Goal: Task Accomplishment & Management: Manage account settings

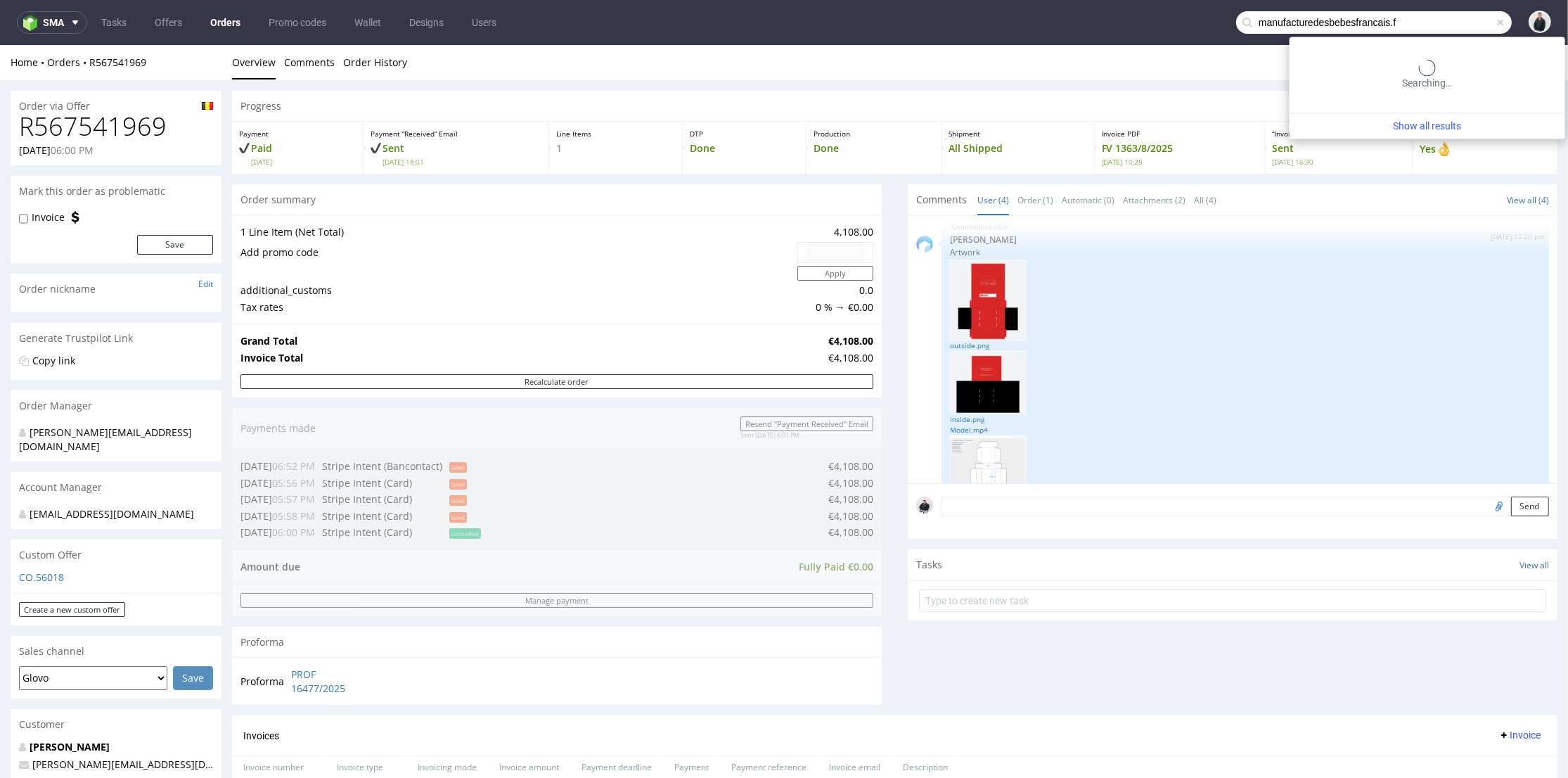
type input "manufacturedesbebesfrancais.f"
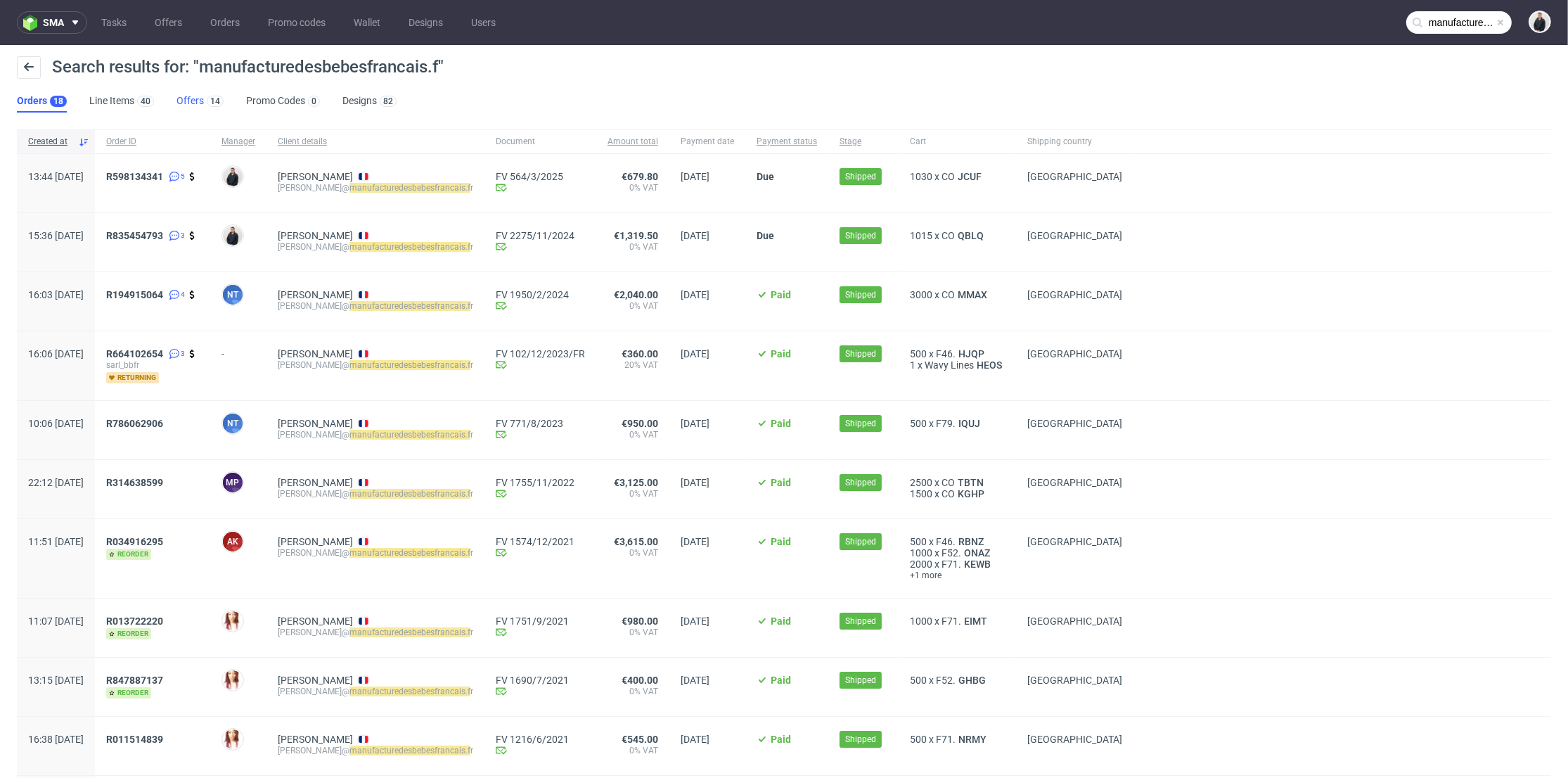
click at [193, 100] on link "Offers 14" at bounding box center [200, 102] width 47 height 22
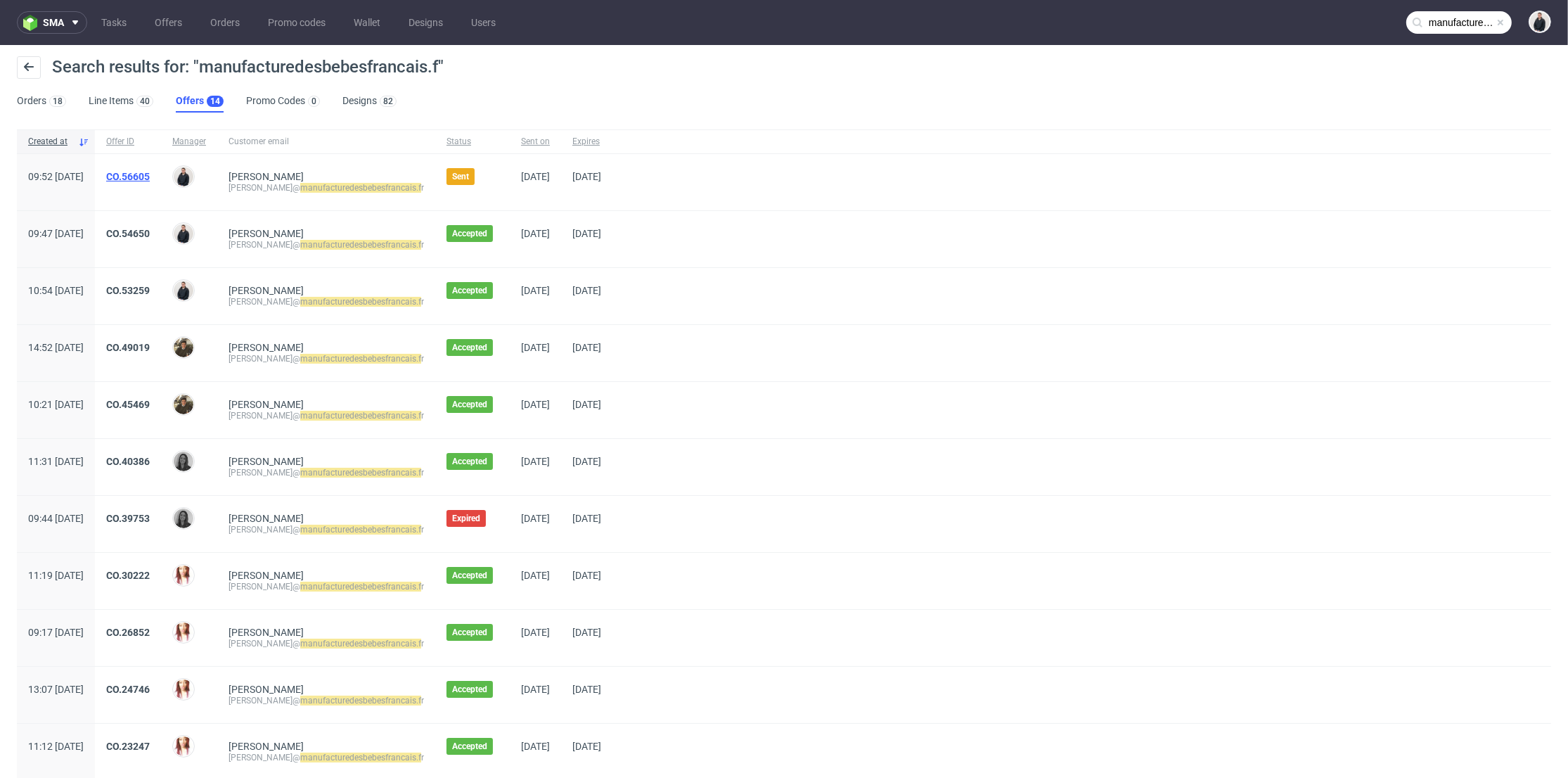
click at [149, 171] on link "CO.56605" at bounding box center [128, 177] width 44 height 11
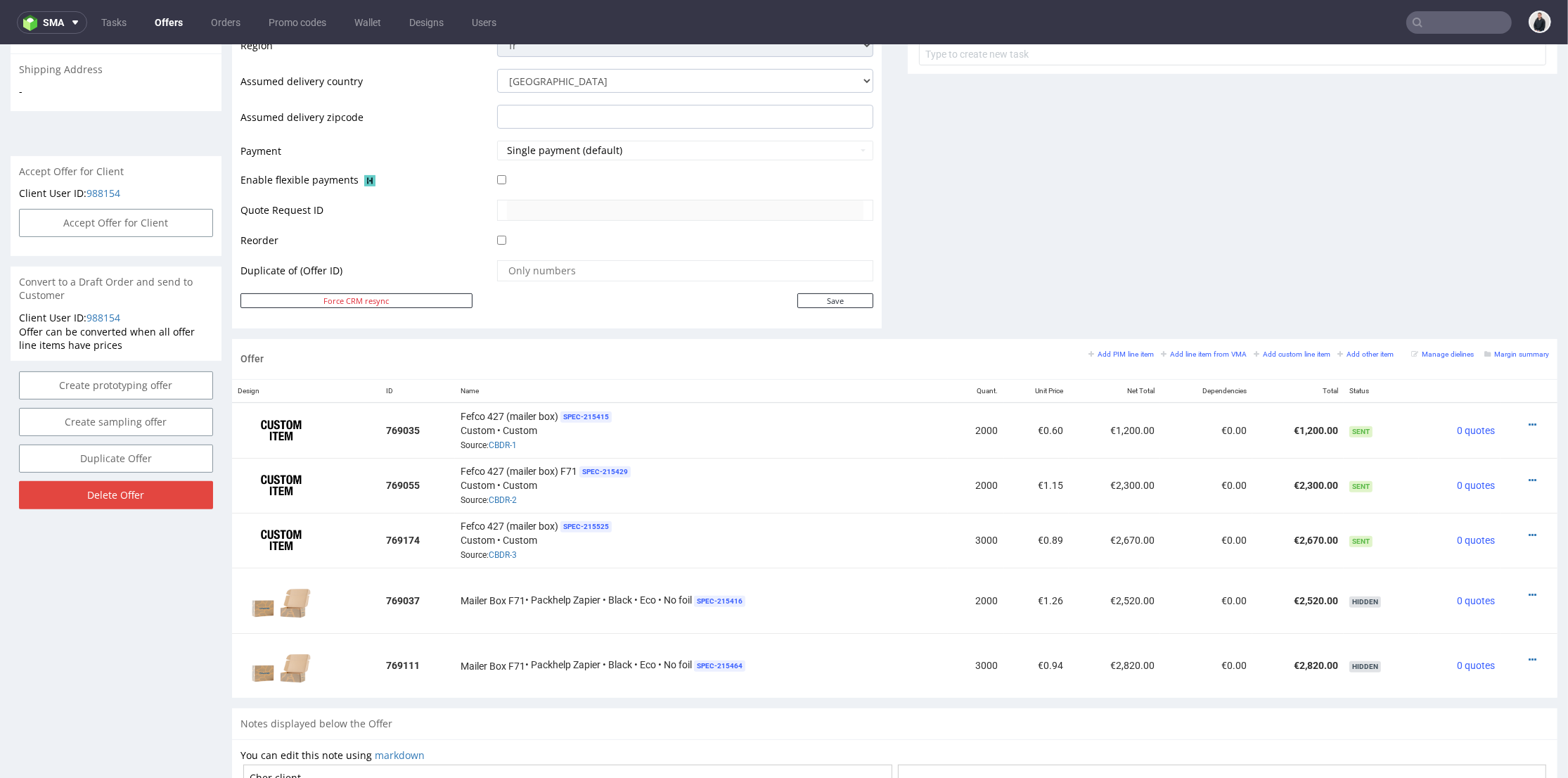
scroll to position [469, 0]
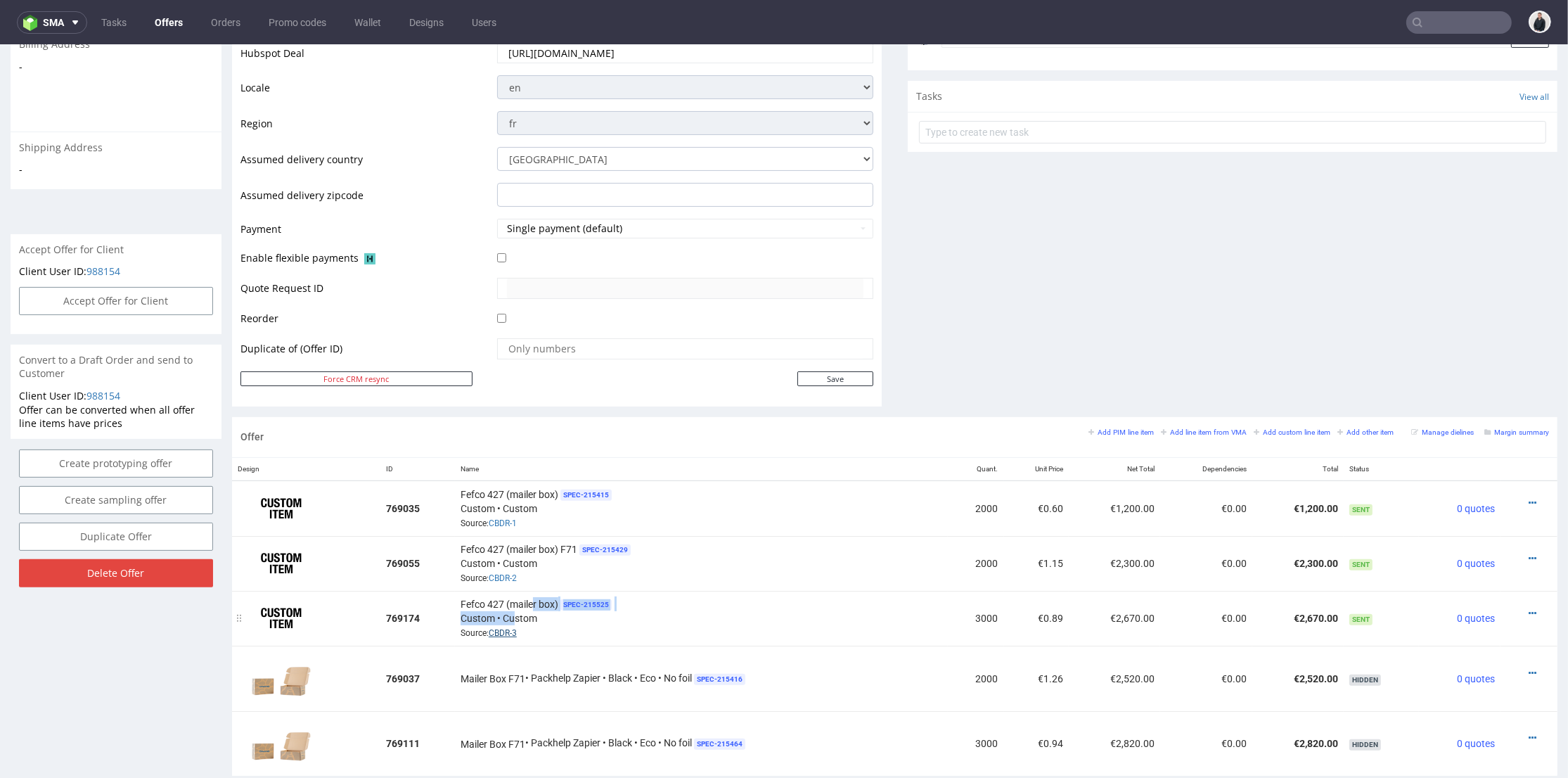
drag, startPoint x: 517, startPoint y: 609, endPoint x: 507, endPoint y: 627, distance: 20.6
click at [509, 623] on div "Fefco 427 (mailer box) SPEC- 215525 Custom • Custom Source: CBDR-3" at bounding box center [702, 618] width 483 height 44
drag, startPoint x: 558, startPoint y: 626, endPoint x: 548, endPoint y: 626, distance: 10.0
click at [557, 626] on div "Fefco 427 (mailer box) SPEC- 215525 Custom • Custom Source: CBDR-3" at bounding box center [702, 618] width 483 height 44
click at [505, 628] on link "CBDR-3" at bounding box center [502, 633] width 28 height 10
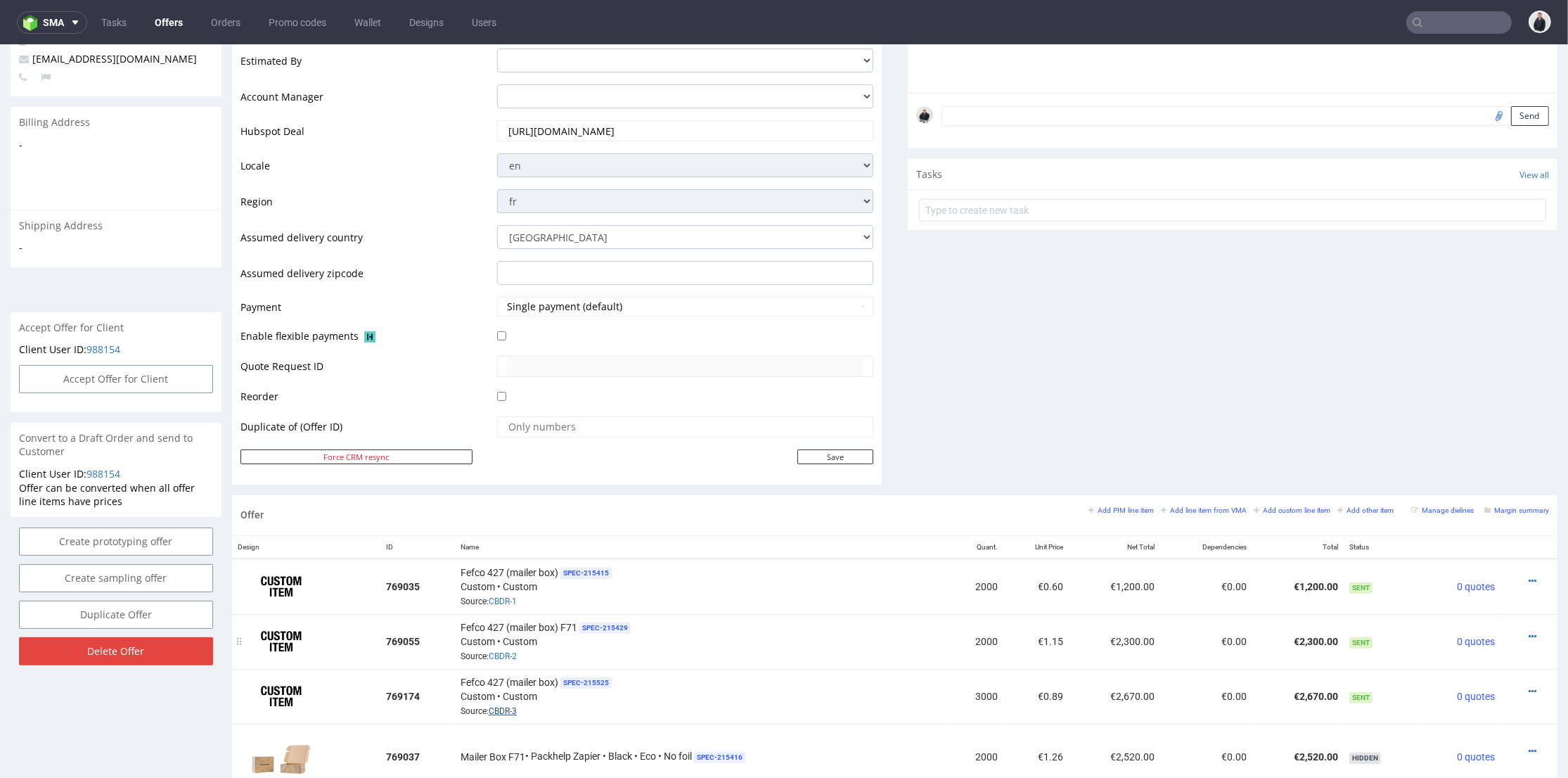
scroll to position [547, 0]
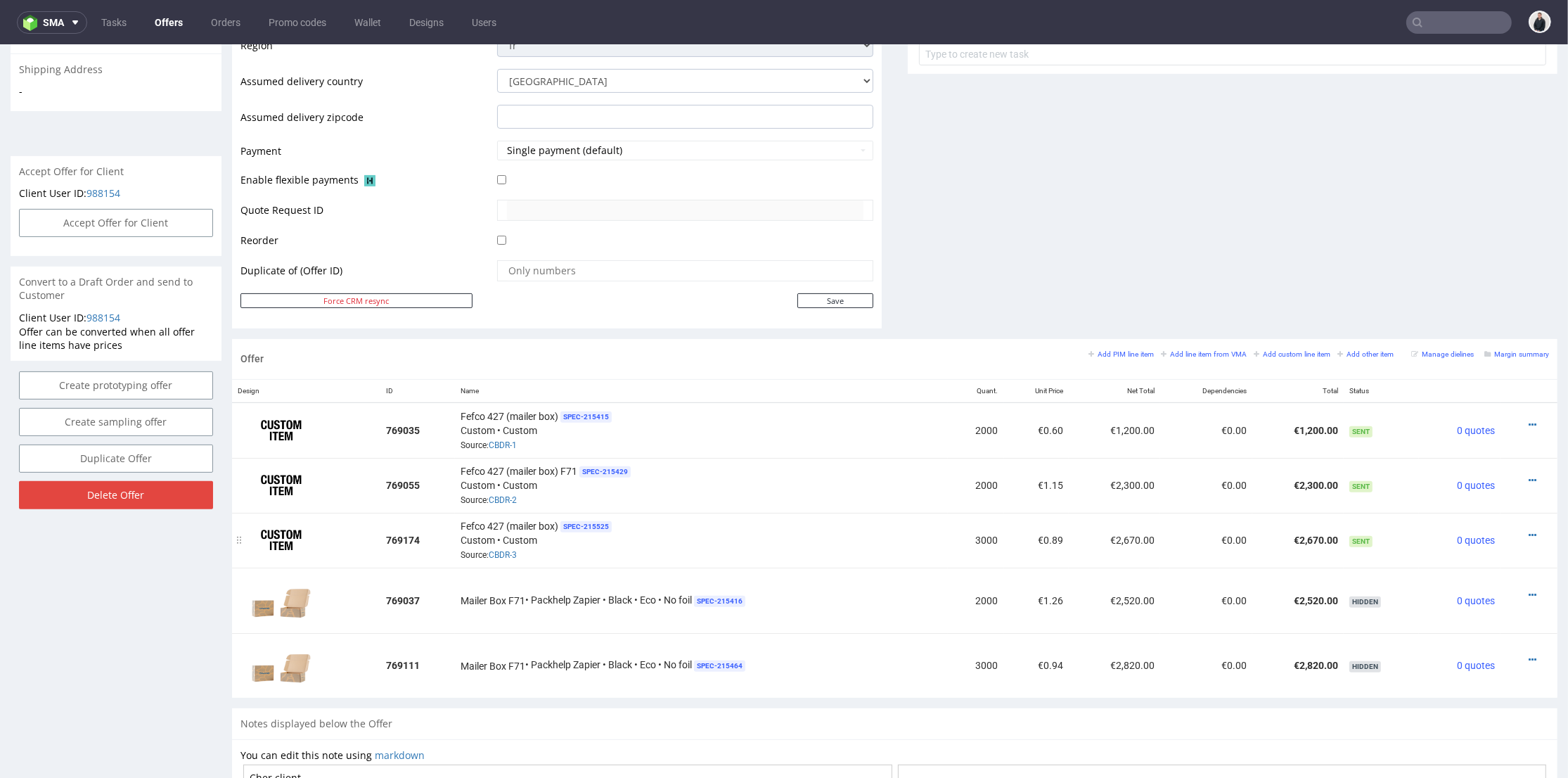
click at [1506, 530] on div at bounding box center [1524, 536] width 38 height 14
click at [1529, 530] on icon at bounding box center [1533, 535] width 8 height 10
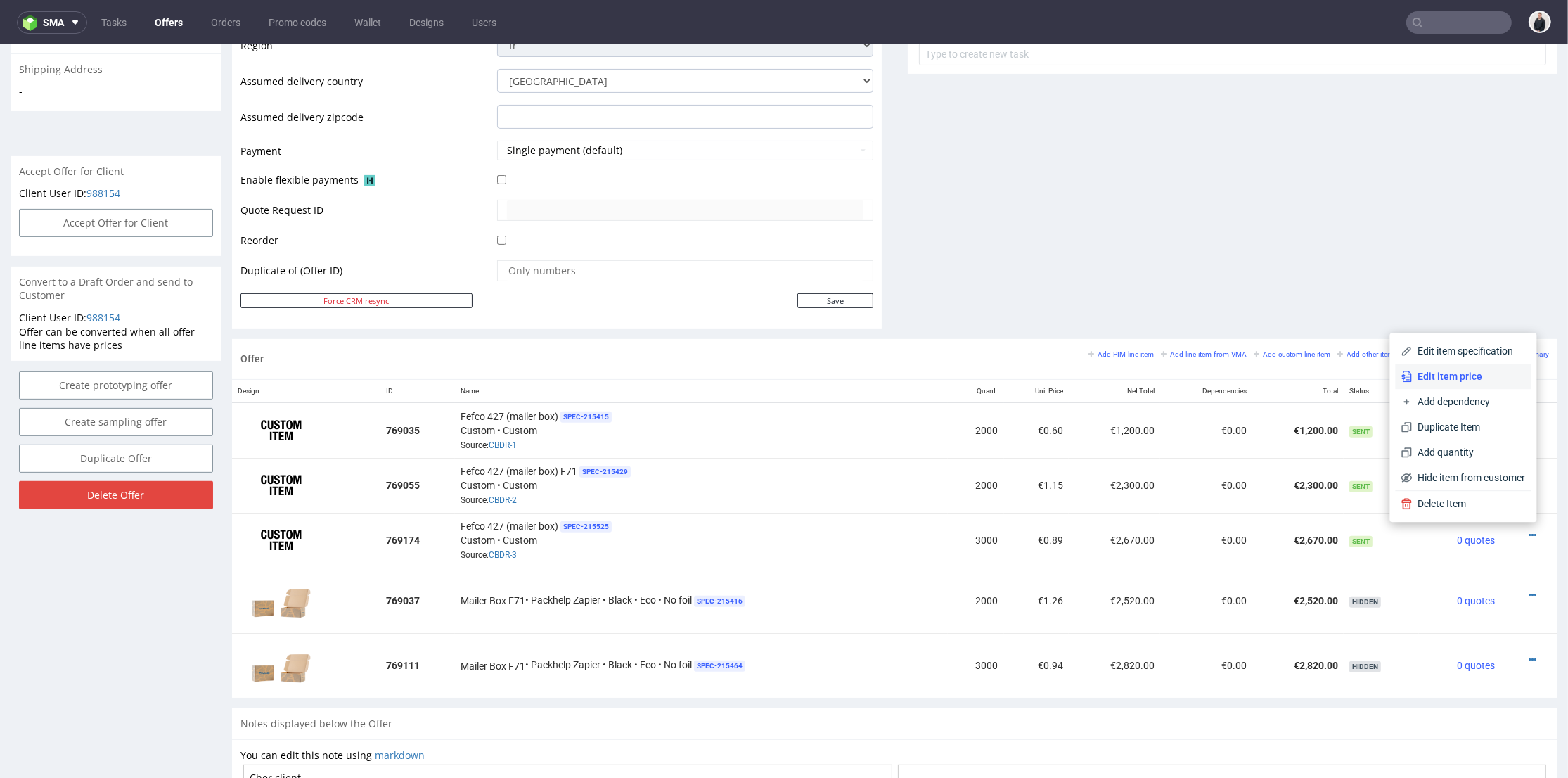
click at [1456, 382] on span "Edit item price" at bounding box center [1469, 377] width 113 height 14
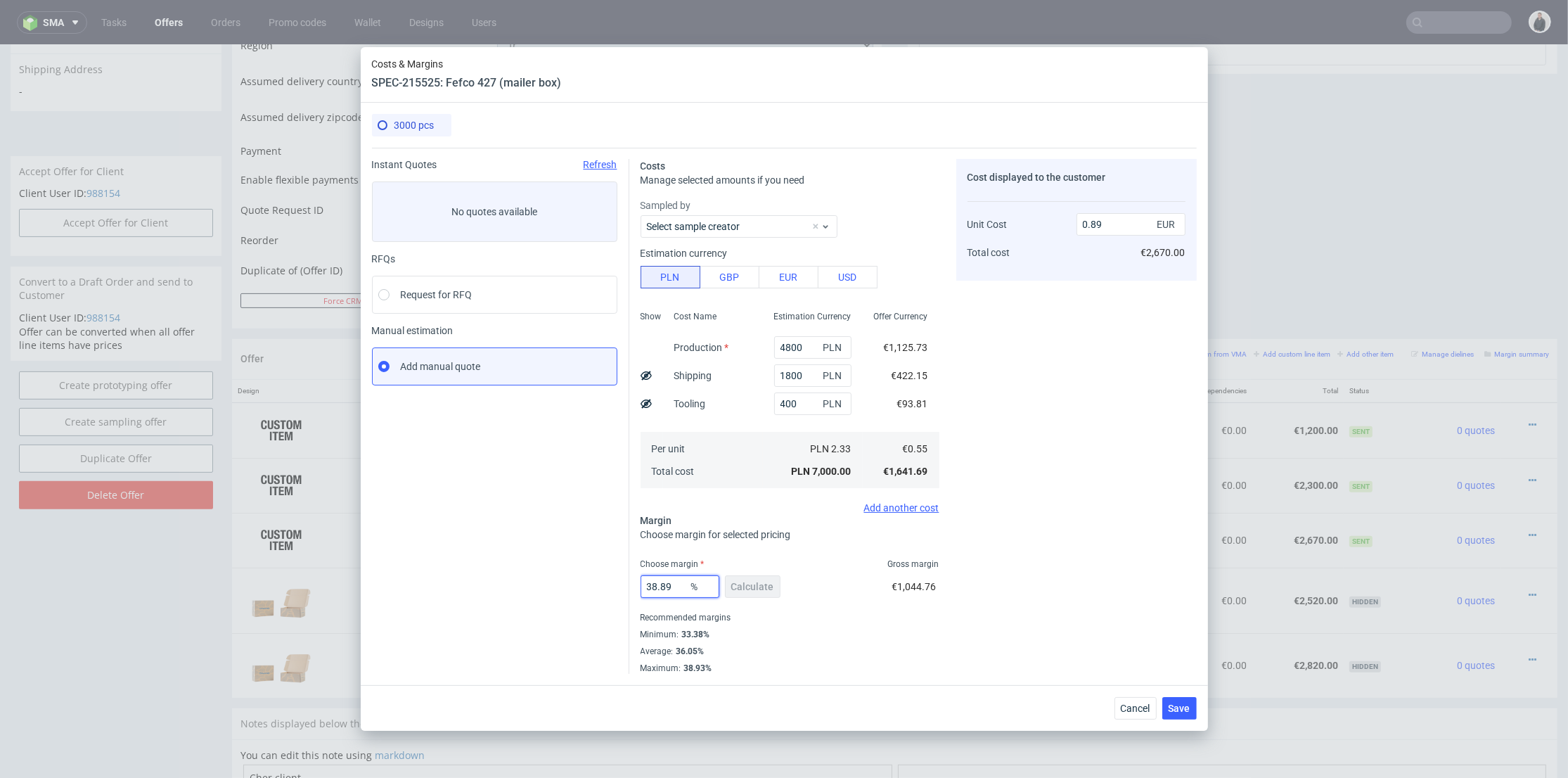
drag, startPoint x: 675, startPoint y: 582, endPoint x: 599, endPoint y: 580, distance: 76.0
click at [599, 580] on div "Instant Quotes Refresh No quotes available RFQs Request for RFQ Manual estimati…" at bounding box center [784, 411] width 825 height 526
type input "34"
type input "0.83"
type input "34"
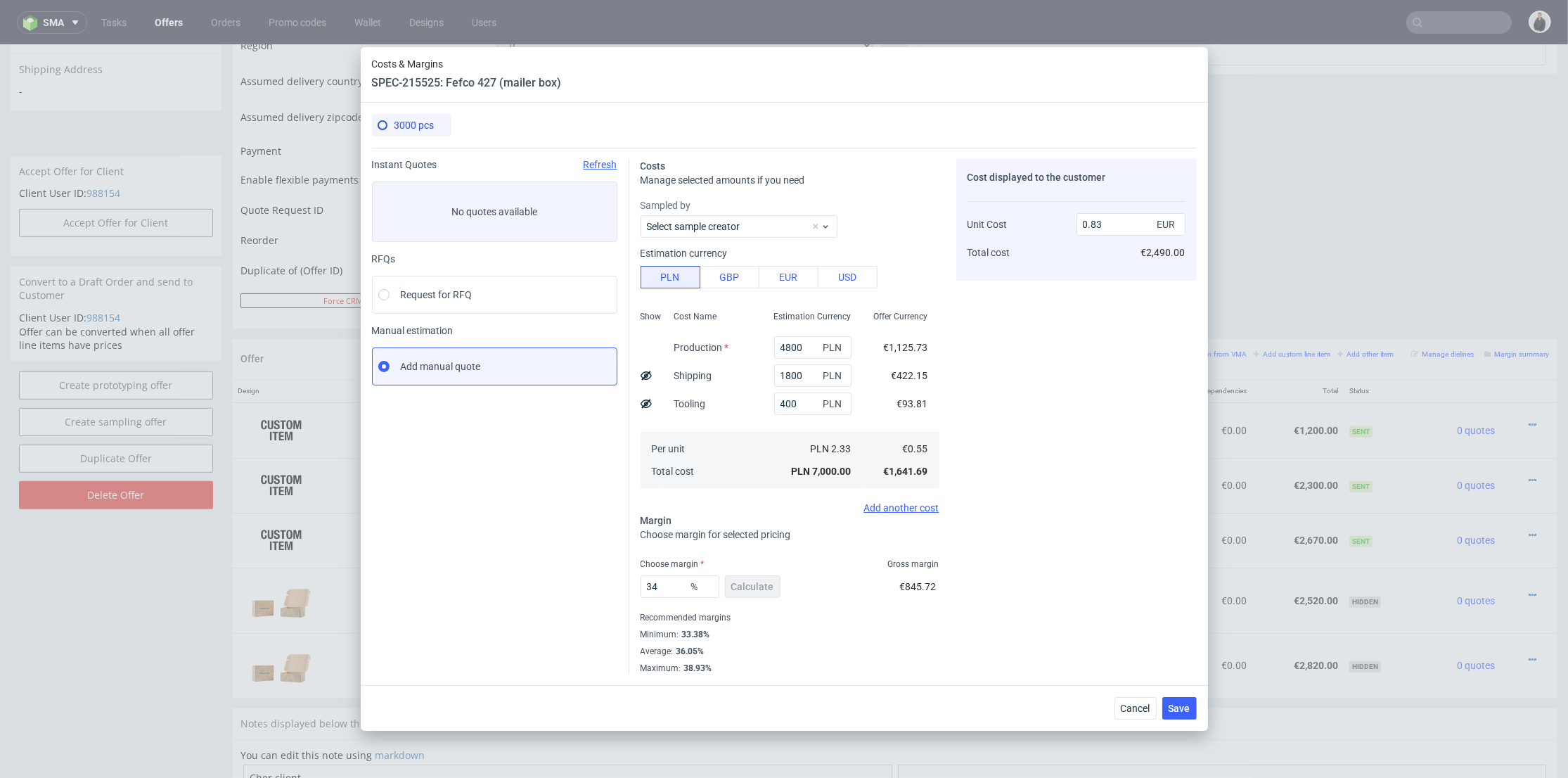
click at [1087, 509] on div "Cost displayed to the customer Unit Cost Total cost 0.83 EUR €2,490.00" at bounding box center [1076, 417] width 241 height 515
drag, startPoint x: 1092, startPoint y: 222, endPoint x: 1111, endPoint y: 220, distance: 19.1
click at [1111, 220] on input "0.83" at bounding box center [1131, 225] width 109 height 22
type input "0.6"
type input "8.33333333333332"
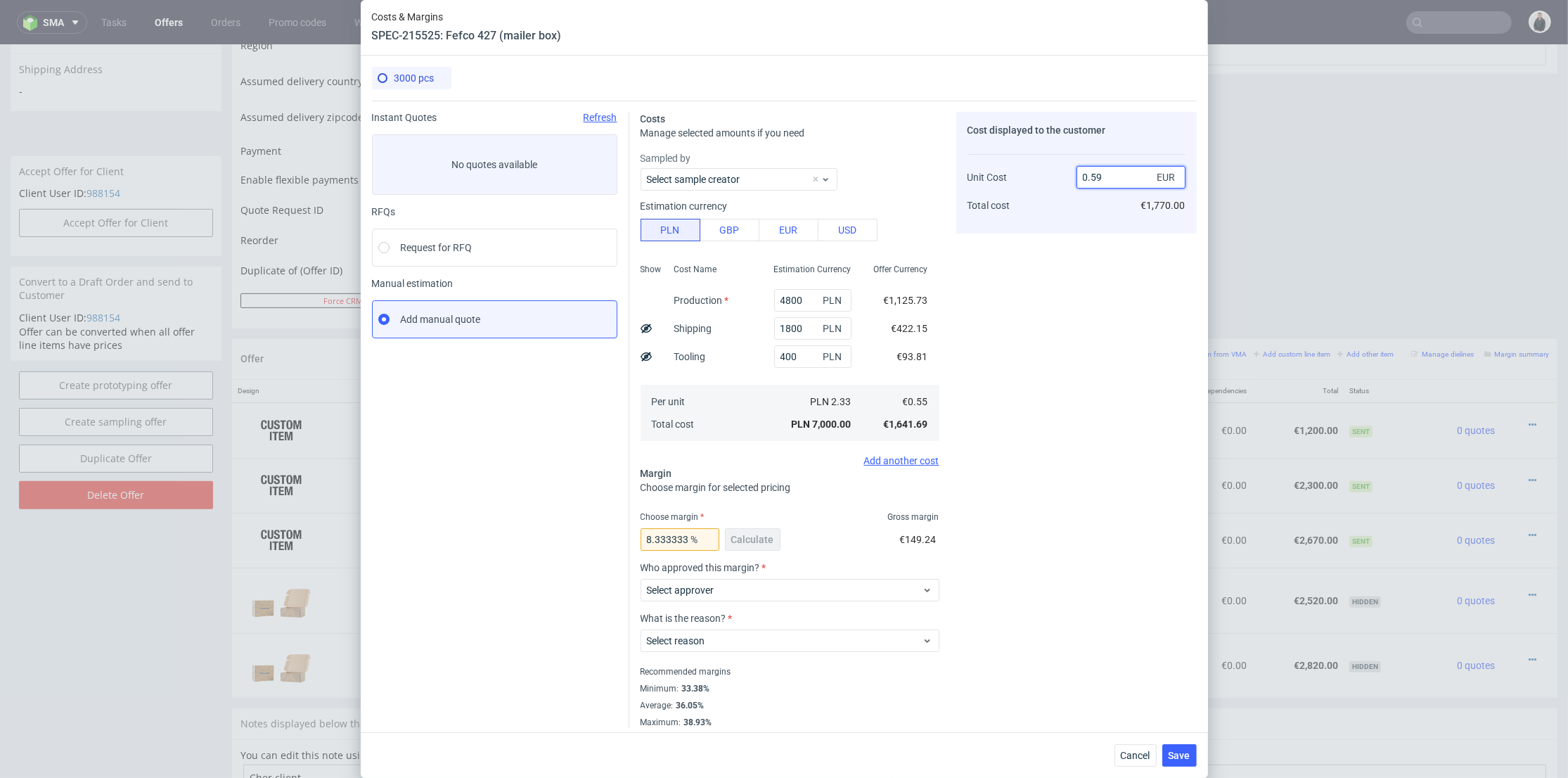
drag, startPoint x: 1087, startPoint y: 173, endPoint x: 1097, endPoint y: 173, distance: 10.0
click at [1097, 173] on input "0.59" at bounding box center [1131, 178] width 109 height 22
type input "0.75"
type input "26.666666666666654"
type input "0.74"
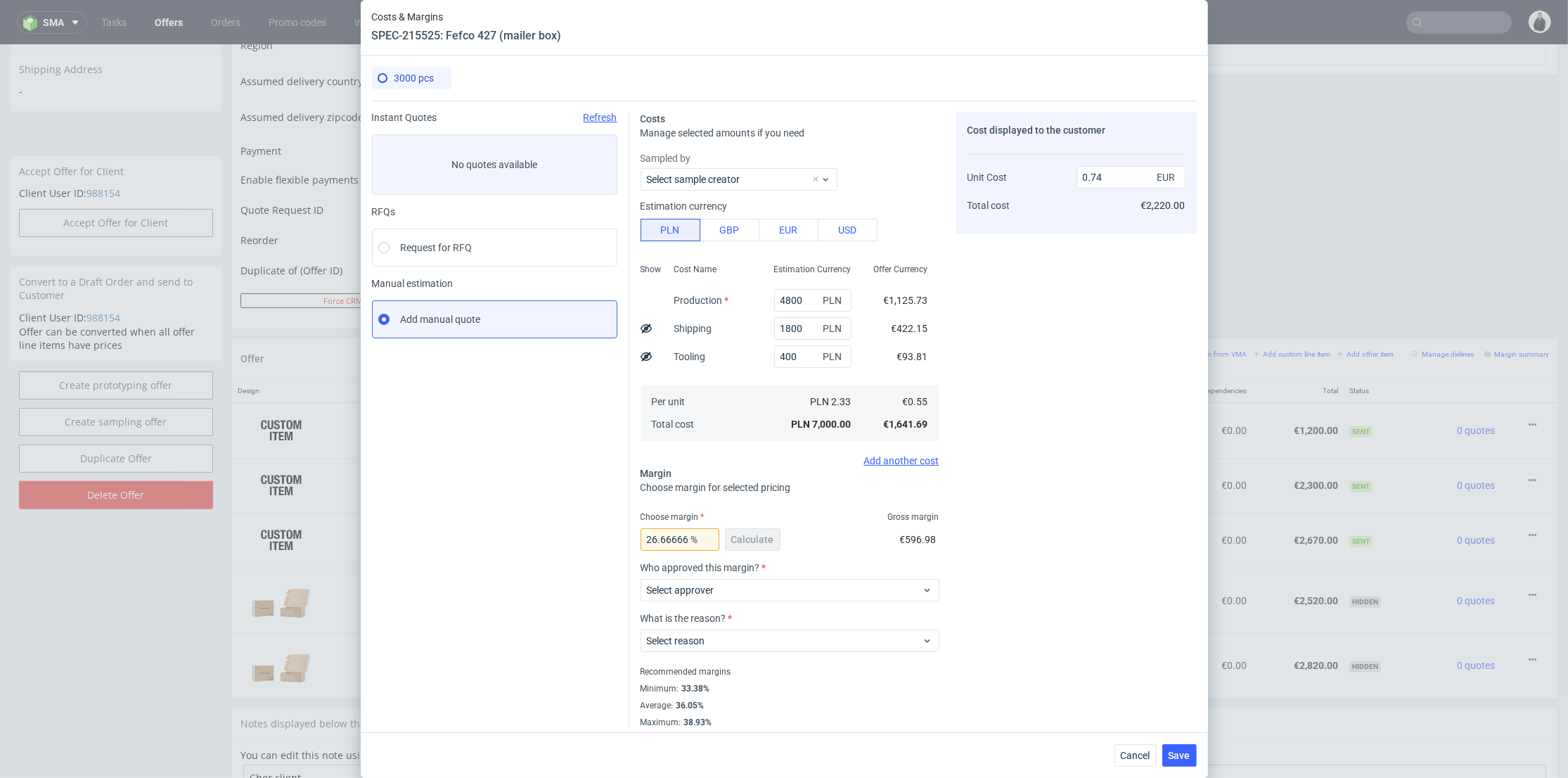
click at [1078, 284] on div "Cost displayed to the customer Unit Cost Total cost 0.74 EUR €2,220.00" at bounding box center [1076, 420] width 241 height 616
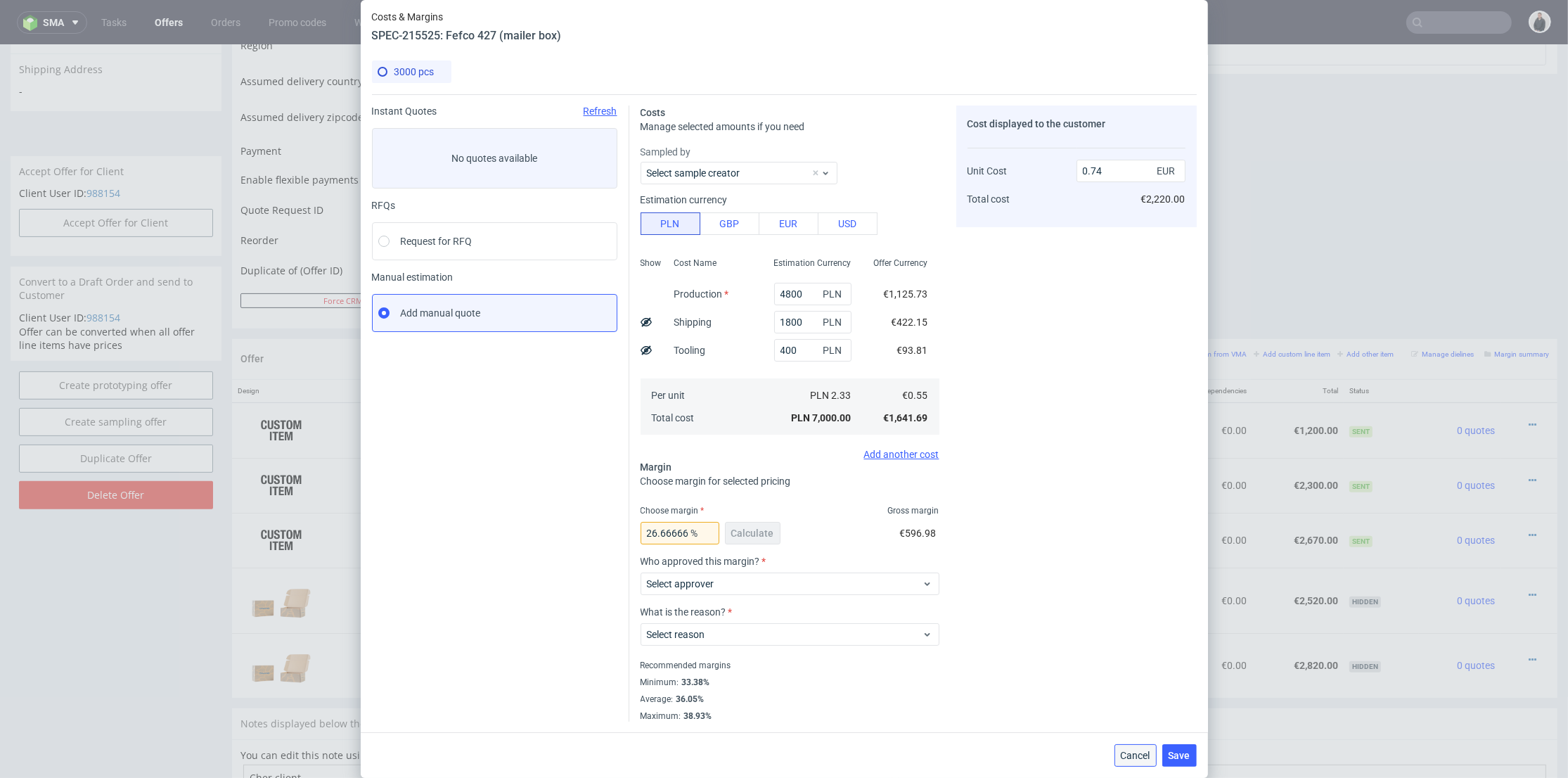
click at [1150, 752] on span "Cancel" at bounding box center [1135, 756] width 30 height 10
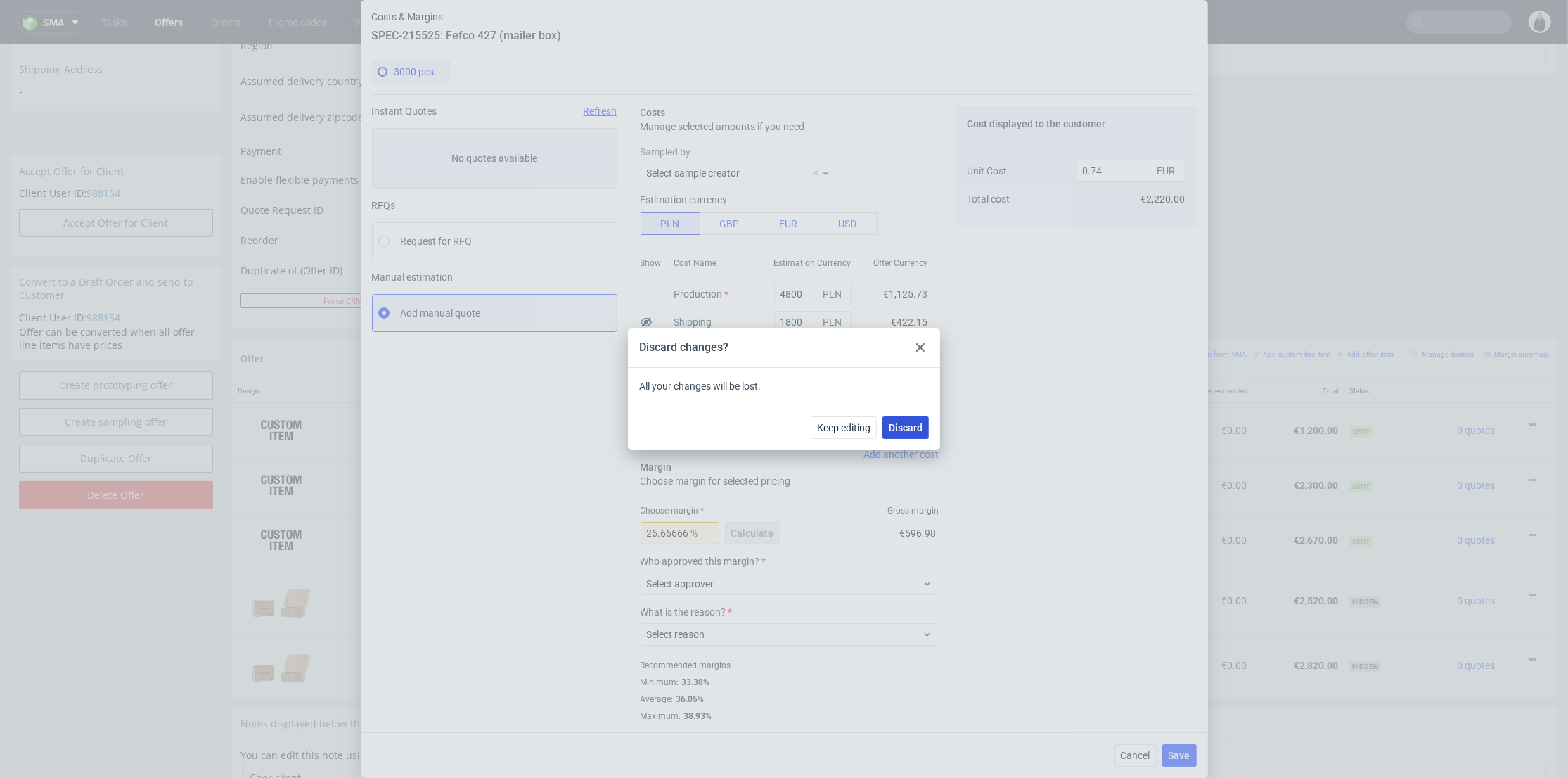
drag, startPoint x: 915, startPoint y: 427, endPoint x: 838, endPoint y: 8, distance: 426.0
click at [915, 427] on span "Discard" at bounding box center [905, 428] width 34 height 10
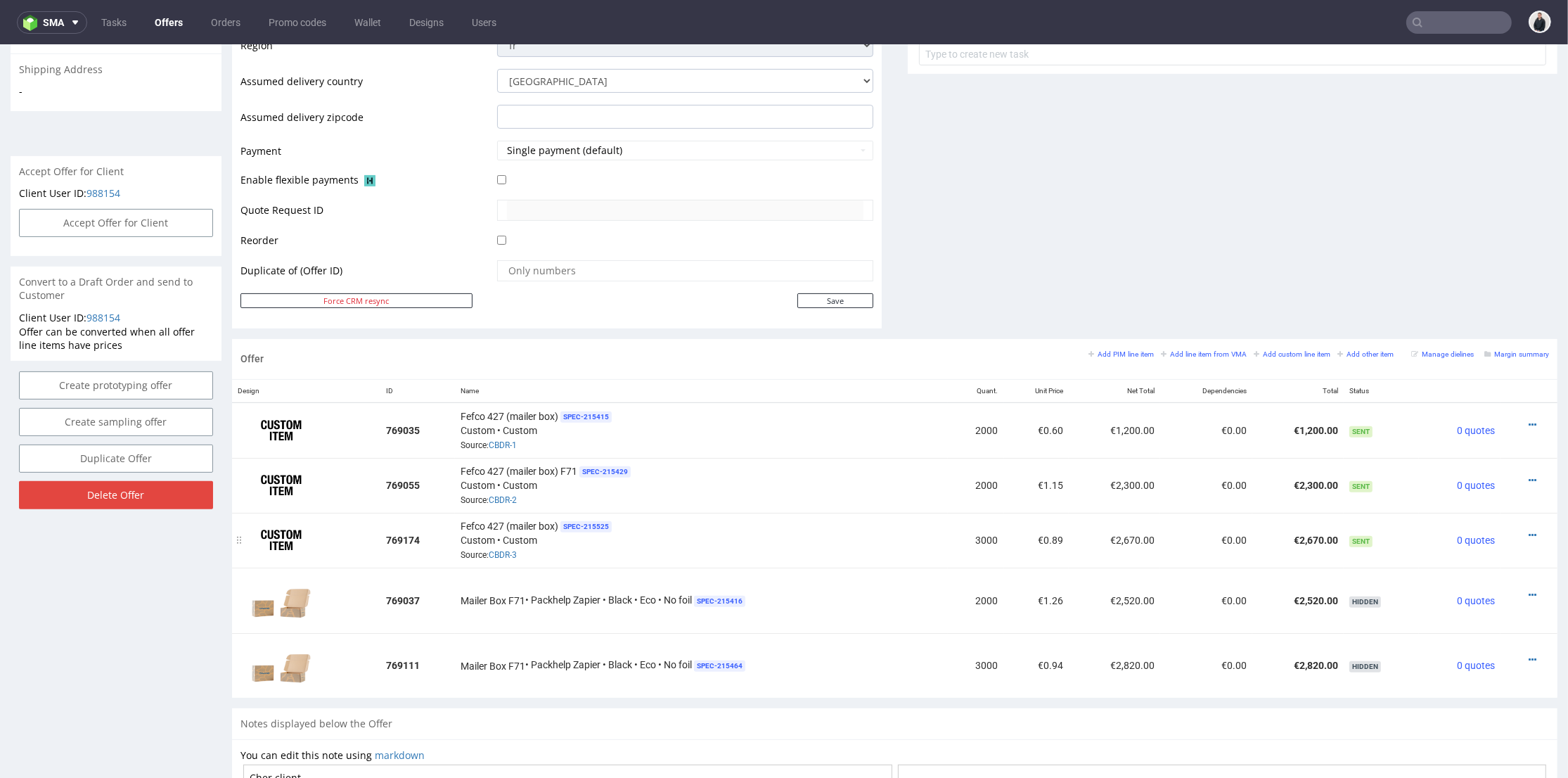
click at [1506, 532] on div at bounding box center [1524, 536] width 38 height 14
click at [1529, 532] on icon at bounding box center [1533, 535] width 8 height 10
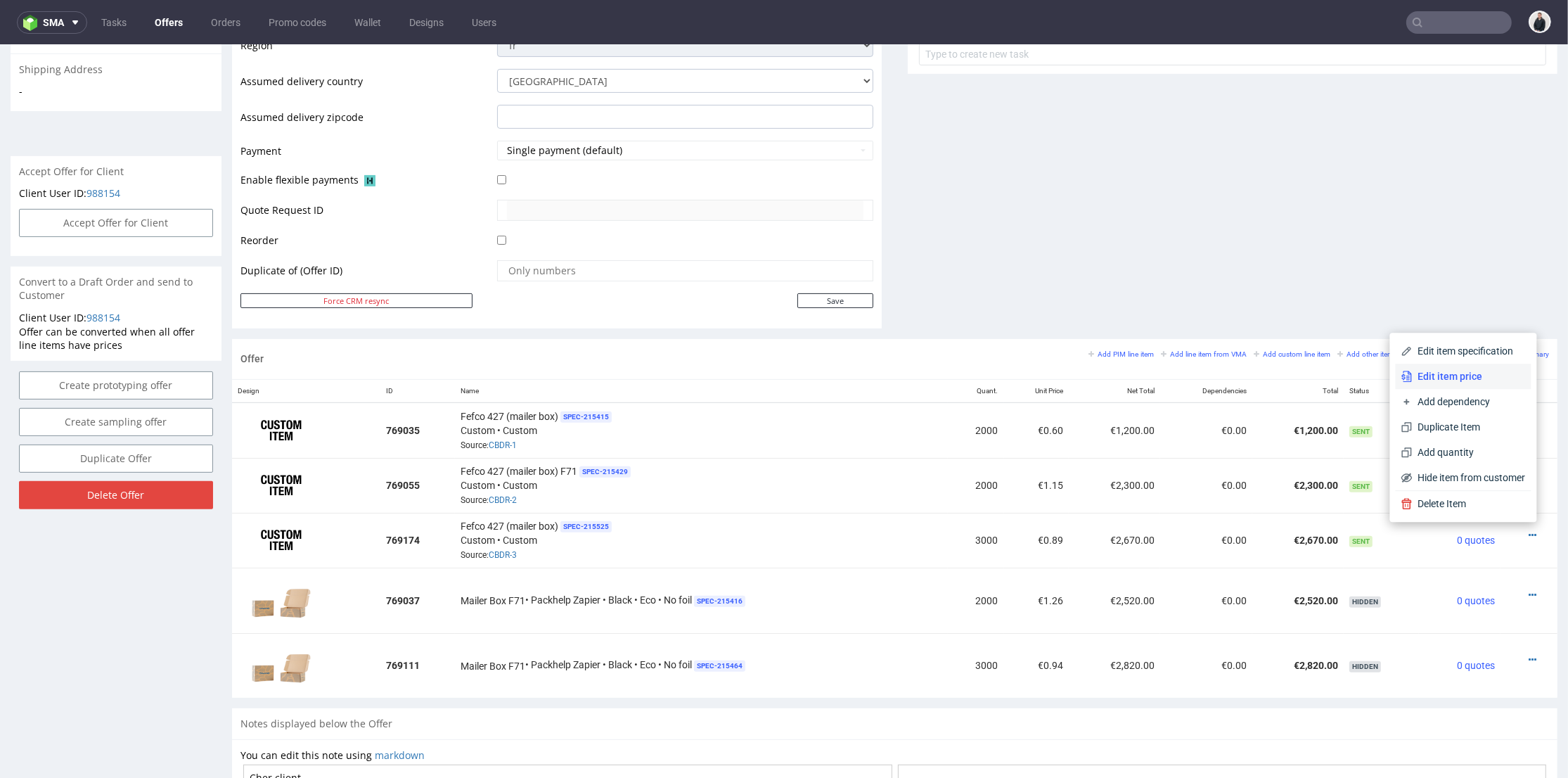
click at [1459, 383] on li "Edit item price" at bounding box center [1463, 377] width 136 height 26
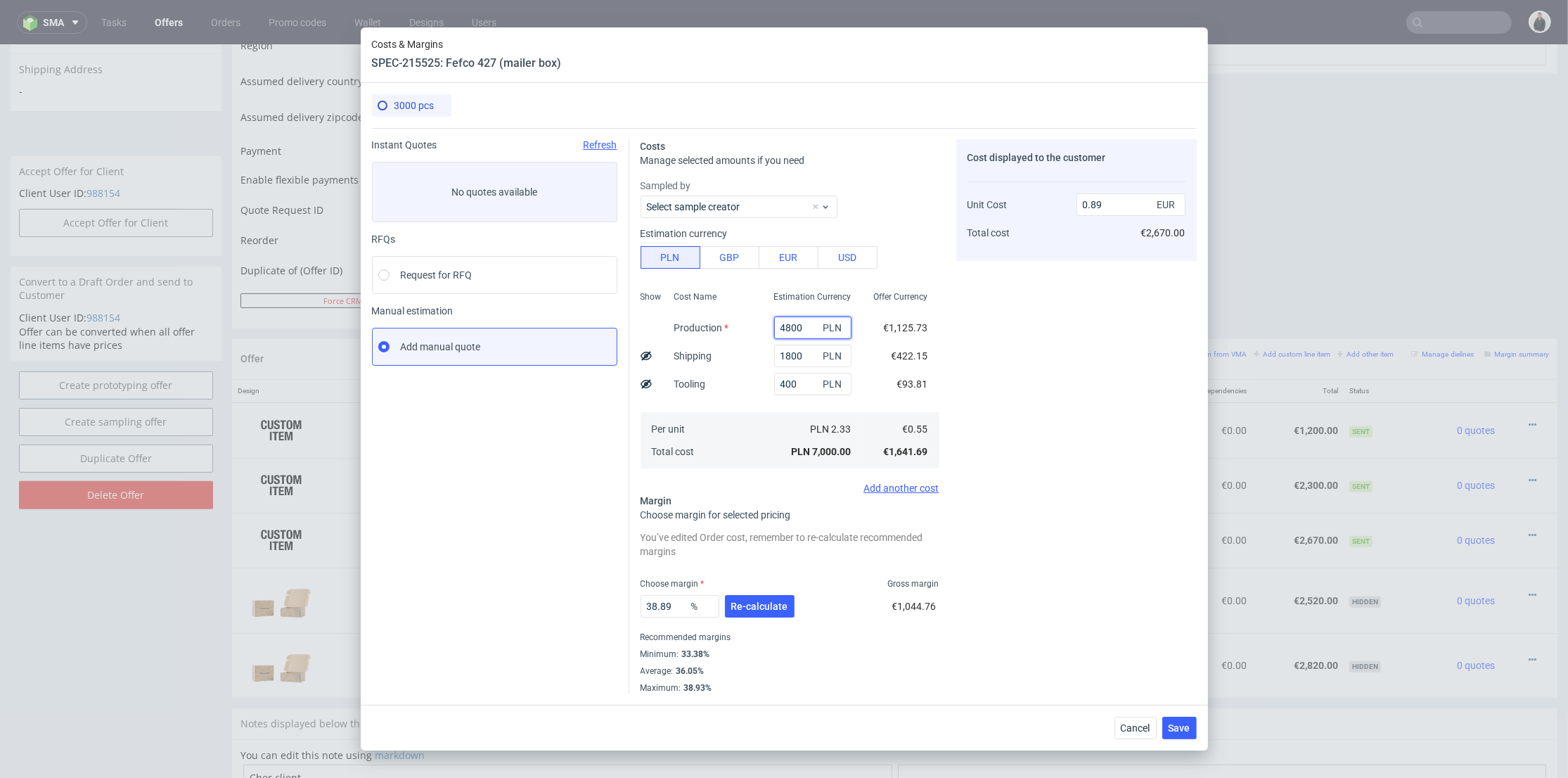
drag, startPoint x: 781, startPoint y: 325, endPoint x: 852, endPoint y: 315, distance: 71.7
click at [778, 325] on input "4800" at bounding box center [813, 328] width 78 height 22
type input "4500"
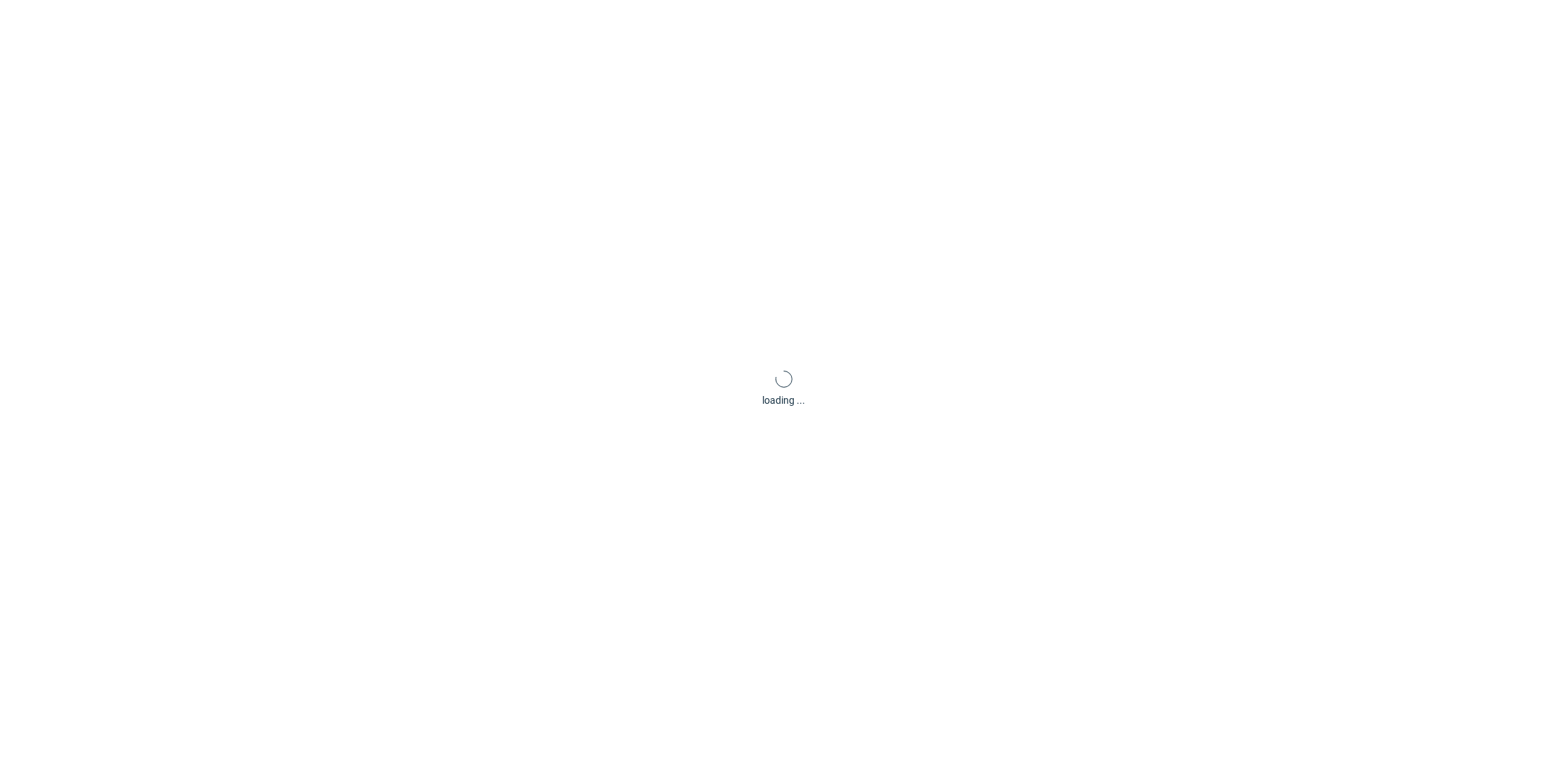
click at [0, 0] on div "Cost displayed to the customer Unit Cost Total cost 0.86 EUR €2,580.00" at bounding box center [0, 0] width 0 height 0
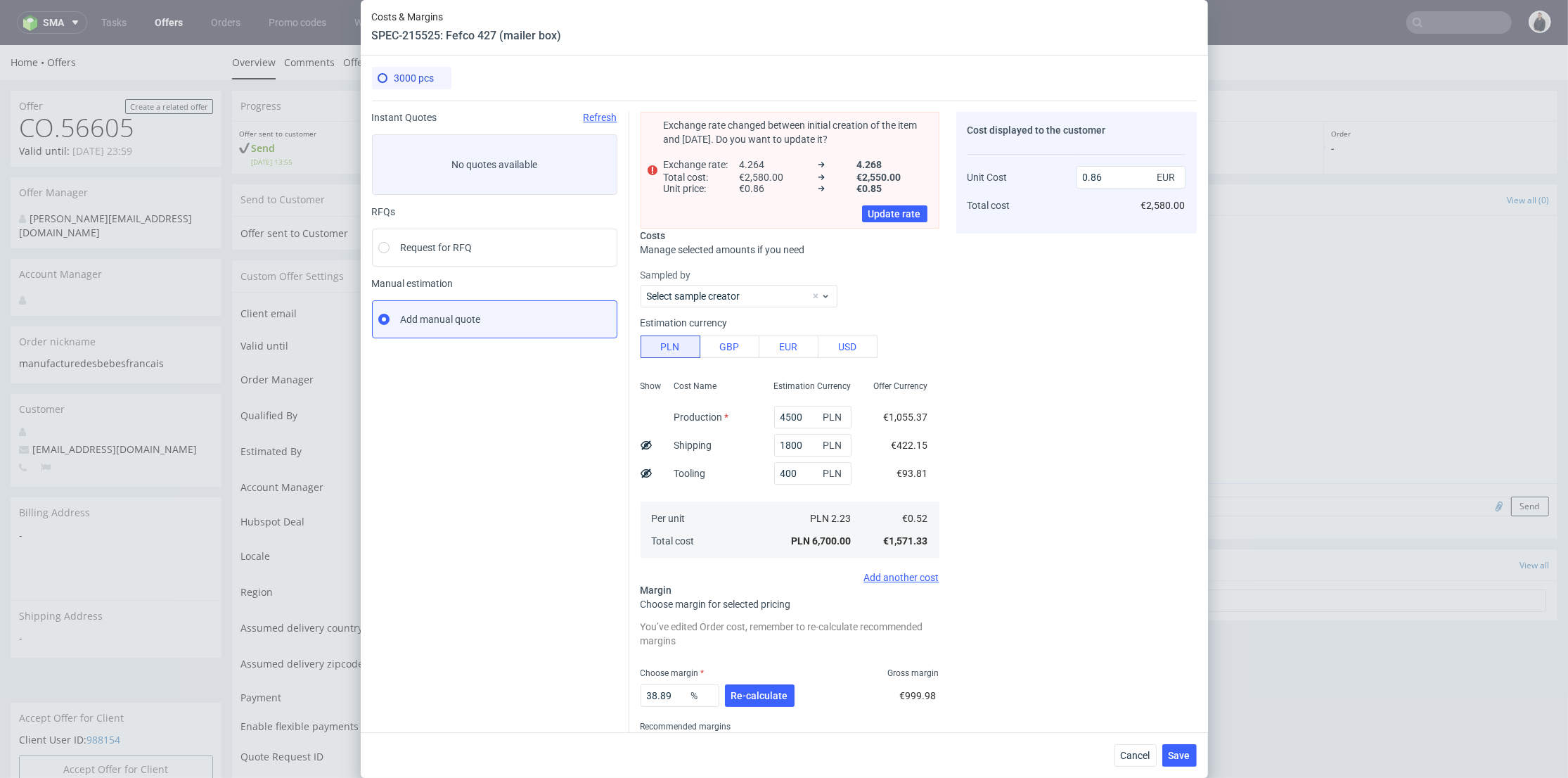
click at [763, 681] on div "38.89 % Re-calculate" at bounding box center [718, 698] width 157 height 39
click at [756, 701] on button "Re-calculate" at bounding box center [759, 696] width 70 height 22
drag, startPoint x: 1084, startPoint y: 174, endPoint x: 1098, endPoint y: 174, distance: 14.0
click at [1098, 174] on input "0.86" at bounding box center [1131, 178] width 109 height 22
type input "0.75"
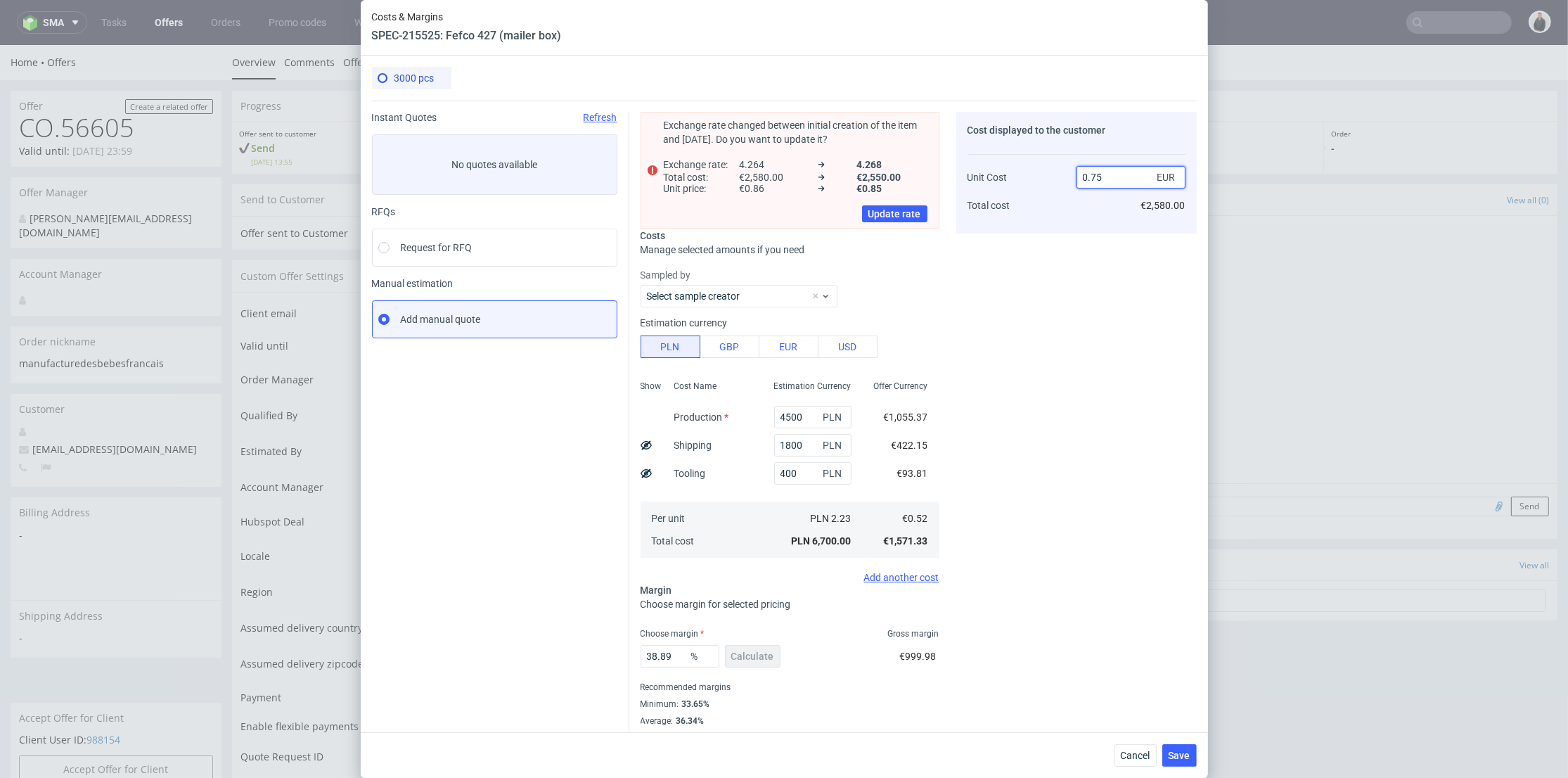
type input "30.666666666666664"
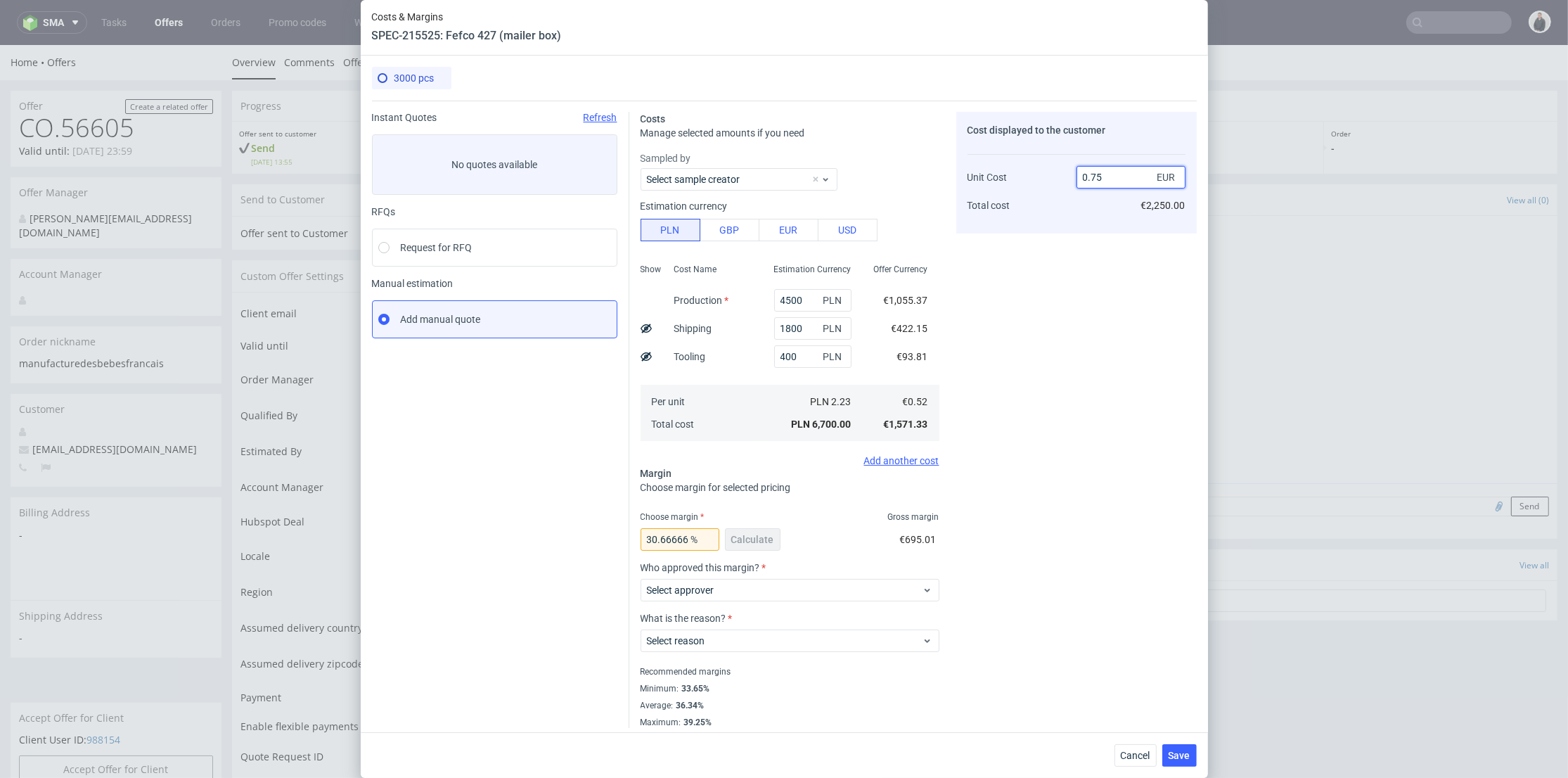
type input "0.75"
click at [1150, 755] on span "Cancel" at bounding box center [1135, 756] width 30 height 10
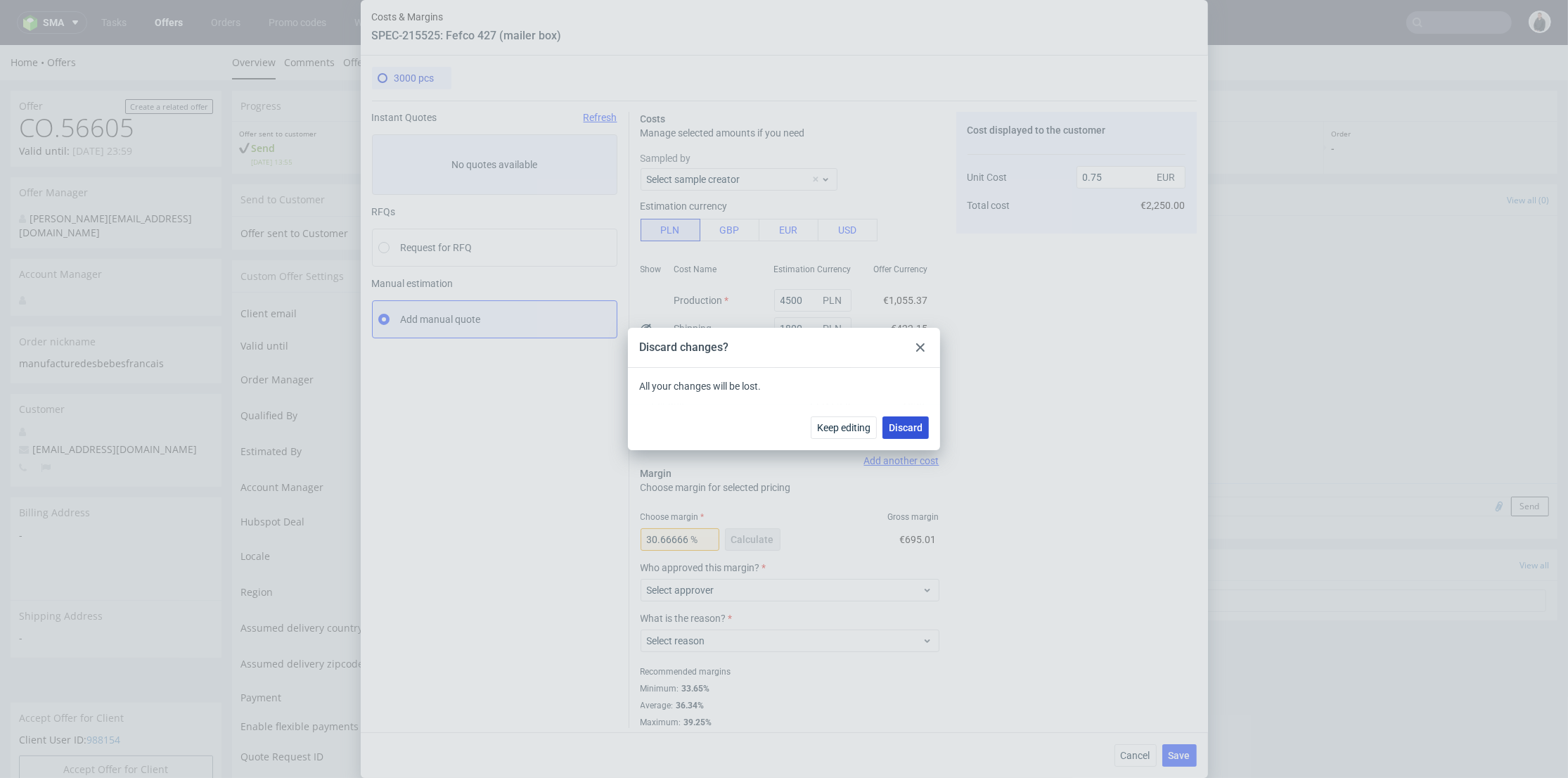
drag, startPoint x: 901, startPoint y: 424, endPoint x: 1164, endPoint y: 9, distance: 491.3
click at [901, 424] on span "Discard" at bounding box center [905, 428] width 34 height 10
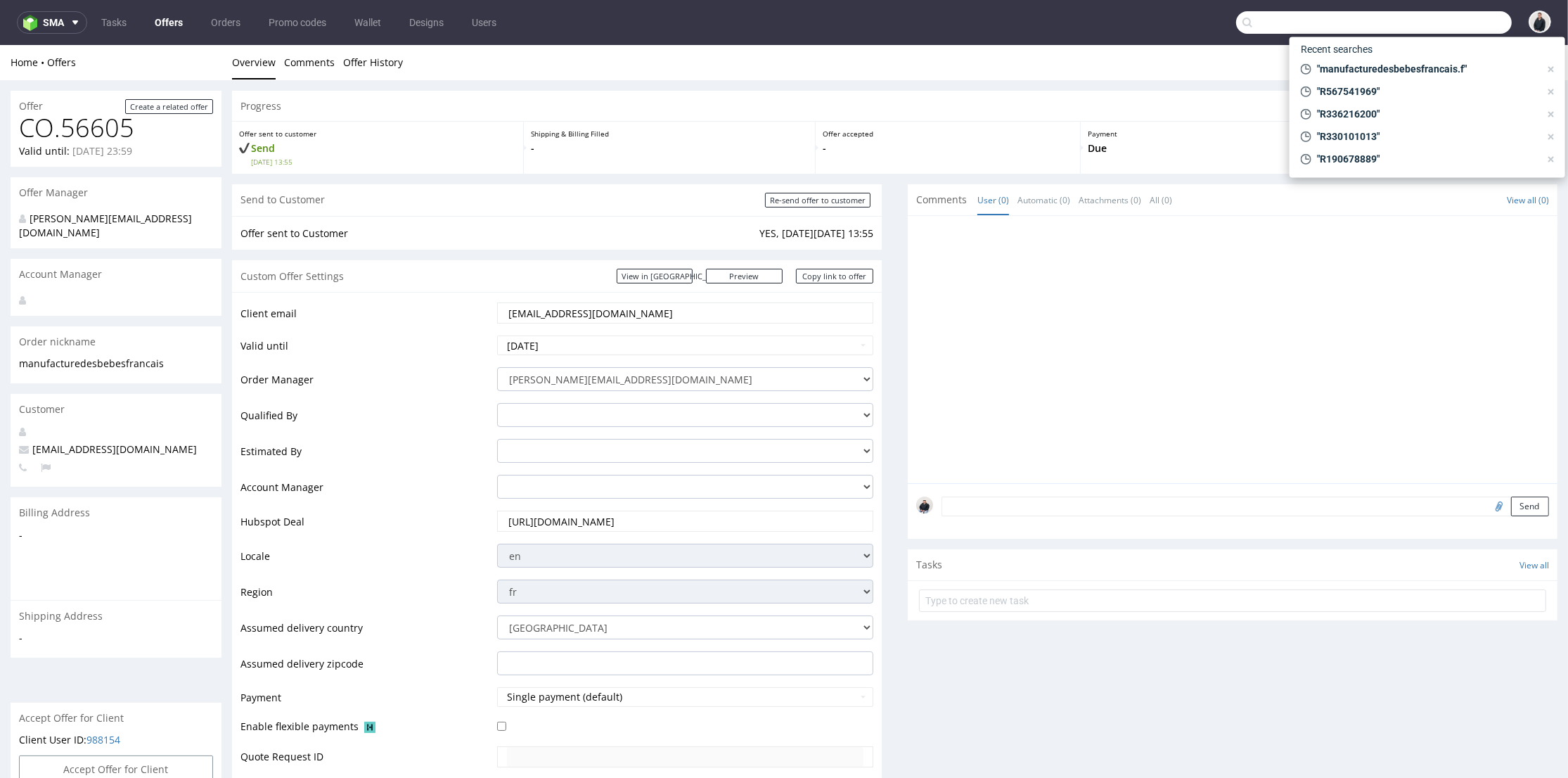
click at [1433, 26] on input "text" at bounding box center [1374, 22] width 276 height 22
paste input "neelan@panopli.co"
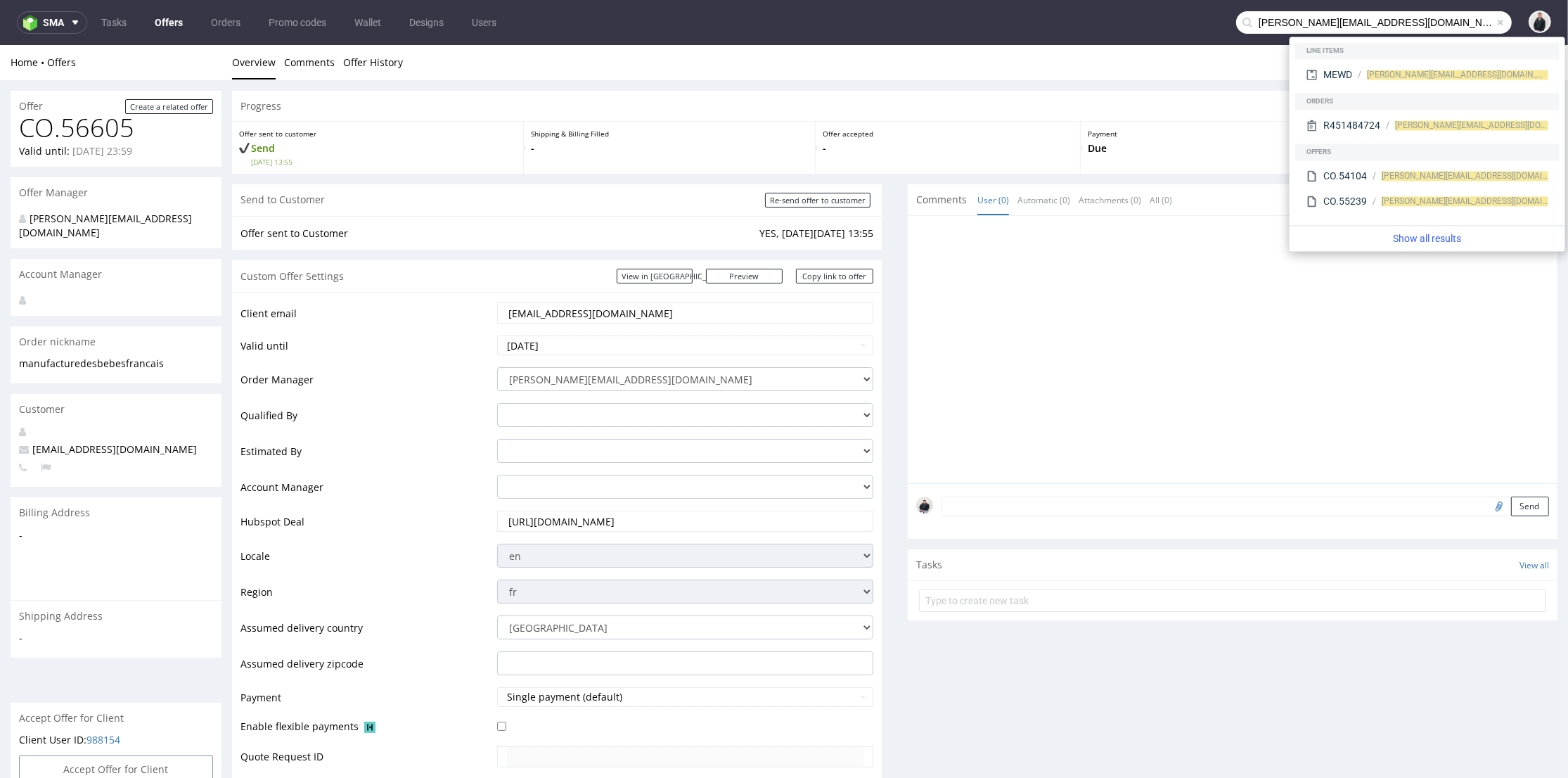
type input "neelan@panopli.co"
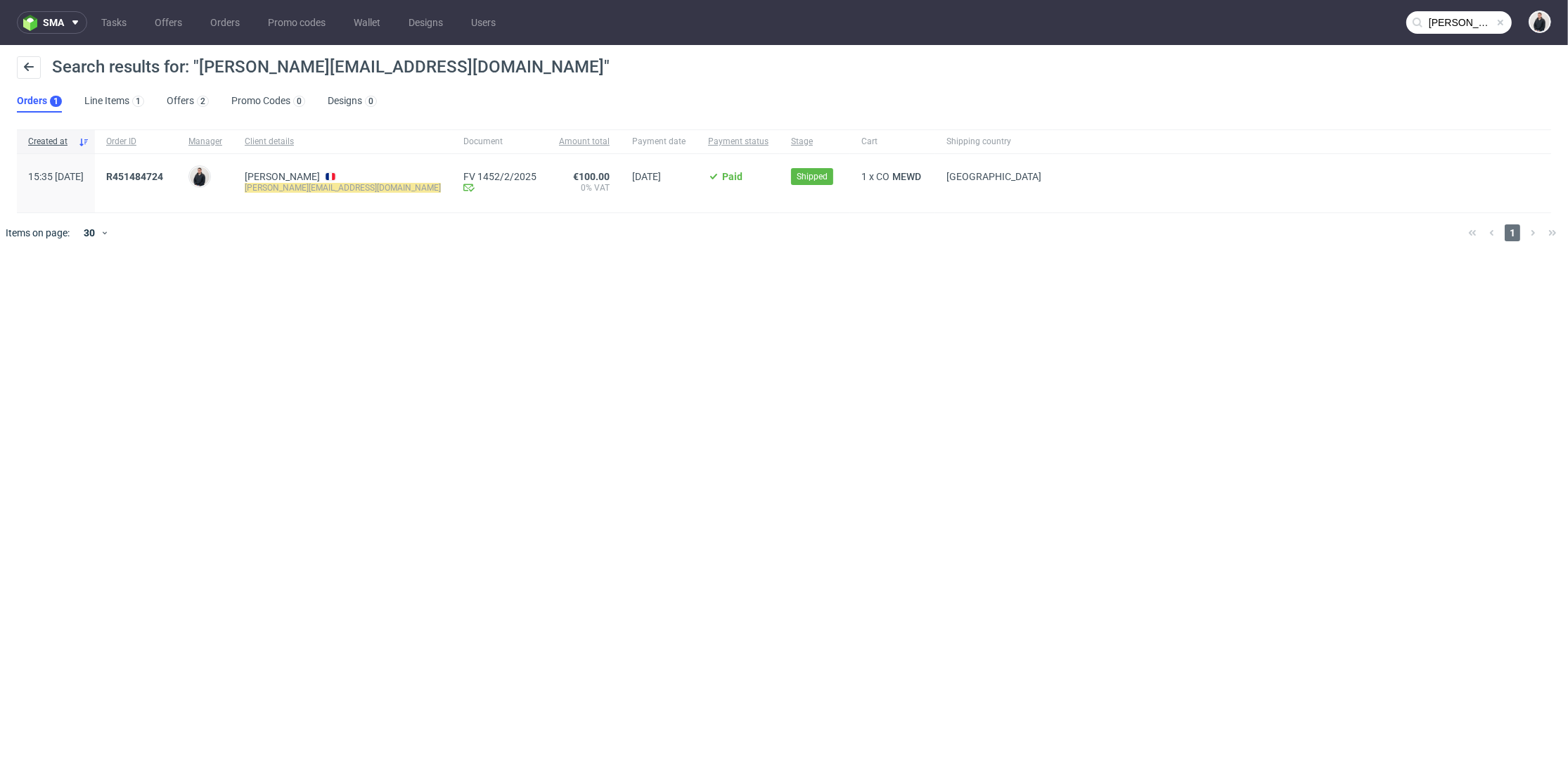
click at [163, 171] on span "R451484724" at bounding box center [134, 177] width 57 height 11
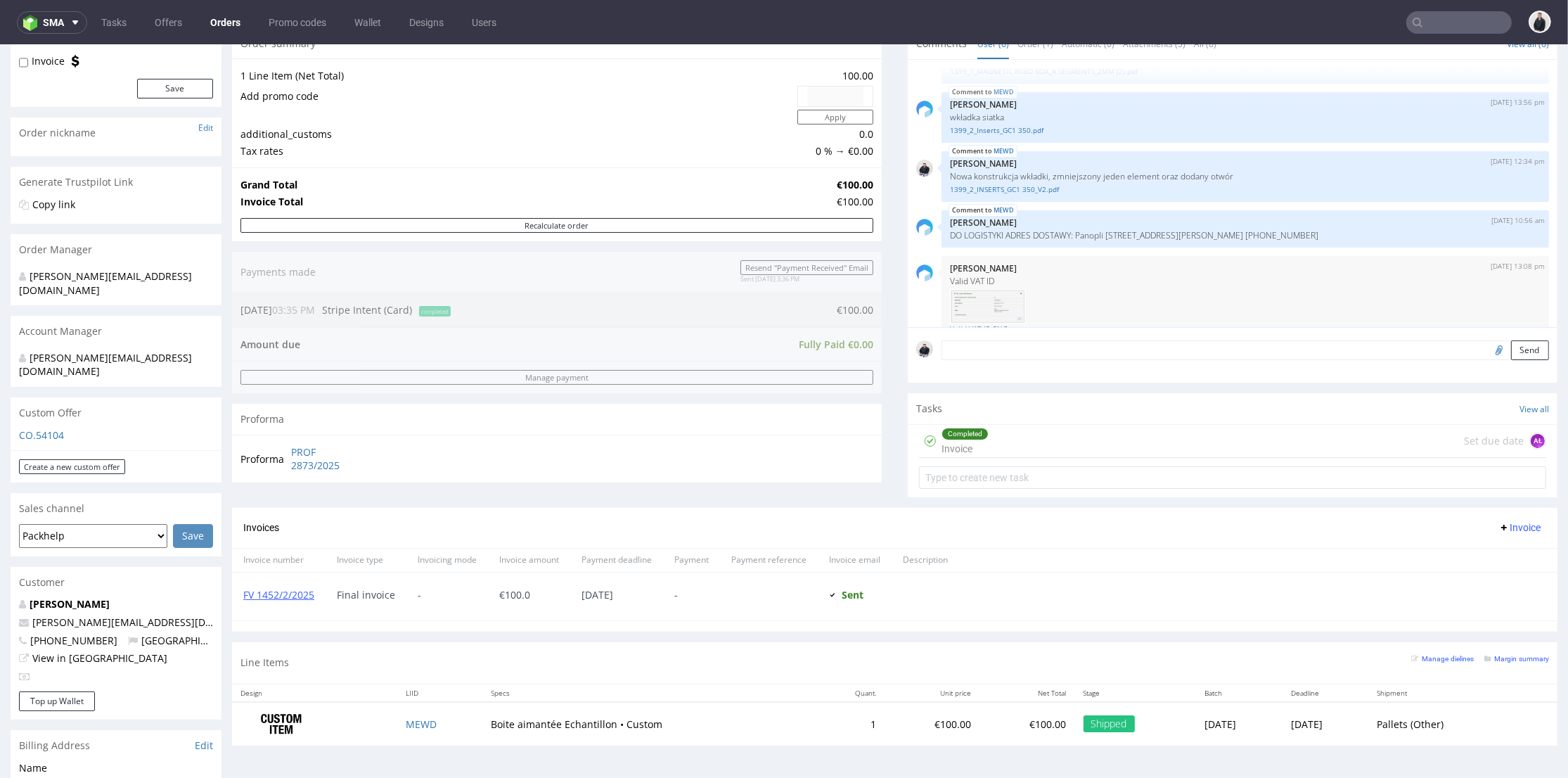
scroll to position [469, 0]
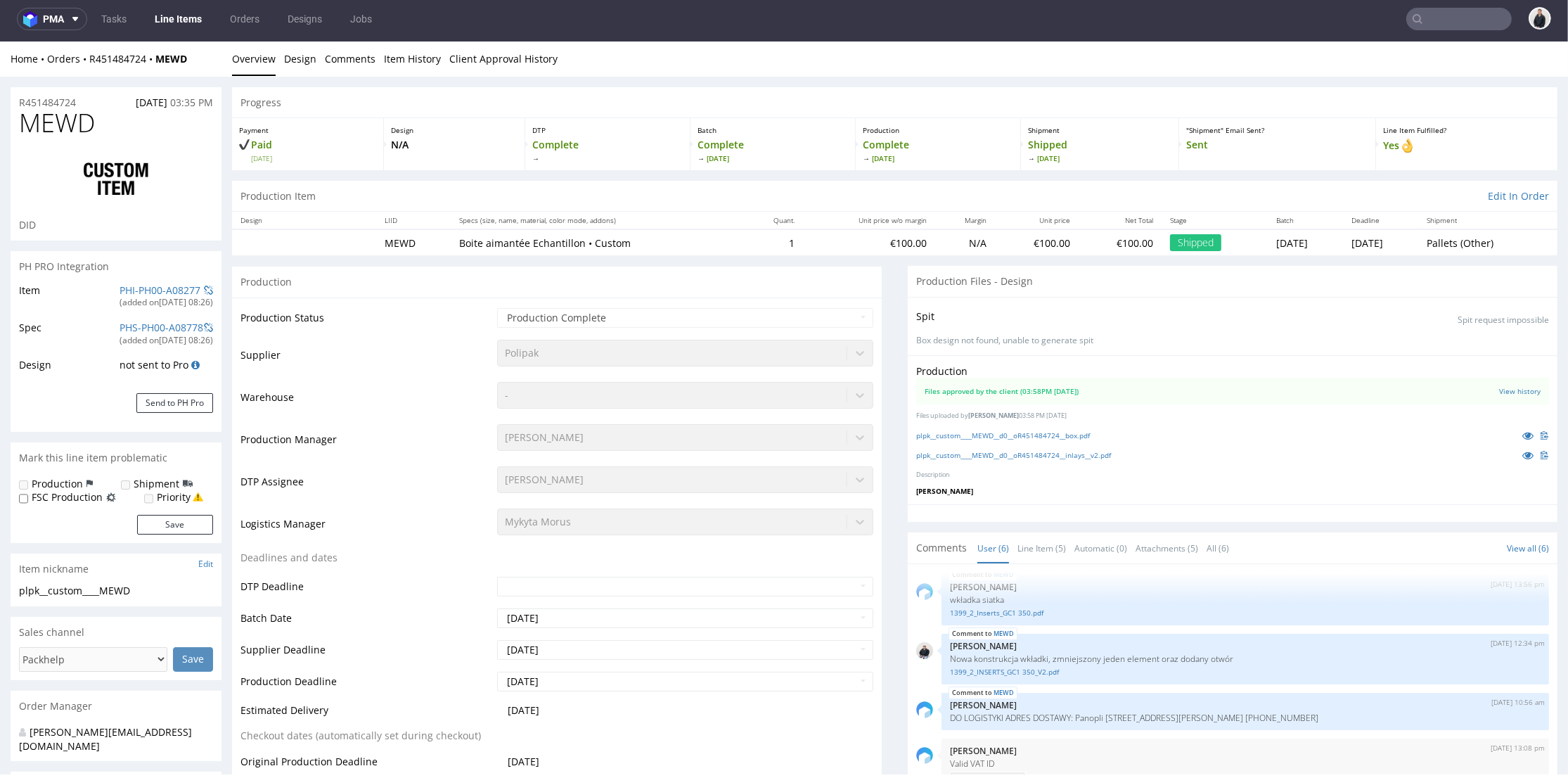
click at [50, 130] on span "MEWD" at bounding box center [57, 122] width 76 height 28
drag, startPoint x: 50, startPoint y: 130, endPoint x: 272, endPoint y: 49, distance: 236.3
click at [50, 130] on span "MEWD" at bounding box center [57, 122] width 76 height 28
copy span "MEWD"
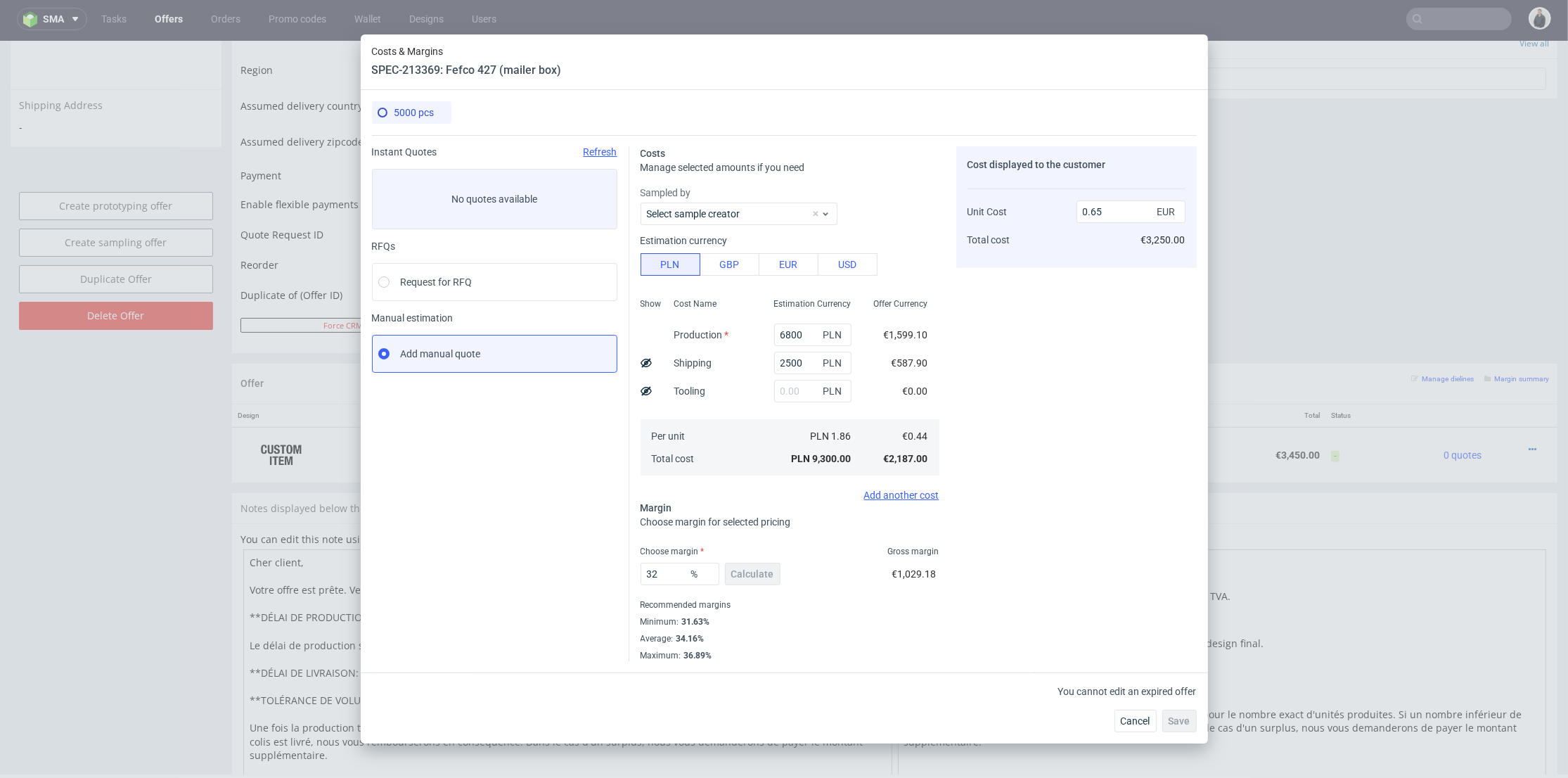
click at [1438, 18] on div "Costs & Margins SPEC-213369: Fefco 427 (mailer box) 5000 pcs Instant Quotes Ref…" at bounding box center [784, 389] width 1568 height 778
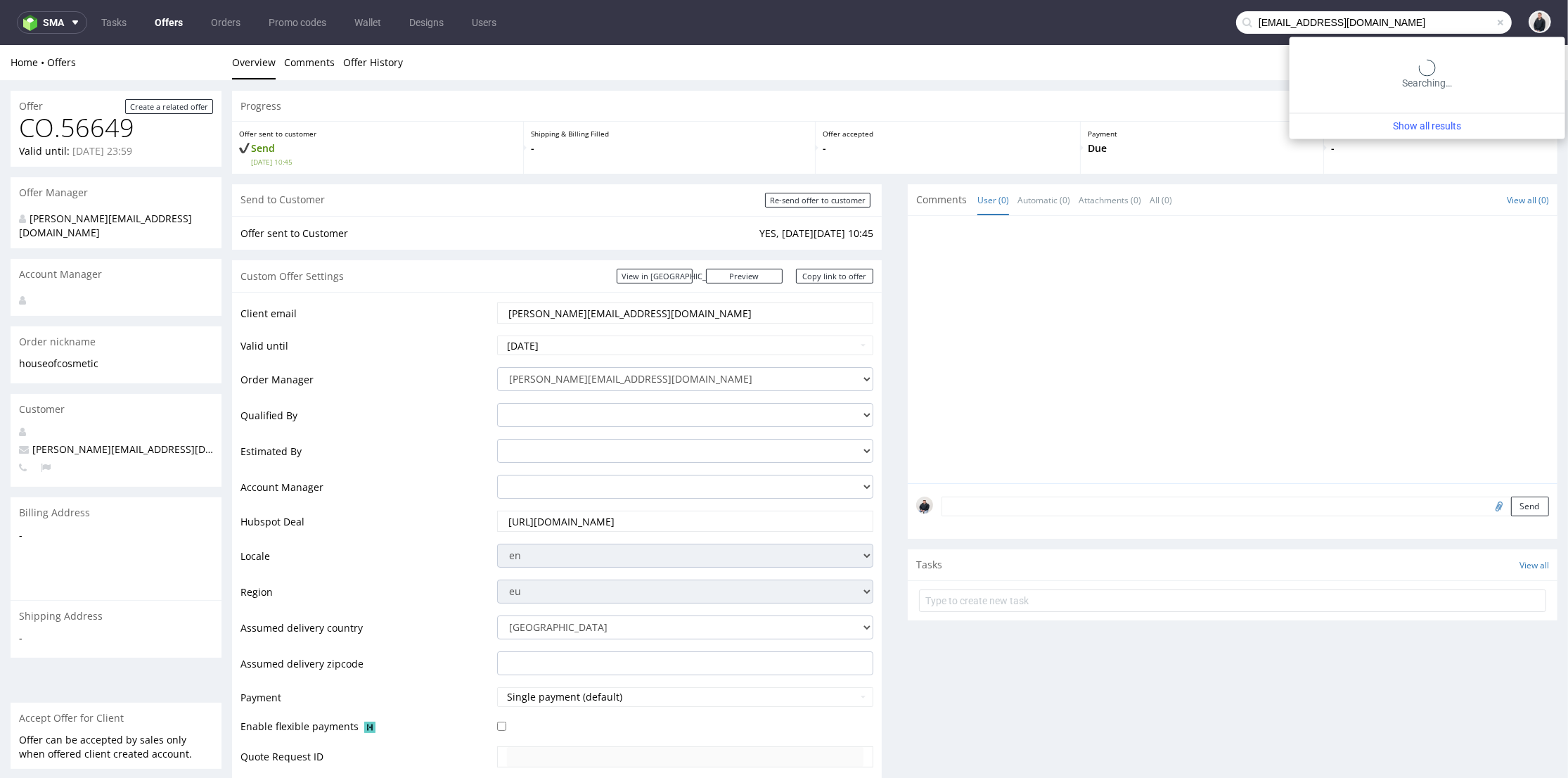
scroll to position [349, 0]
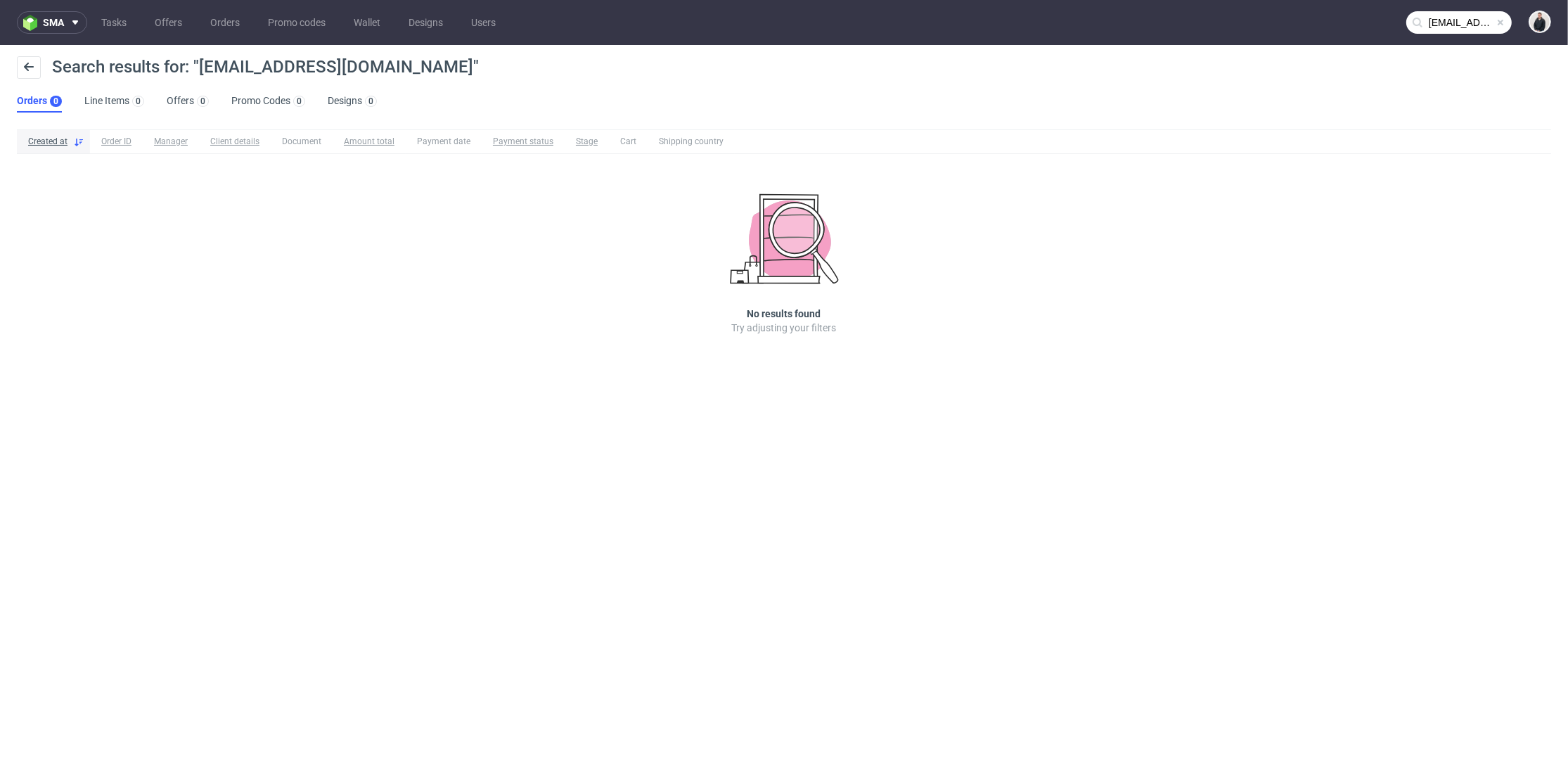
click at [1449, 13] on input "fhummel@levi.com" at bounding box center [1459, 22] width 105 height 22
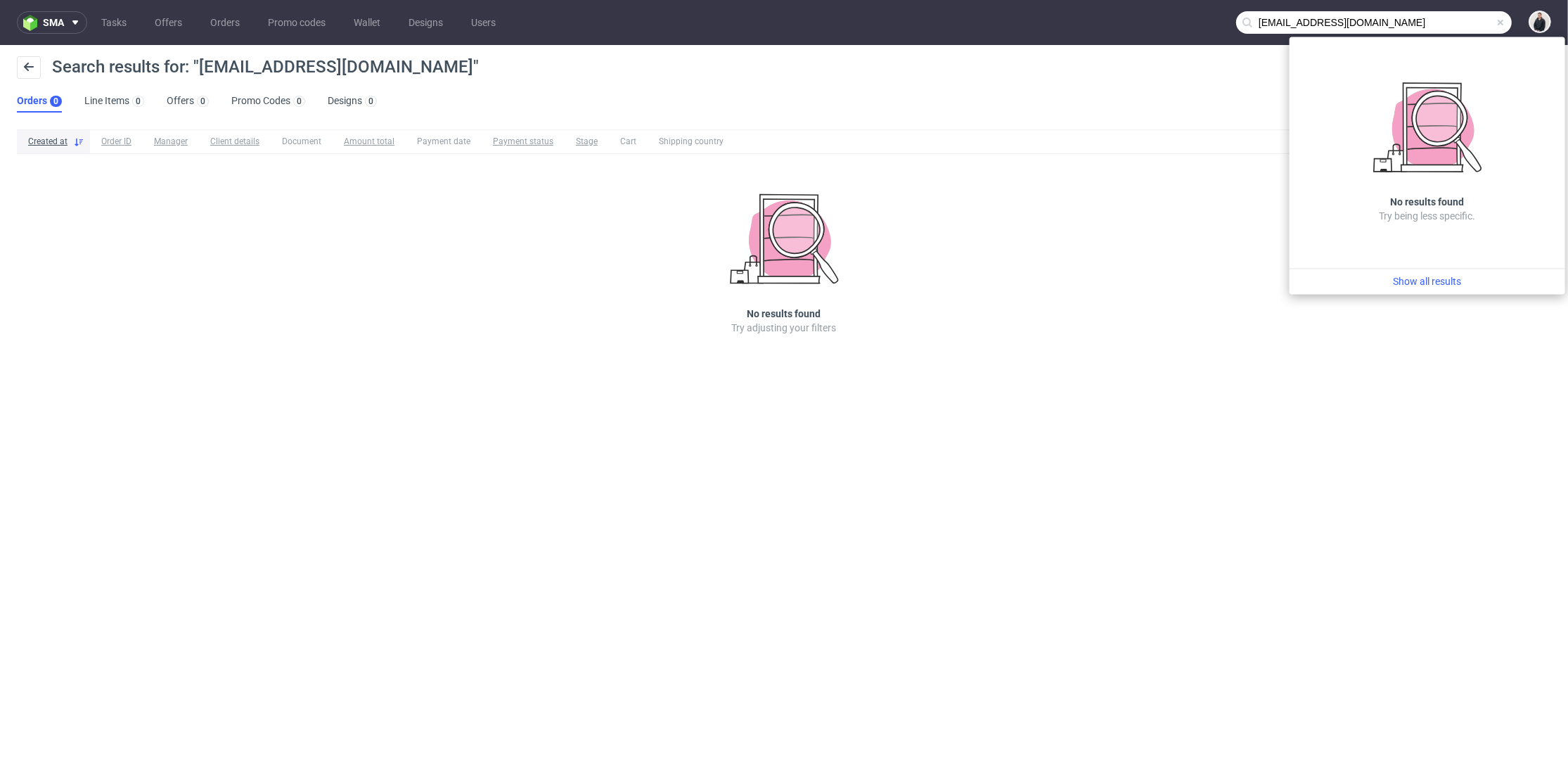
drag, startPoint x: 1295, startPoint y: 22, endPoint x: 1302, endPoint y: 21, distance: 7.1
click at [1295, 22] on input "fhummel@levi.com" at bounding box center [1374, 22] width 276 height 22
drag, startPoint x: 1304, startPoint y: 21, endPoint x: 1233, endPoint y: 21, distance: 71.0
click at [1233, 21] on nav "sma Tasks Offers Orders Promo codes Wallet Designs Users fhummel@levi.com" at bounding box center [784, 22] width 1568 height 45
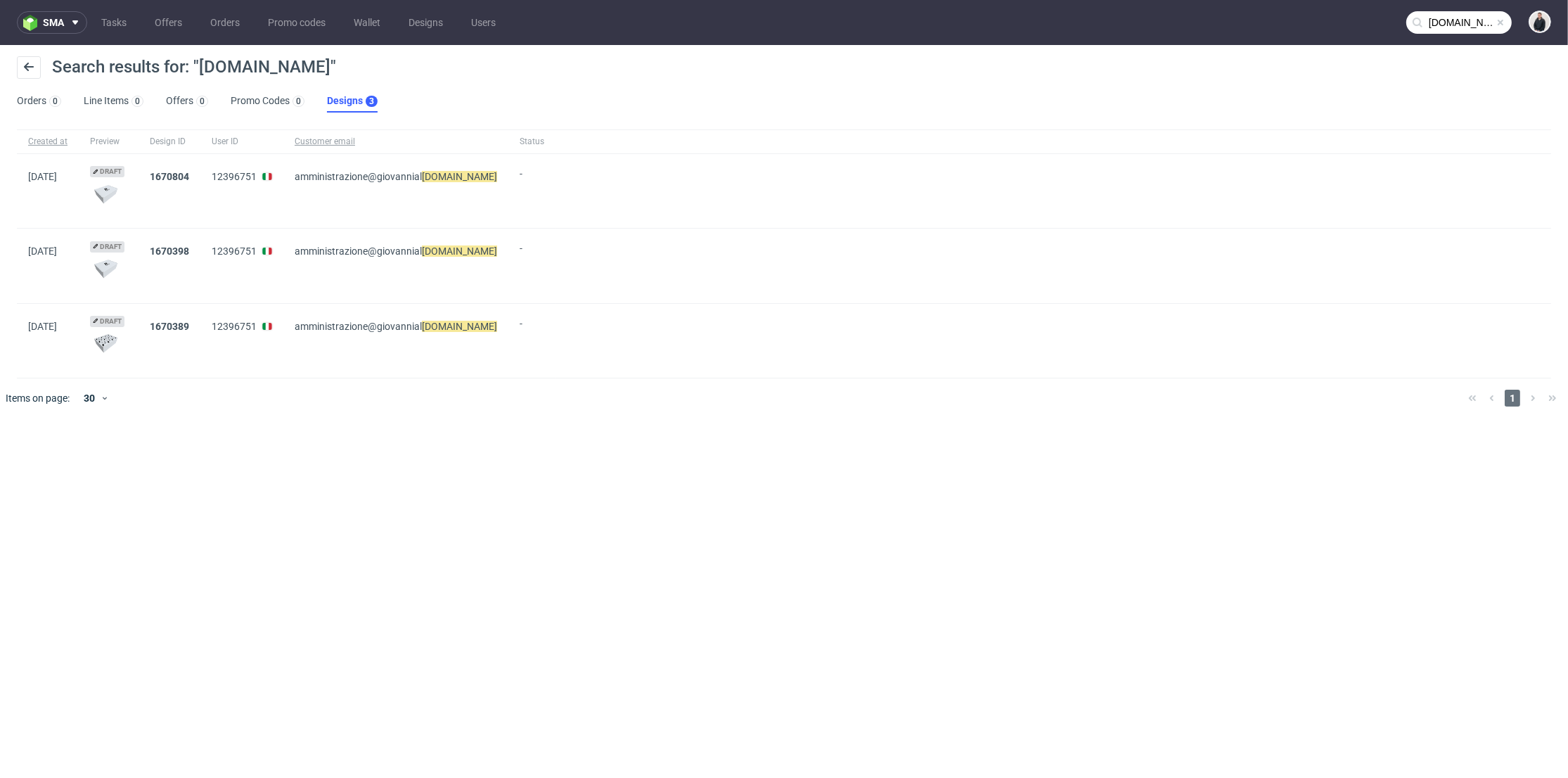
click at [1436, 17] on input "levi.com" at bounding box center [1459, 22] width 105 height 22
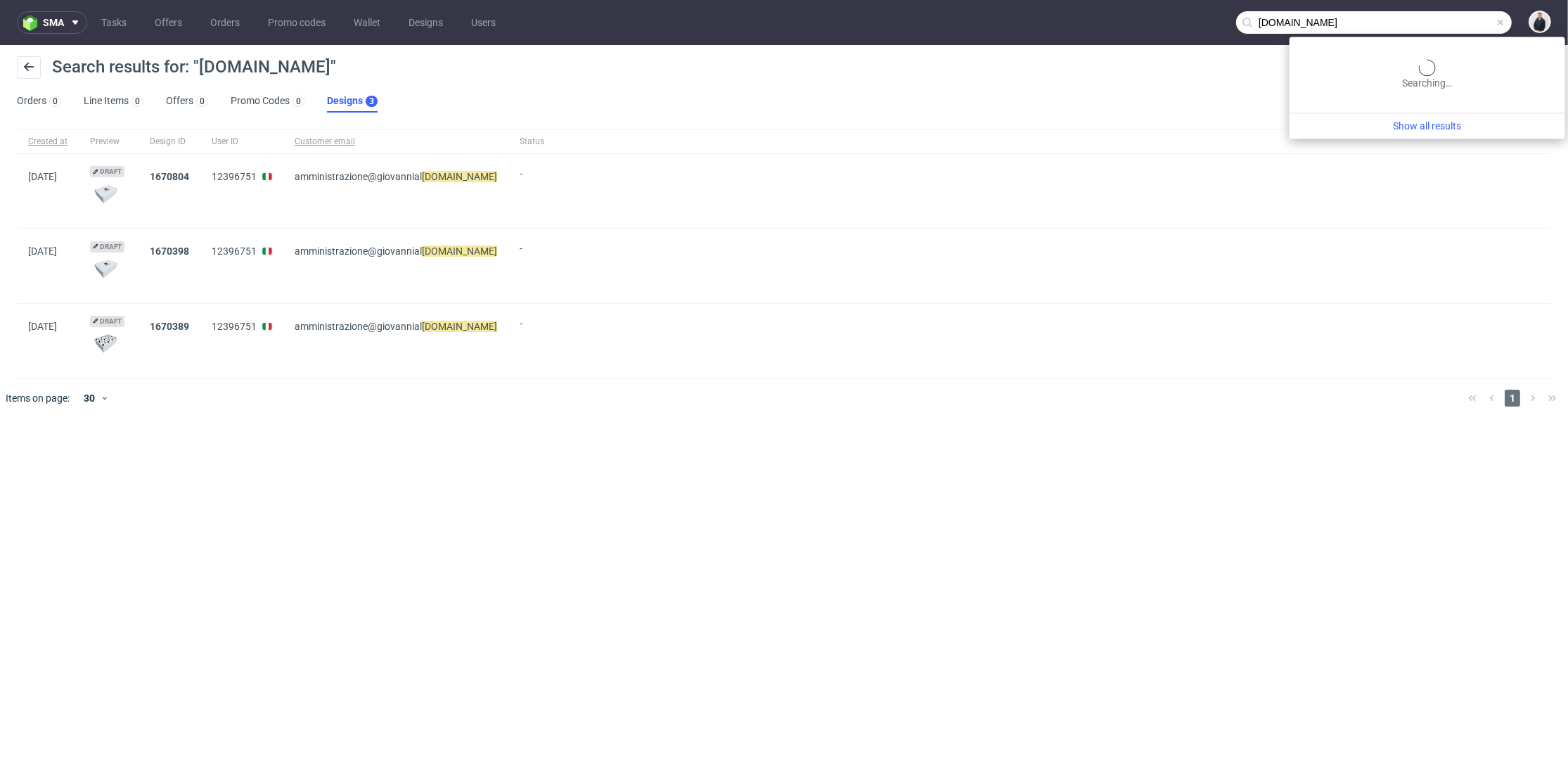
paste input "juliaa.kwasniewskaa@gmail"
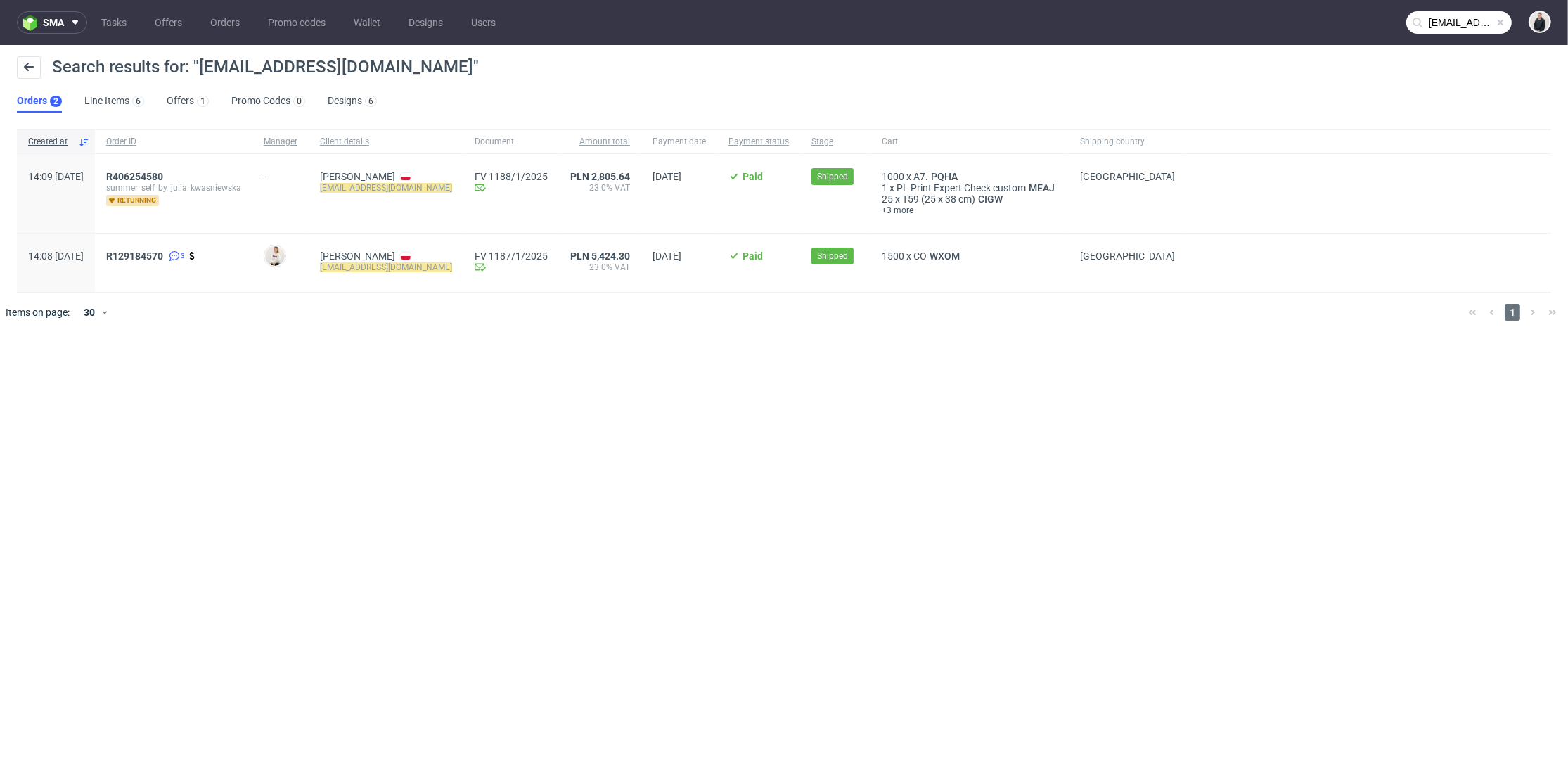
click at [1448, 32] on input "juliaa.kwasniewskaa@gmail.com" at bounding box center [1459, 22] width 105 height 22
paste input "viorica.md"
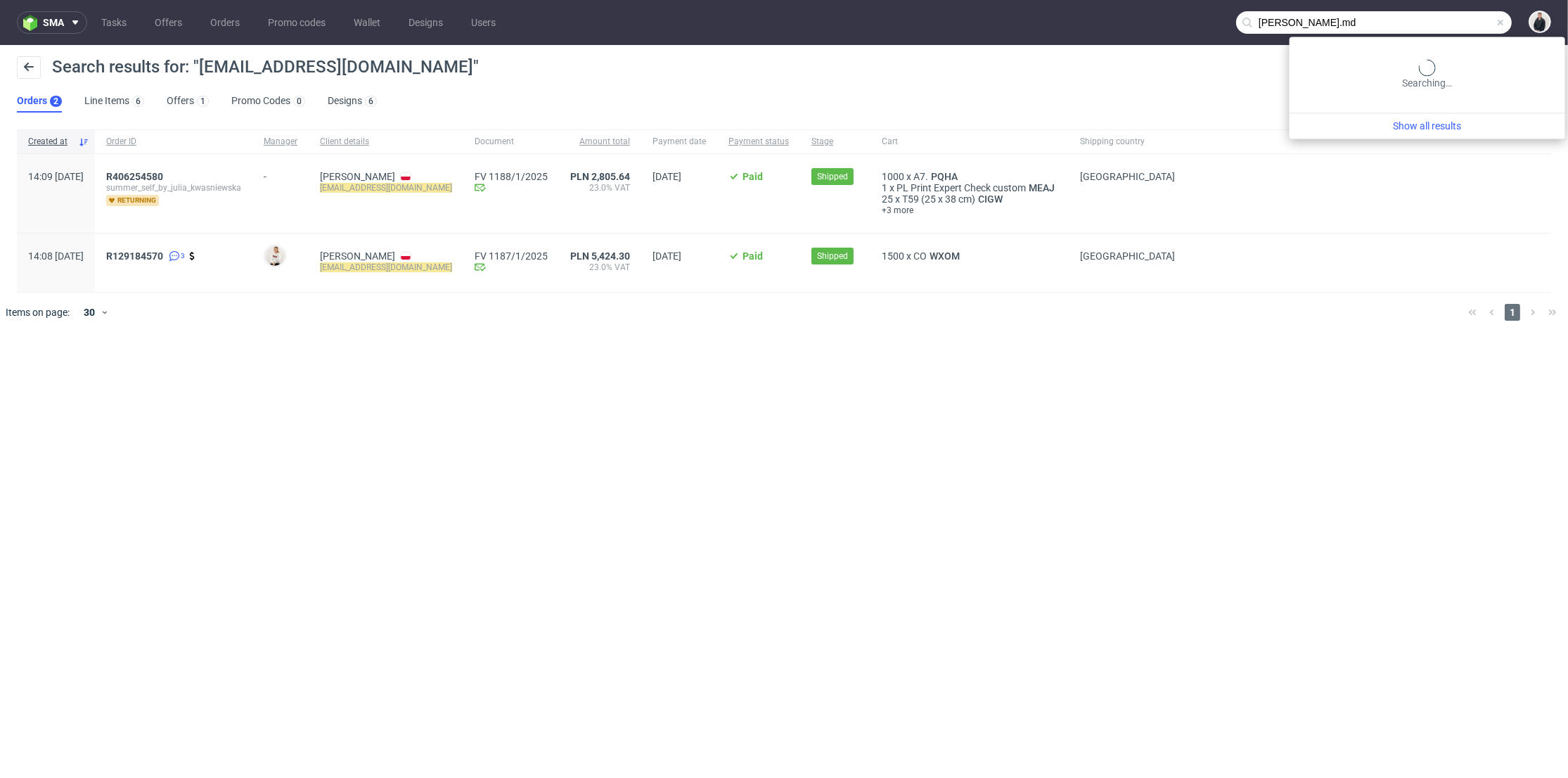
type input "viorica.md"
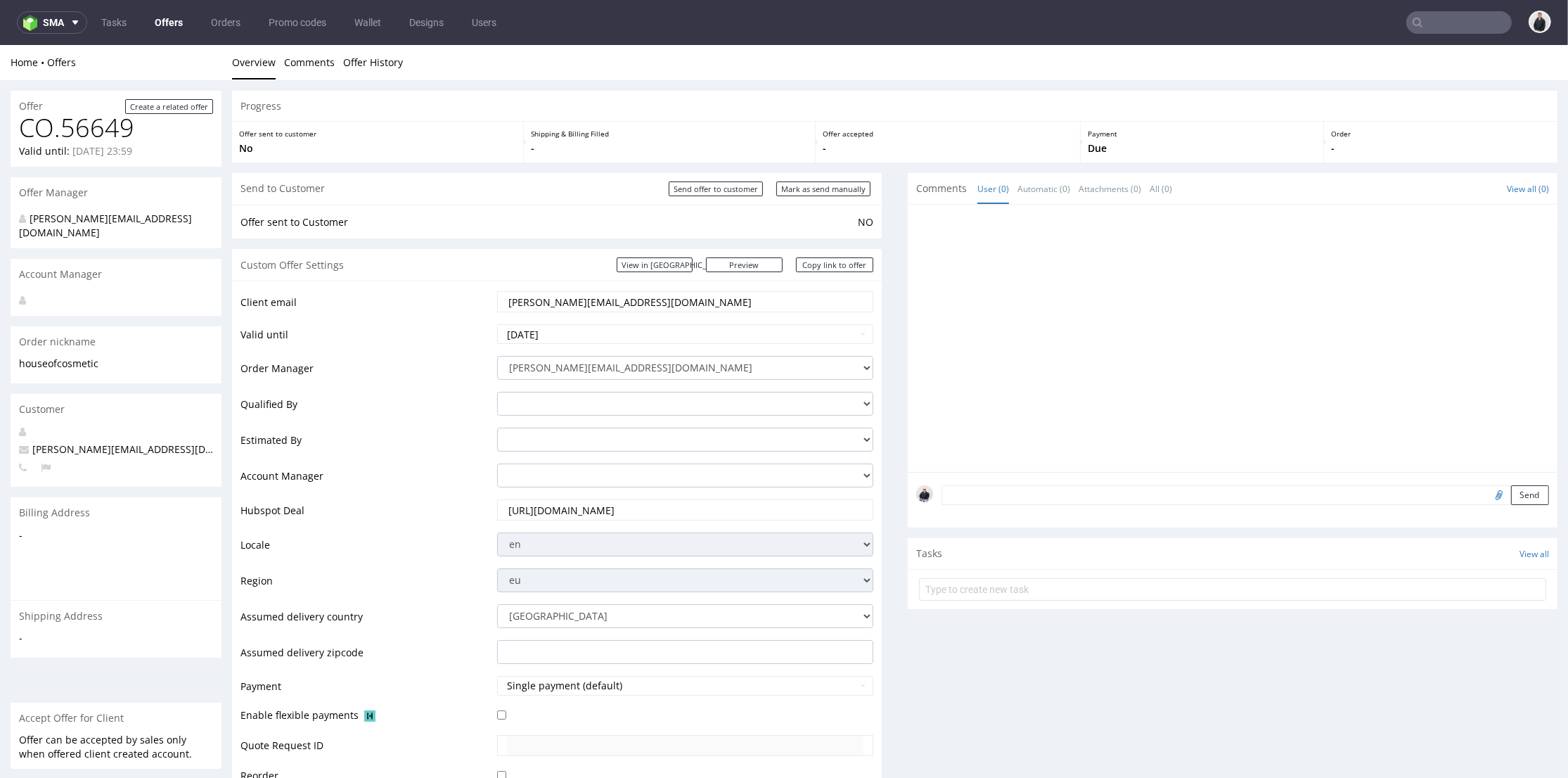
scroll to position [547, 0]
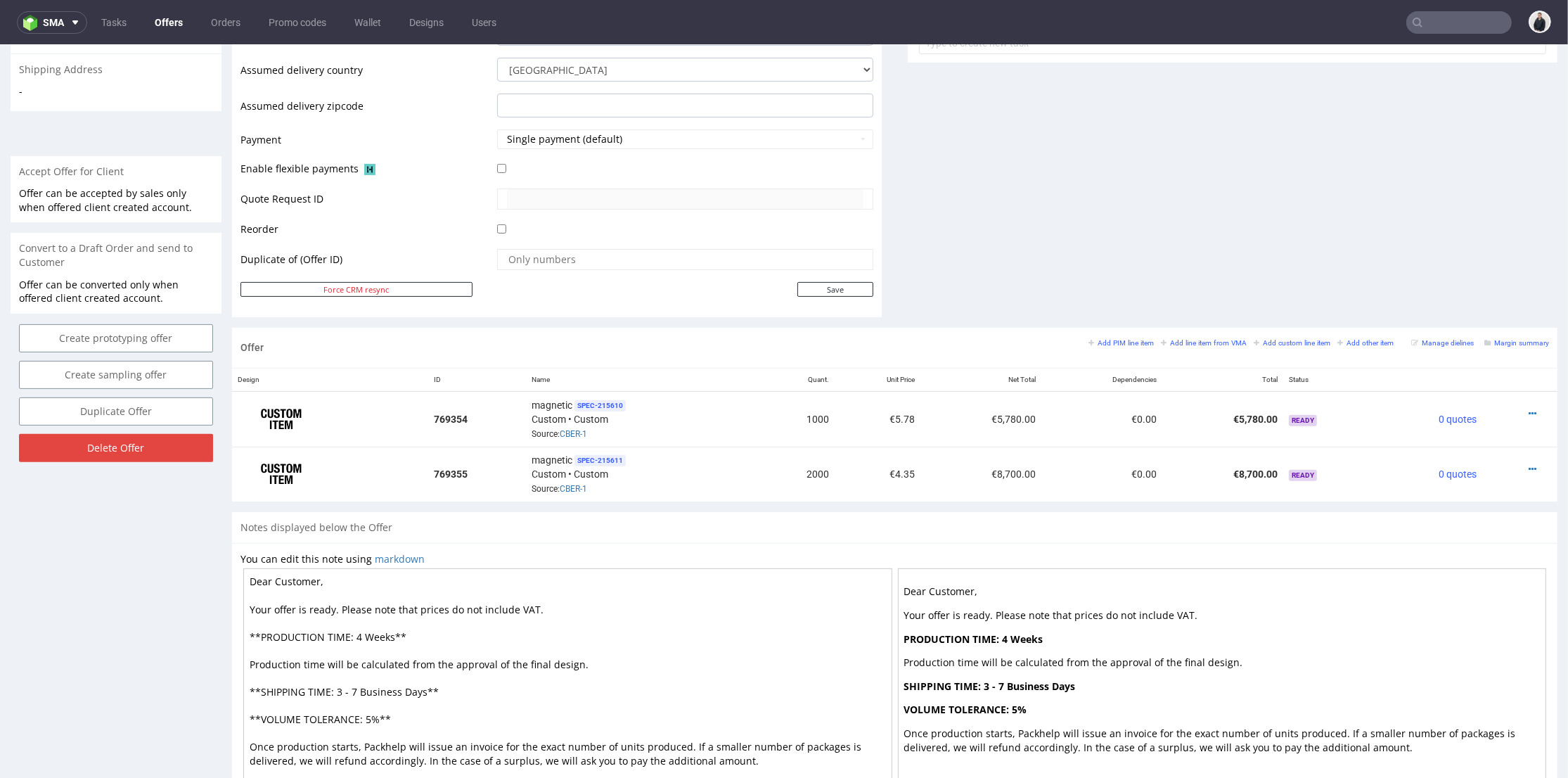
click at [166, 21] on link "Offers" at bounding box center [169, 22] width 45 height 22
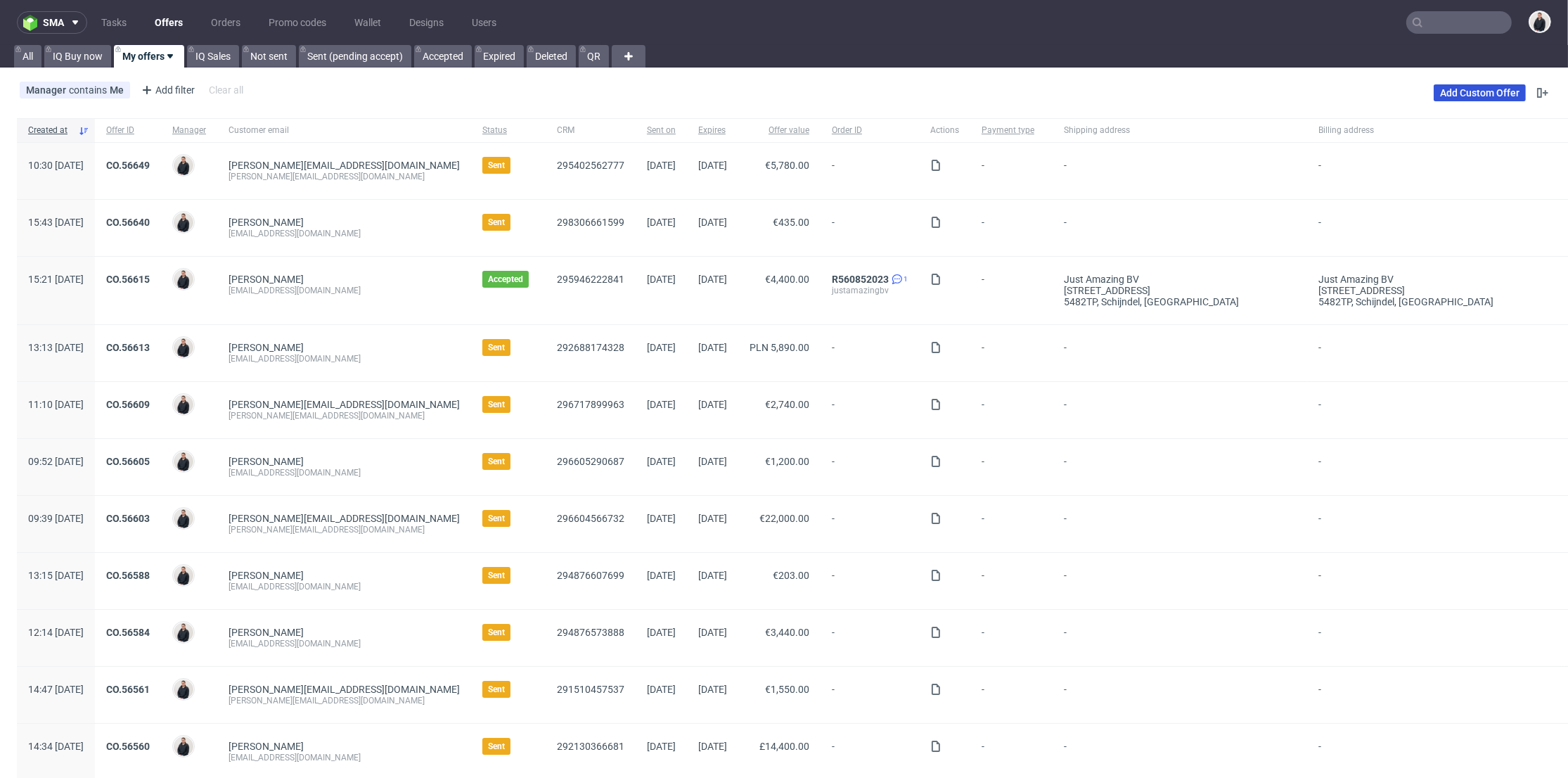
click at [1461, 90] on link "Add Custom Offer" at bounding box center [1479, 93] width 92 height 17
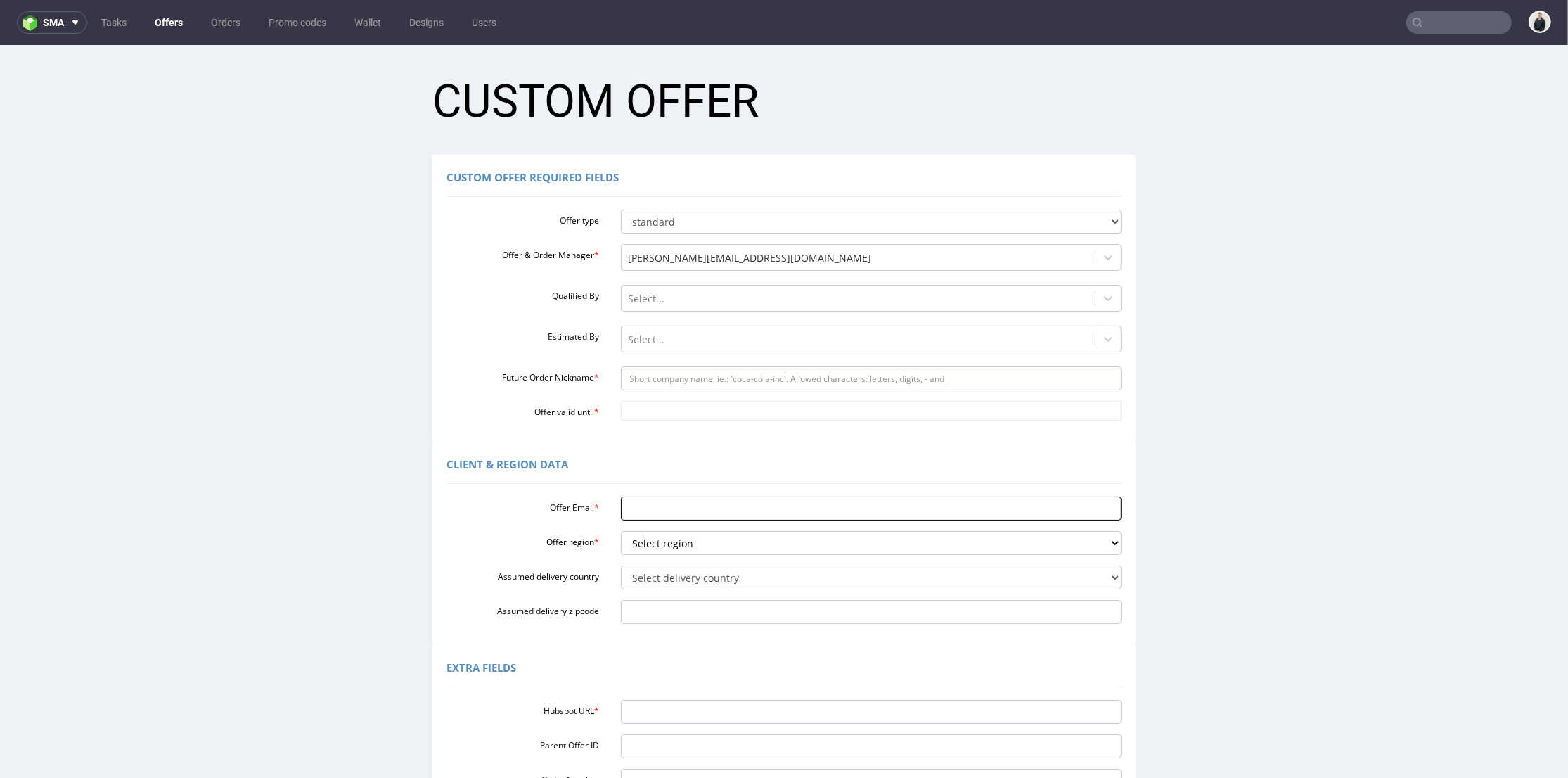
click at [667, 516] on input "Offer Email *" at bounding box center [871, 509] width 501 height 24
paste input "[EMAIL_ADDRESS][DOMAIN_NAME]"
type input "[EMAIL_ADDRESS][DOMAIN_NAME]"
click at [658, 545] on select "Select region eu gb de pl fr it es" at bounding box center [871, 543] width 501 height 24
select select "fr"
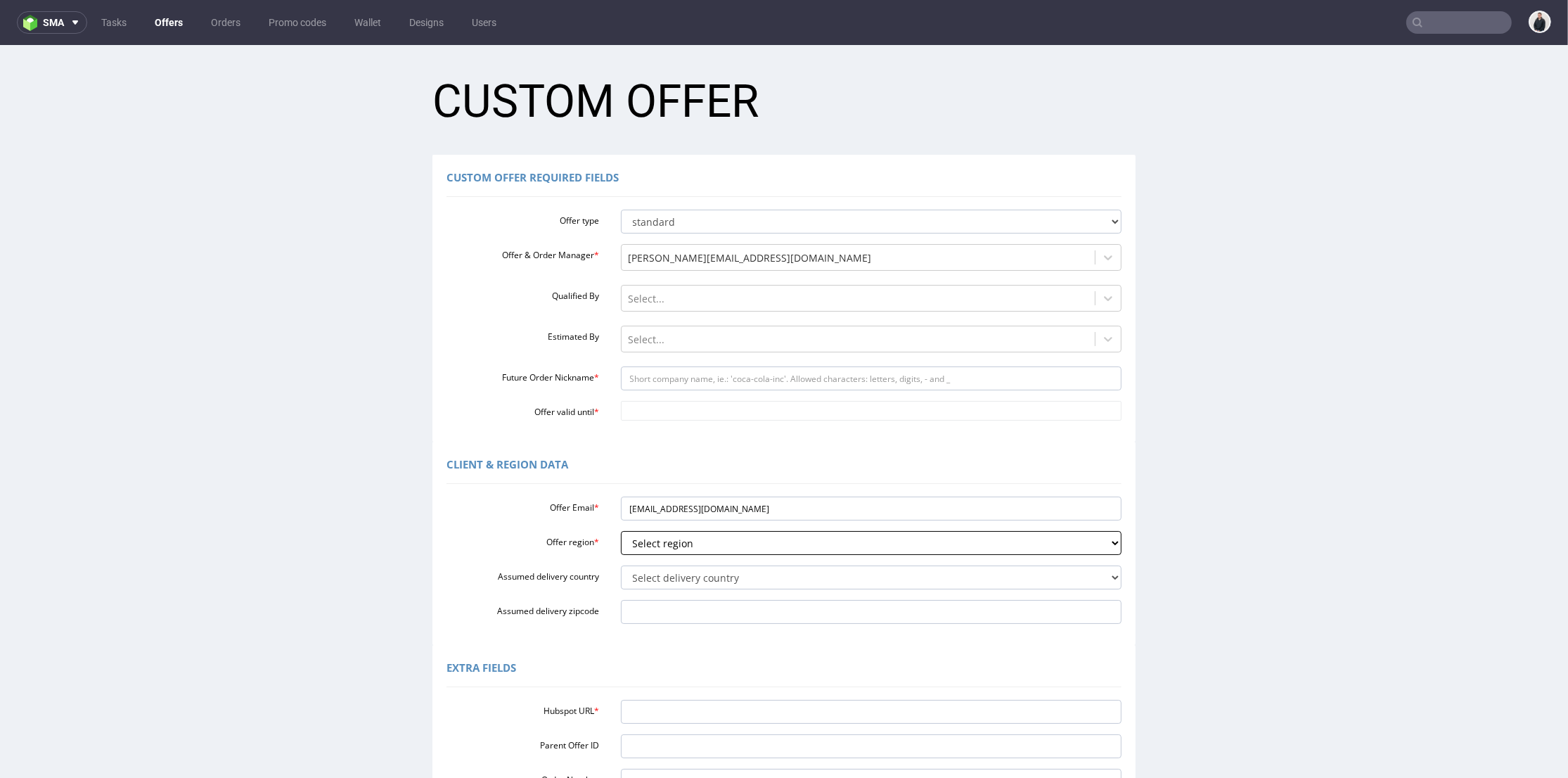
click at [621, 531] on select "Select region eu gb de pl fr it es" at bounding box center [871, 543] width 501 height 24
click at [659, 584] on select "Select delivery country Andorra Afghanistan Anguilla Albania Armenia Antarctica…" at bounding box center [871, 577] width 501 height 24
select select "75"
click at [621, 565] on select "Select delivery country Andorra Afghanistan Anguilla Albania Armenia Antarctica…" at bounding box center [871, 577] width 501 height 24
click at [662, 505] on input "fhummel@levi.com" at bounding box center [871, 509] width 501 height 24
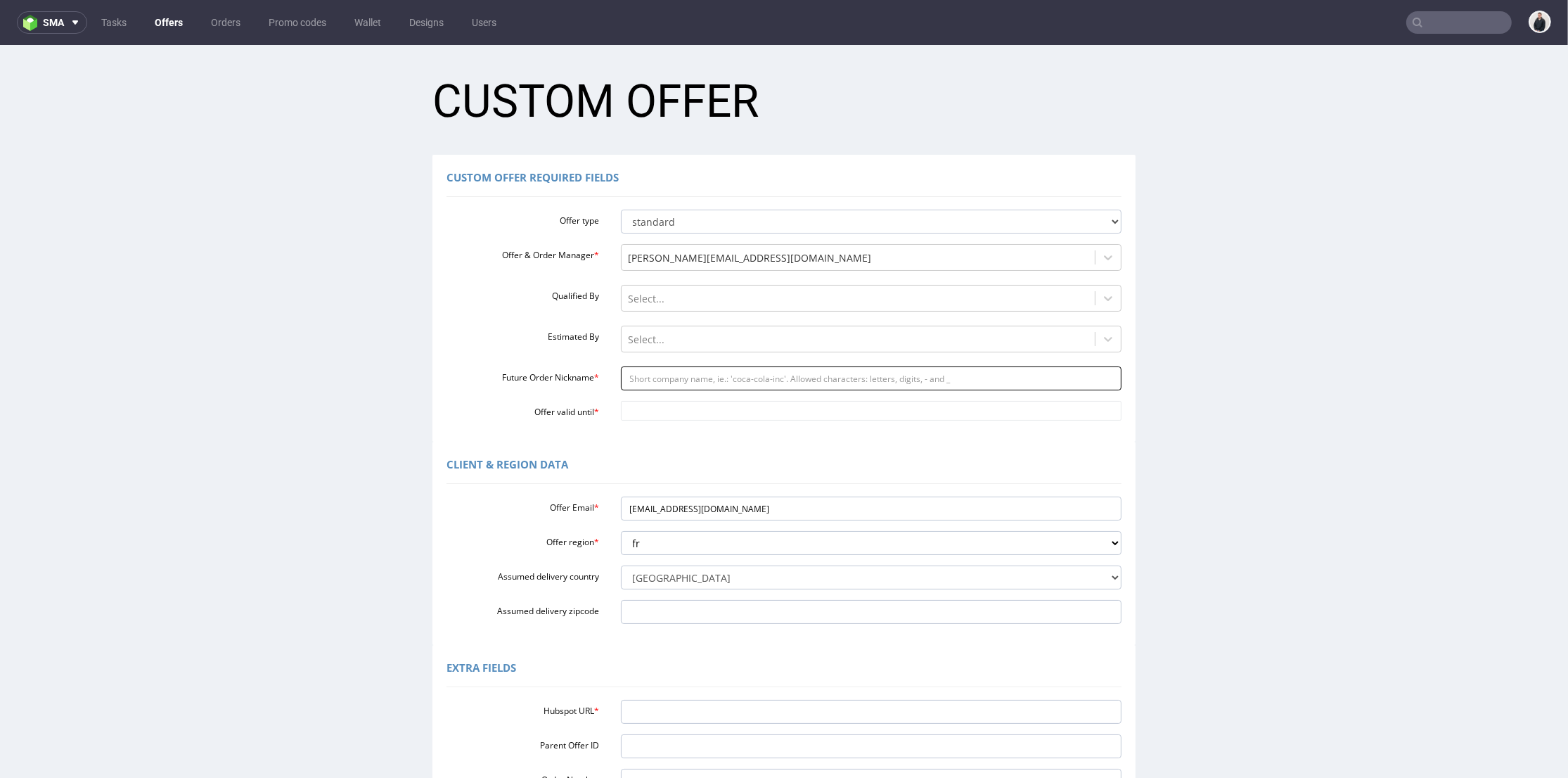
click at [667, 385] on input "Future Order Nickname *" at bounding box center [871, 378] width 501 height 24
type input "levis"
drag, startPoint x: 660, startPoint y: 409, endPoint x: 710, endPoint y: 409, distance: 50.0
click at [661, 409] on input "Offer valid until *" at bounding box center [871, 410] width 501 height 20
click at [748, 343] on td "27" at bounding box center [752, 347] width 21 height 21
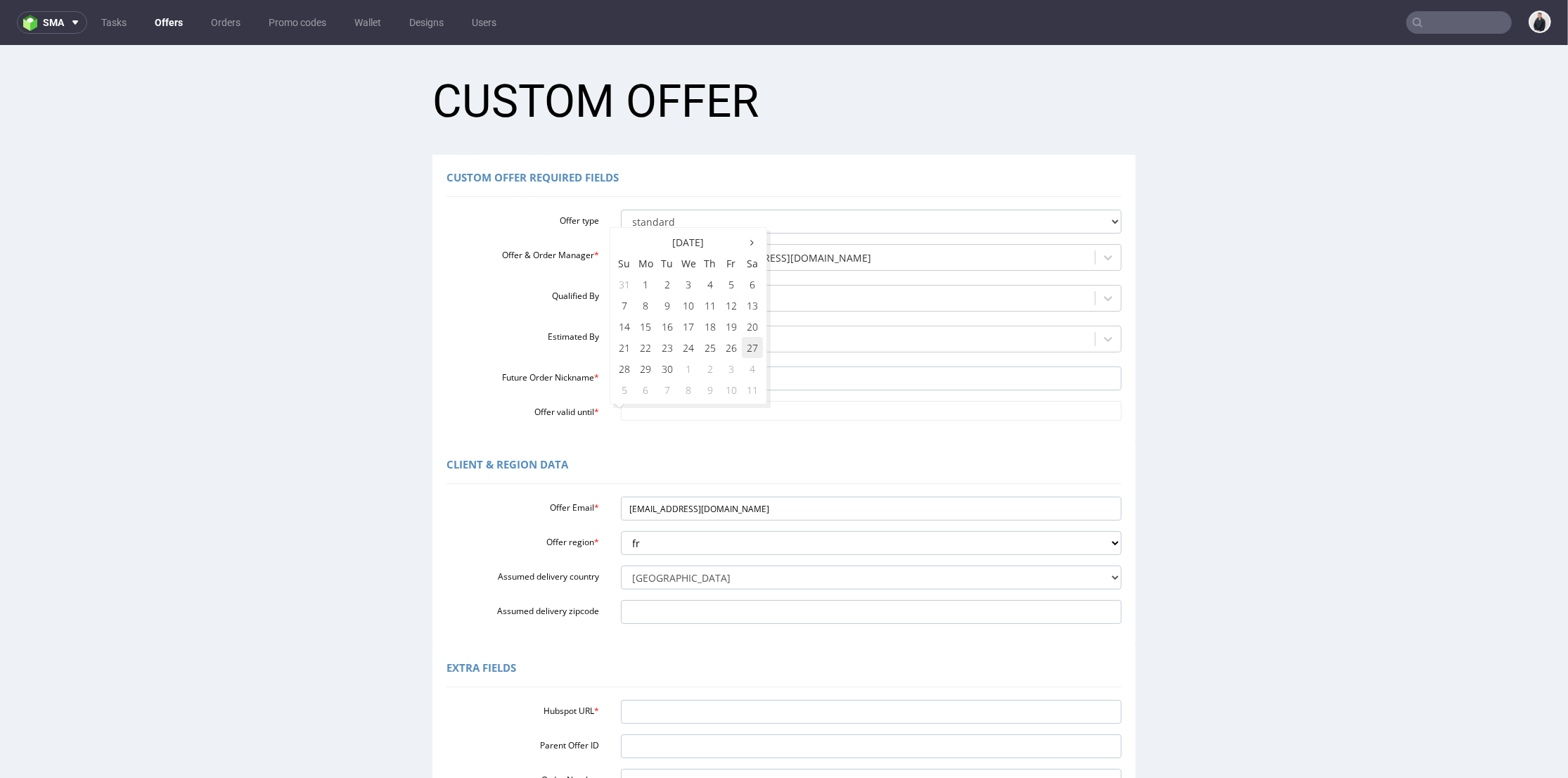
type input "2025-09-27"
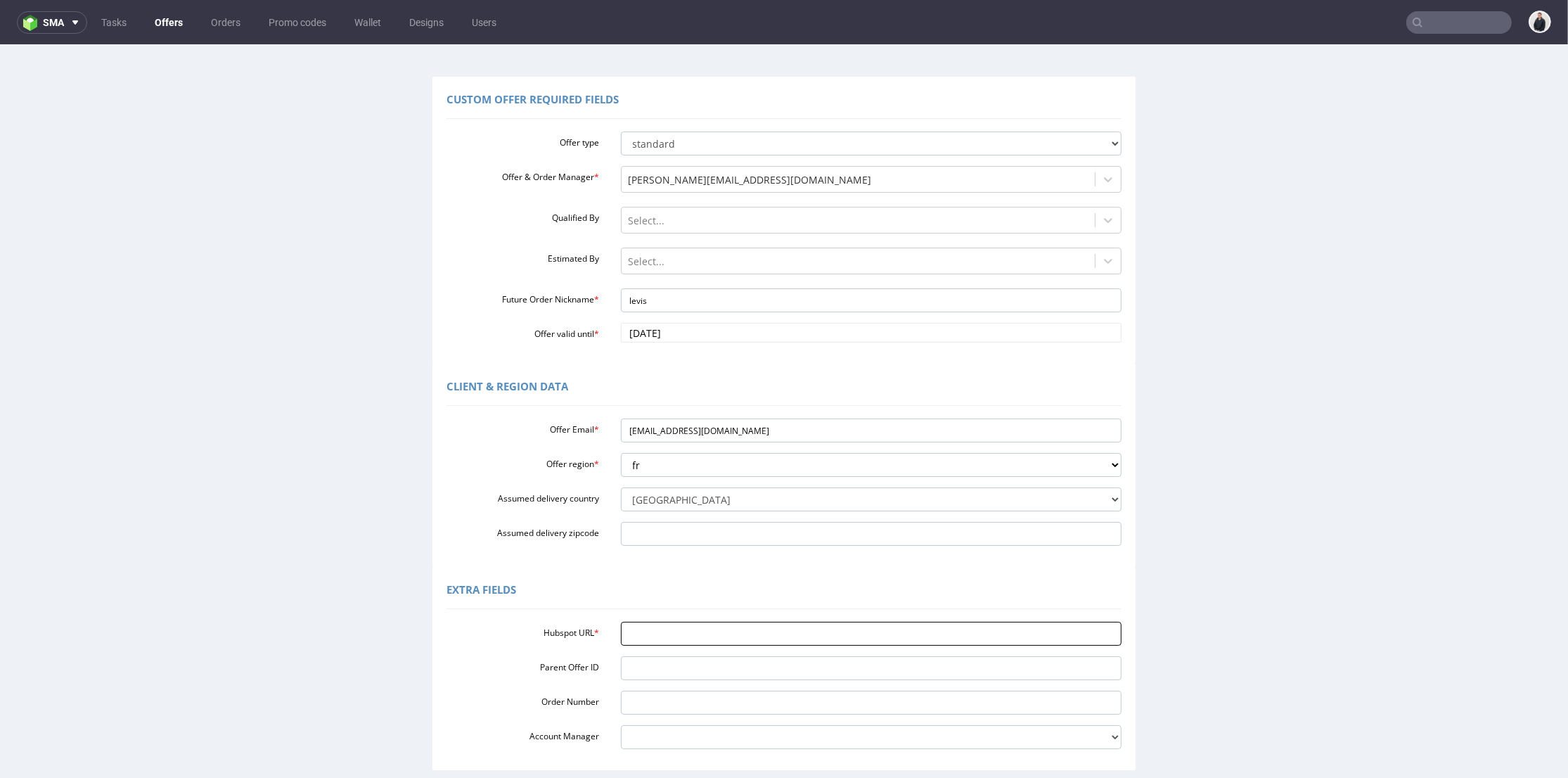
click at [635, 636] on input "Hubspot URL *" at bounding box center [871, 634] width 501 height 24
paste input "https://app-eu1.hubspot.com/contacts/25600958/record/0-3/296719932615"
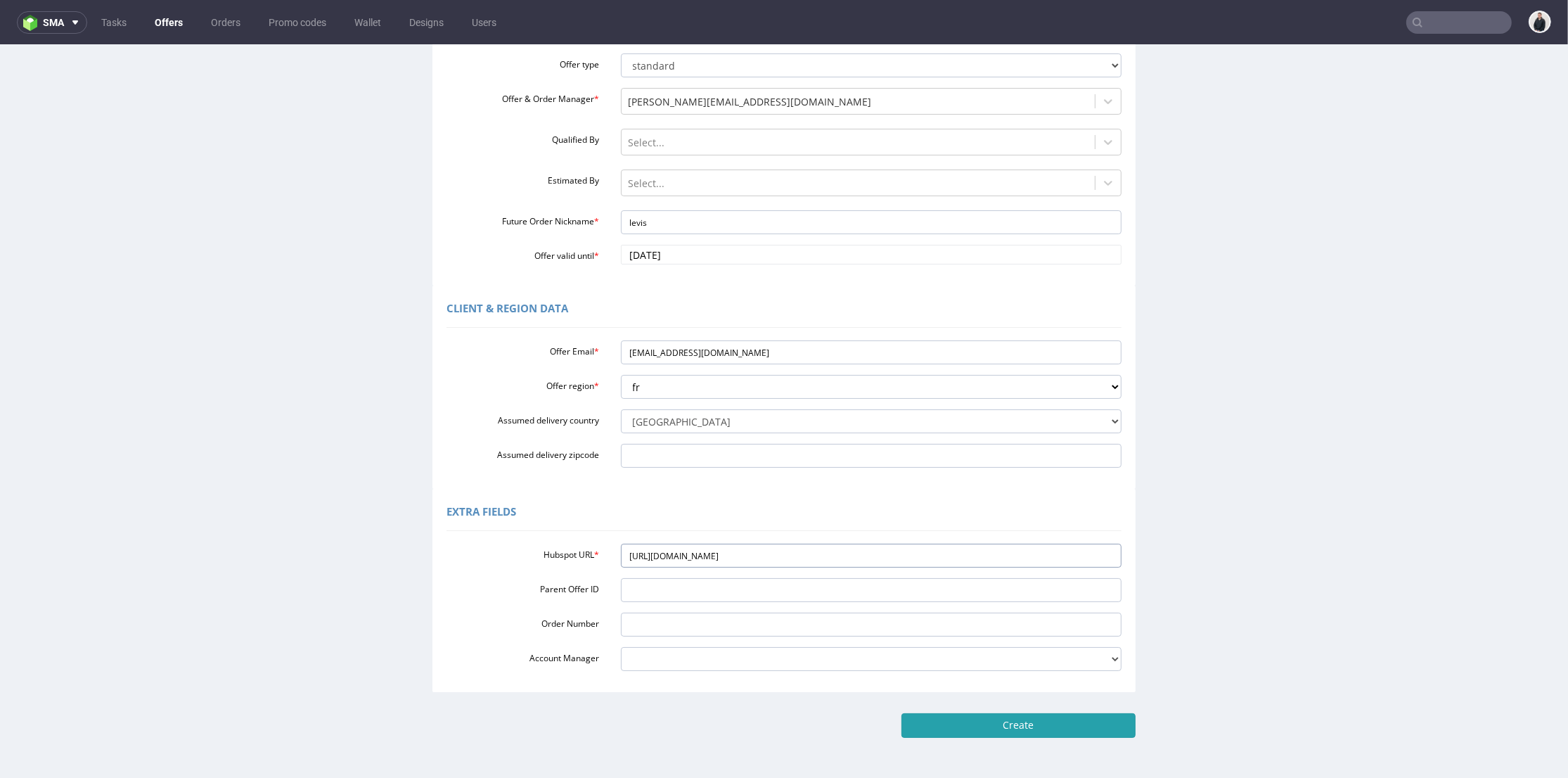
type input "https://app-eu1.hubspot.com/contacts/25600958/record/0-3/296719932615"
click at [1007, 728] on input "Create" at bounding box center [1018, 725] width 234 height 24
type input "Please wait..."
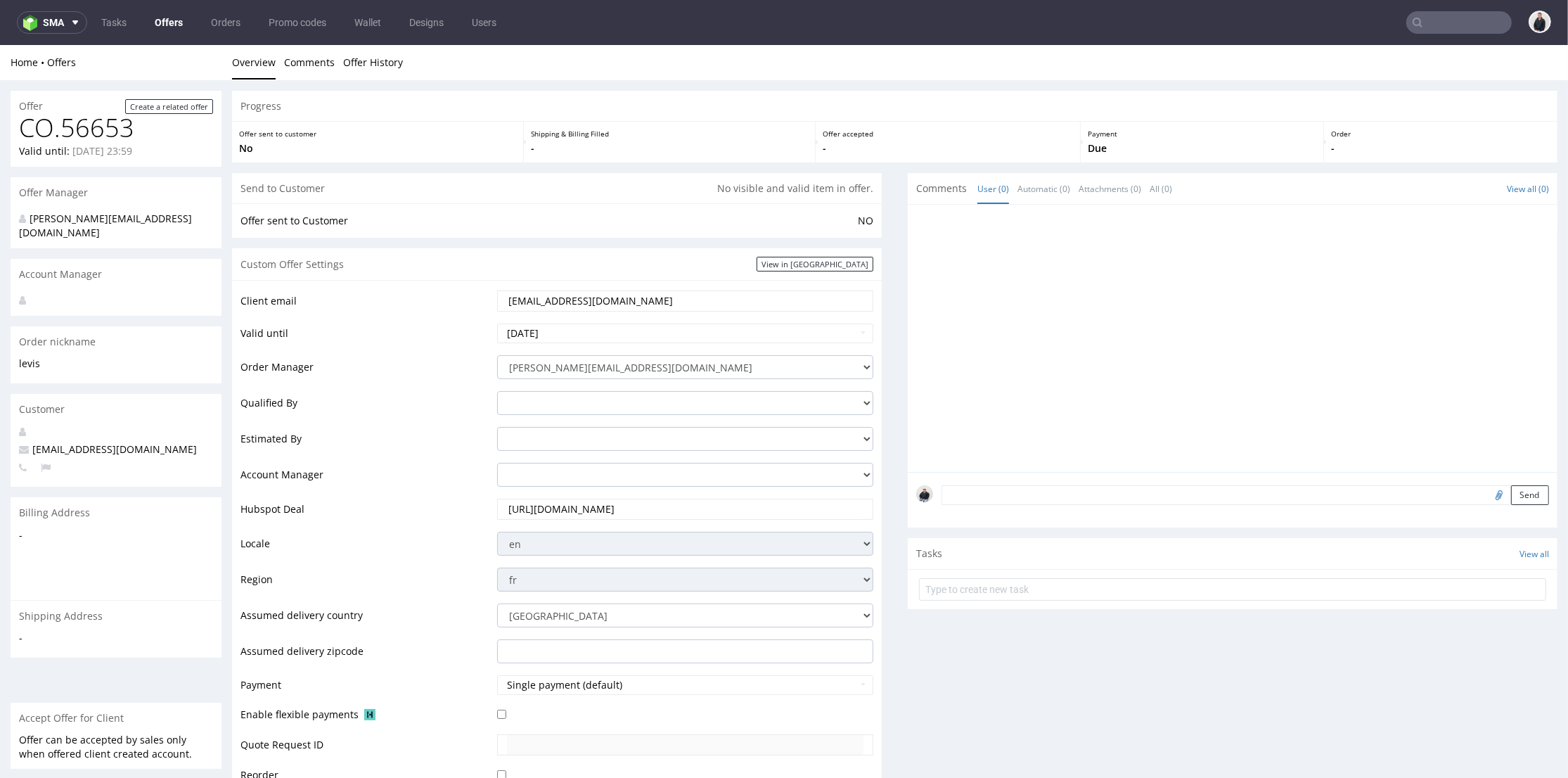
scroll to position [390, 0]
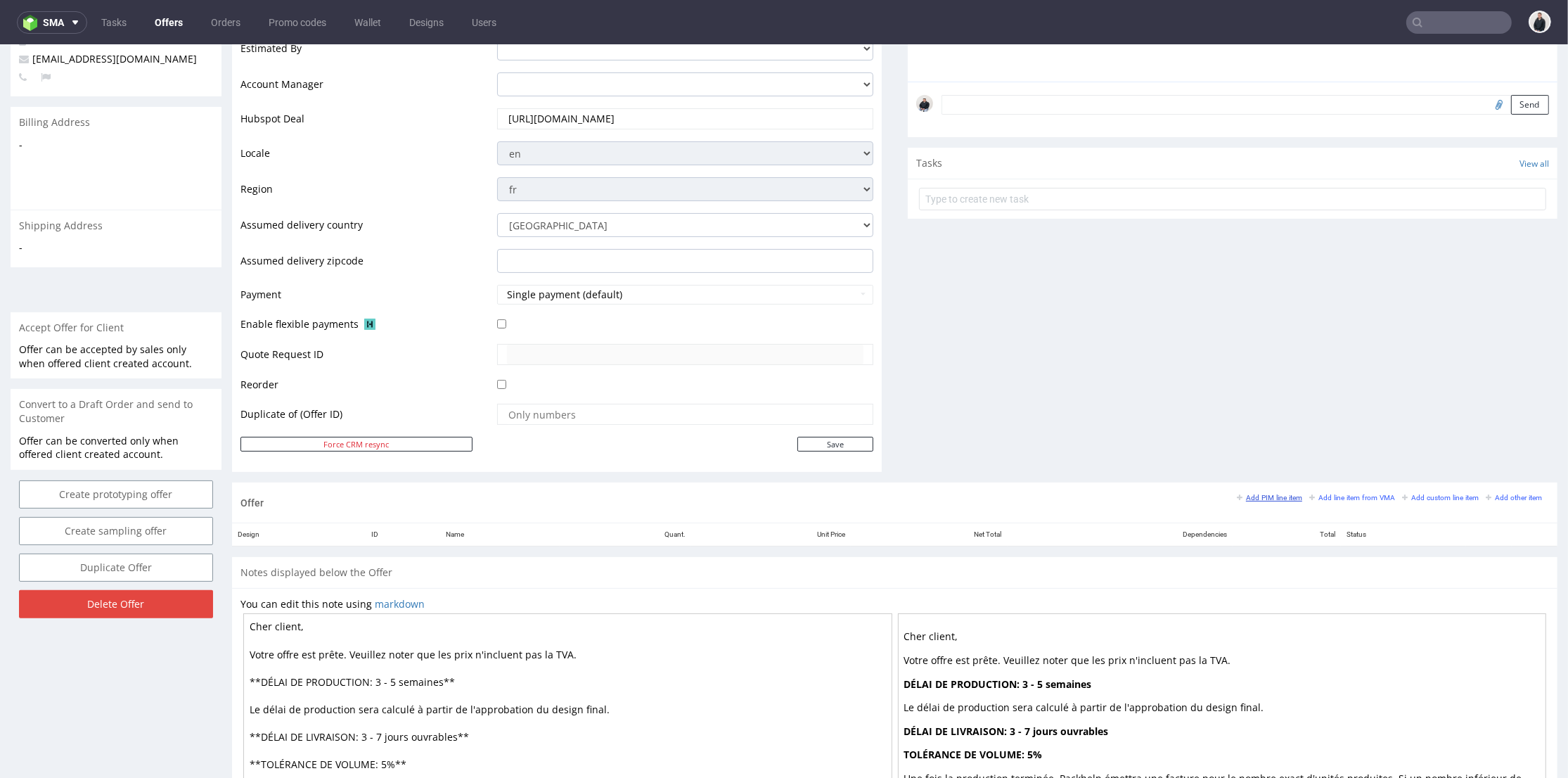
click at [1260, 494] on small "Add PIM line item" at bounding box center [1269, 498] width 66 height 8
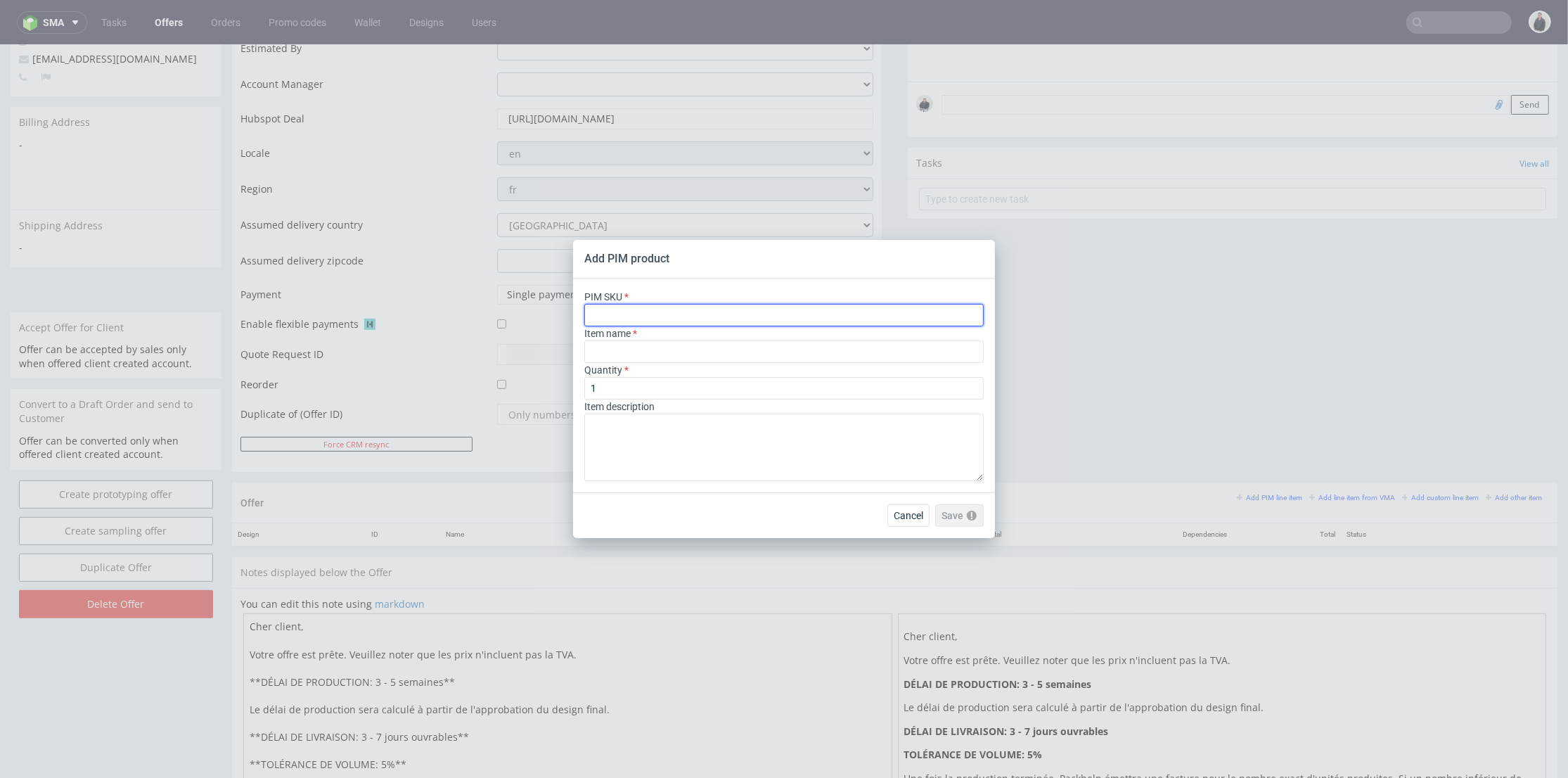
click at [683, 313] on input "text" at bounding box center [784, 315] width 400 height 22
paste input "ph-425-5364"
type input "ph-425-5364"
type input "Custom Rigid Bag"
type input "ph-425-5364"
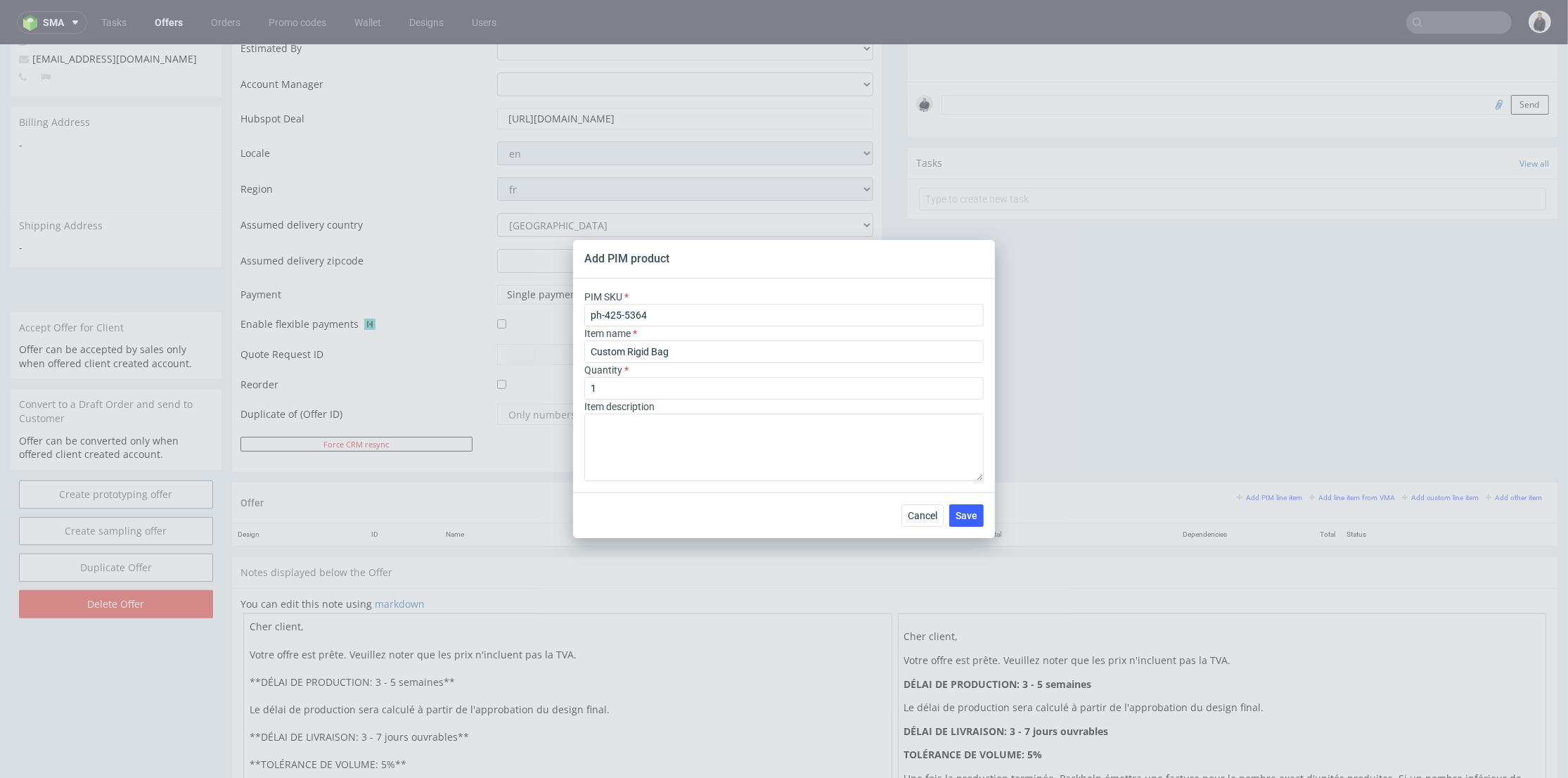
click at [648, 373] on div "Quantity 1" at bounding box center [784, 381] width 400 height 37
drag, startPoint x: 615, startPoint y: 393, endPoint x: 580, endPoint y: 396, distance: 35.1
click at [580, 396] on div "PIM SKU ph-425-5364 Item name Custom Rigid Bag Quantity 1 Item description" at bounding box center [784, 385] width 422 height 213
type input "300"
click at [977, 493] on div "Cancel Save" at bounding box center [784, 515] width 422 height 46
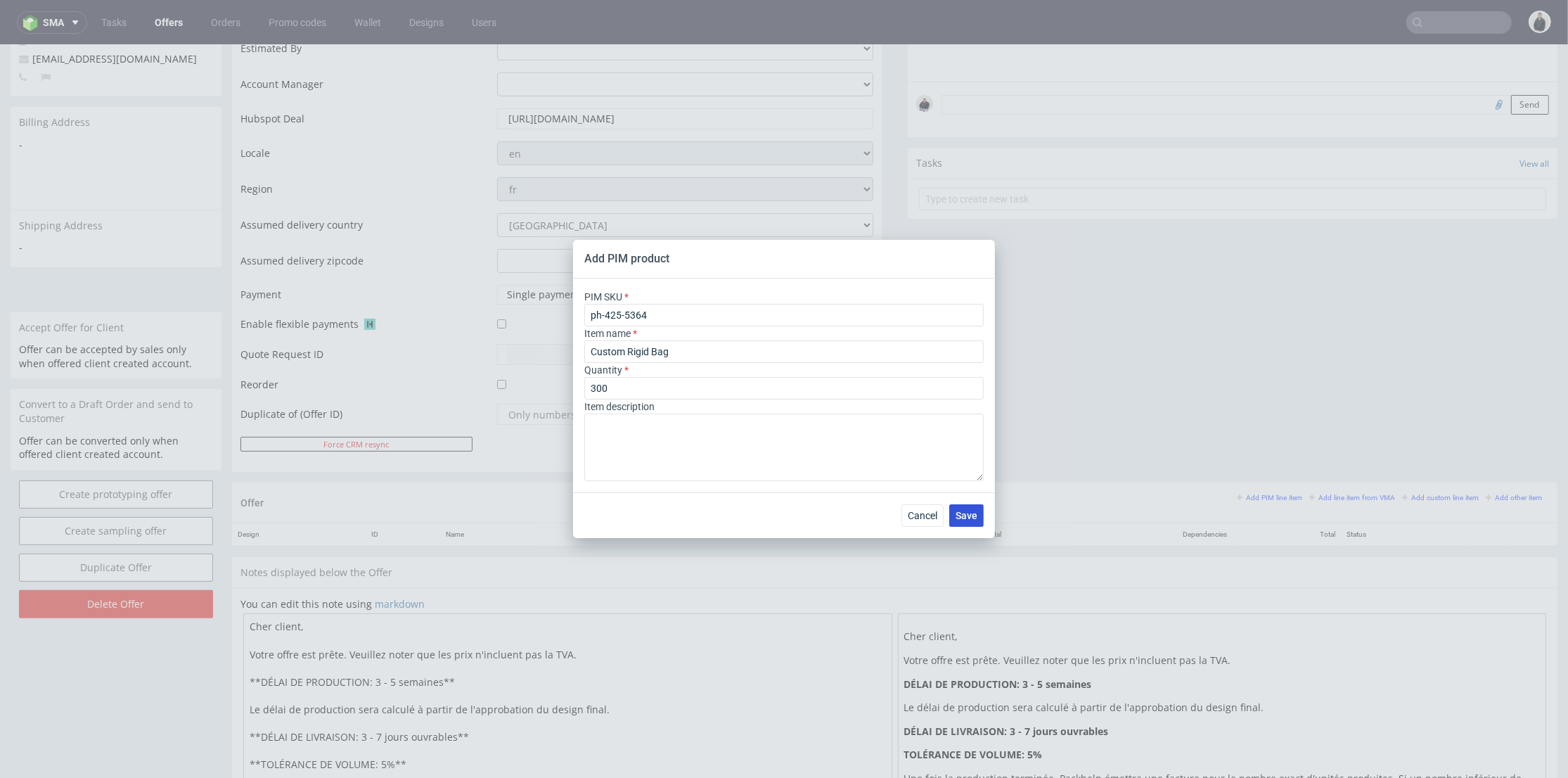
click at [969, 516] on span "Save" at bounding box center [966, 516] width 22 height 10
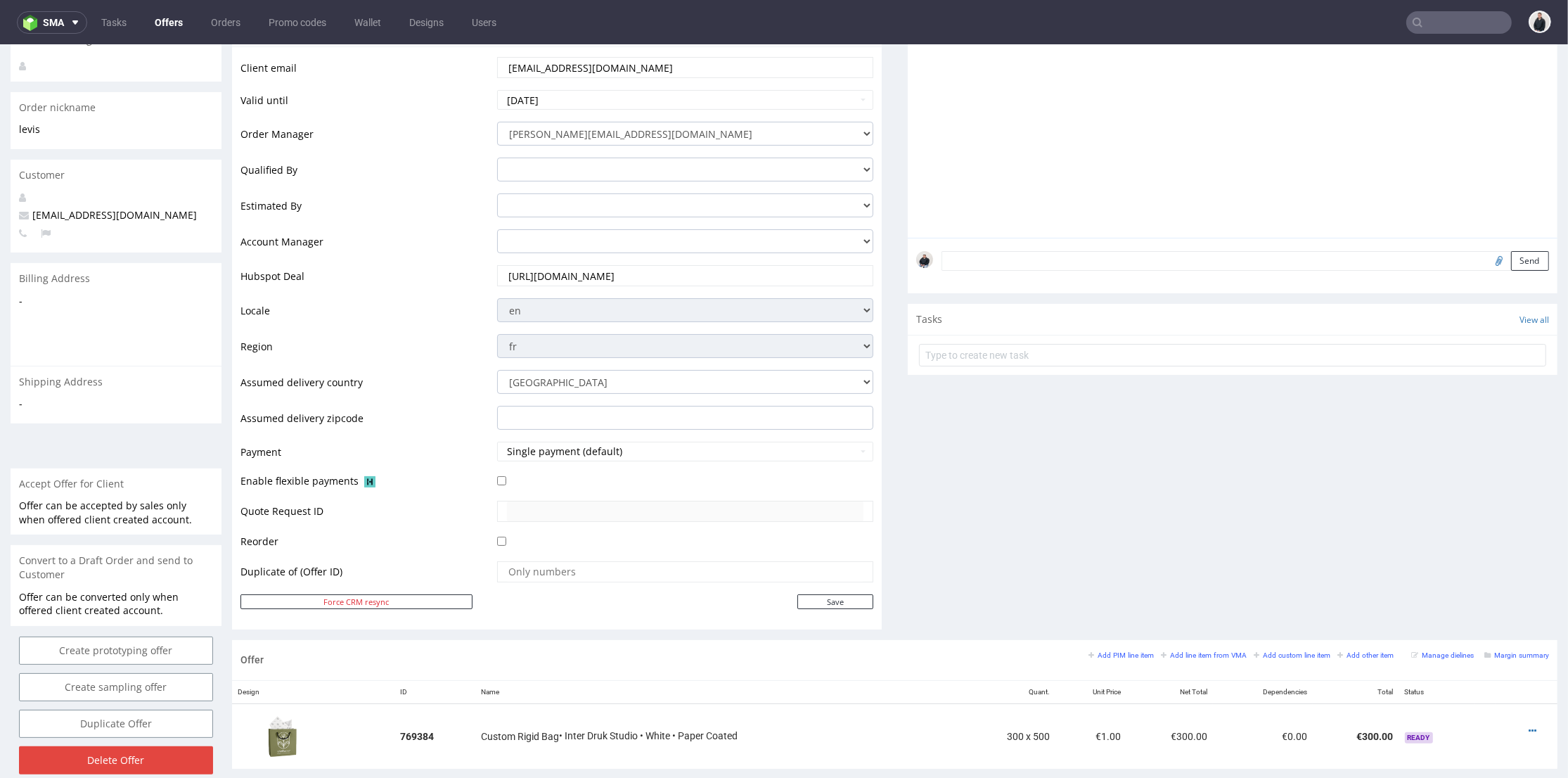
scroll to position [469, 0]
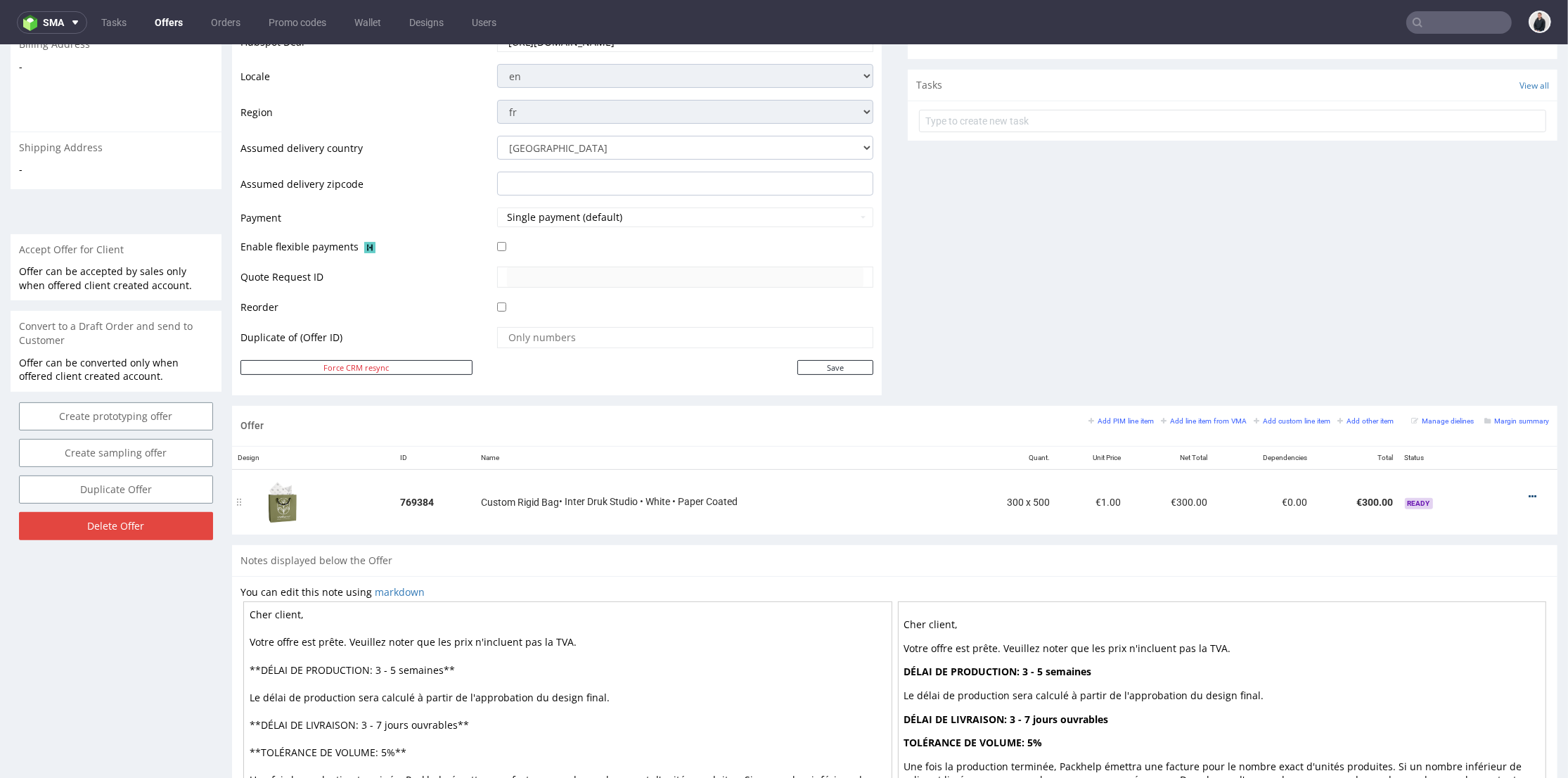
click at [1529, 494] on icon at bounding box center [1533, 497] width 8 height 10
click at [1452, 337] on span "Edit item specification" at bounding box center [1469, 341] width 113 height 14
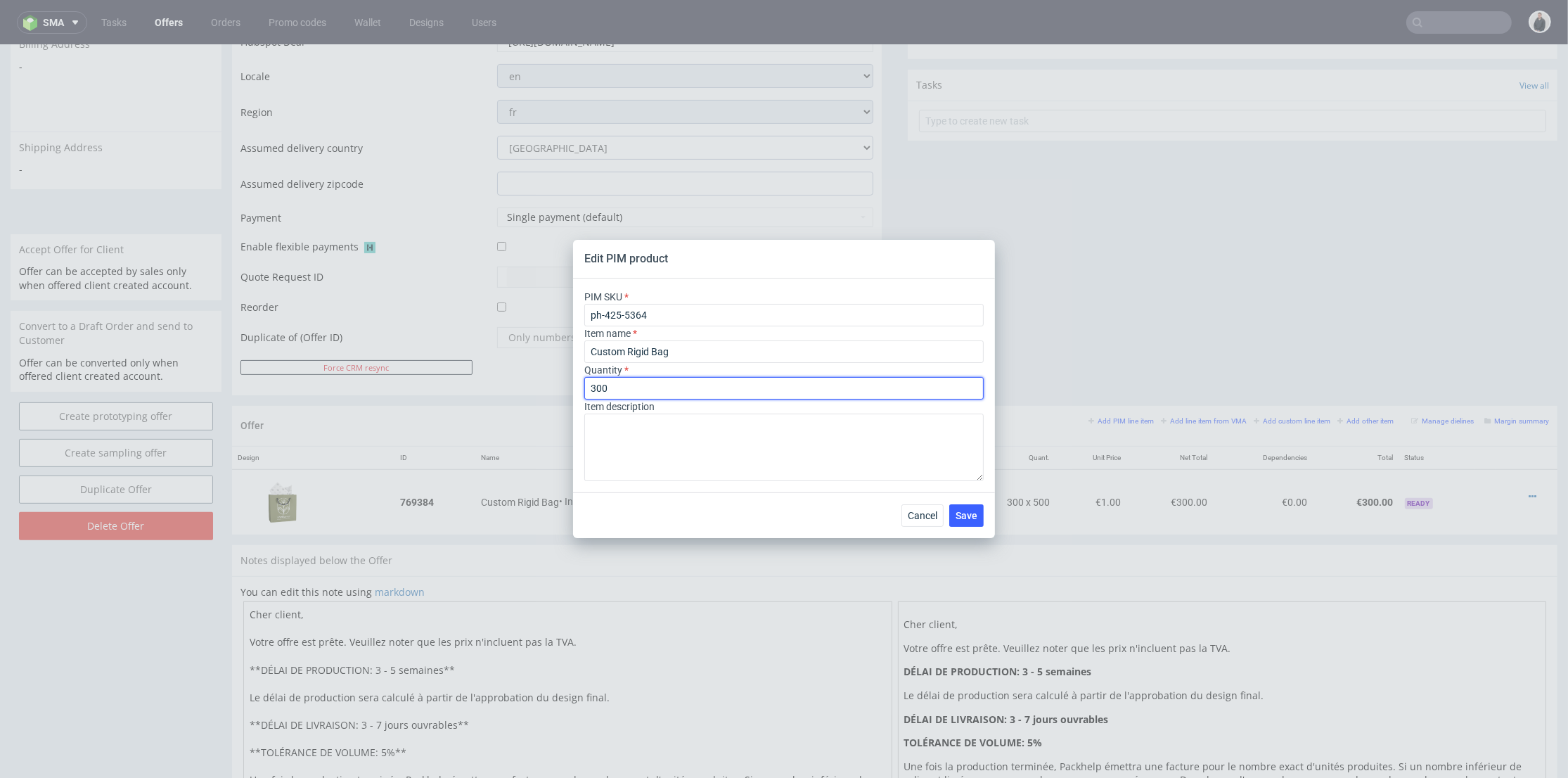
click at [539, 389] on div "Edit PIM product PIM SKU ph-425-5364 Item name Custom Rigid Bag Quantity 300 It…" at bounding box center [784, 389] width 1568 height 778
type input "1"
click at [977, 511] on span "Save" at bounding box center [966, 516] width 22 height 10
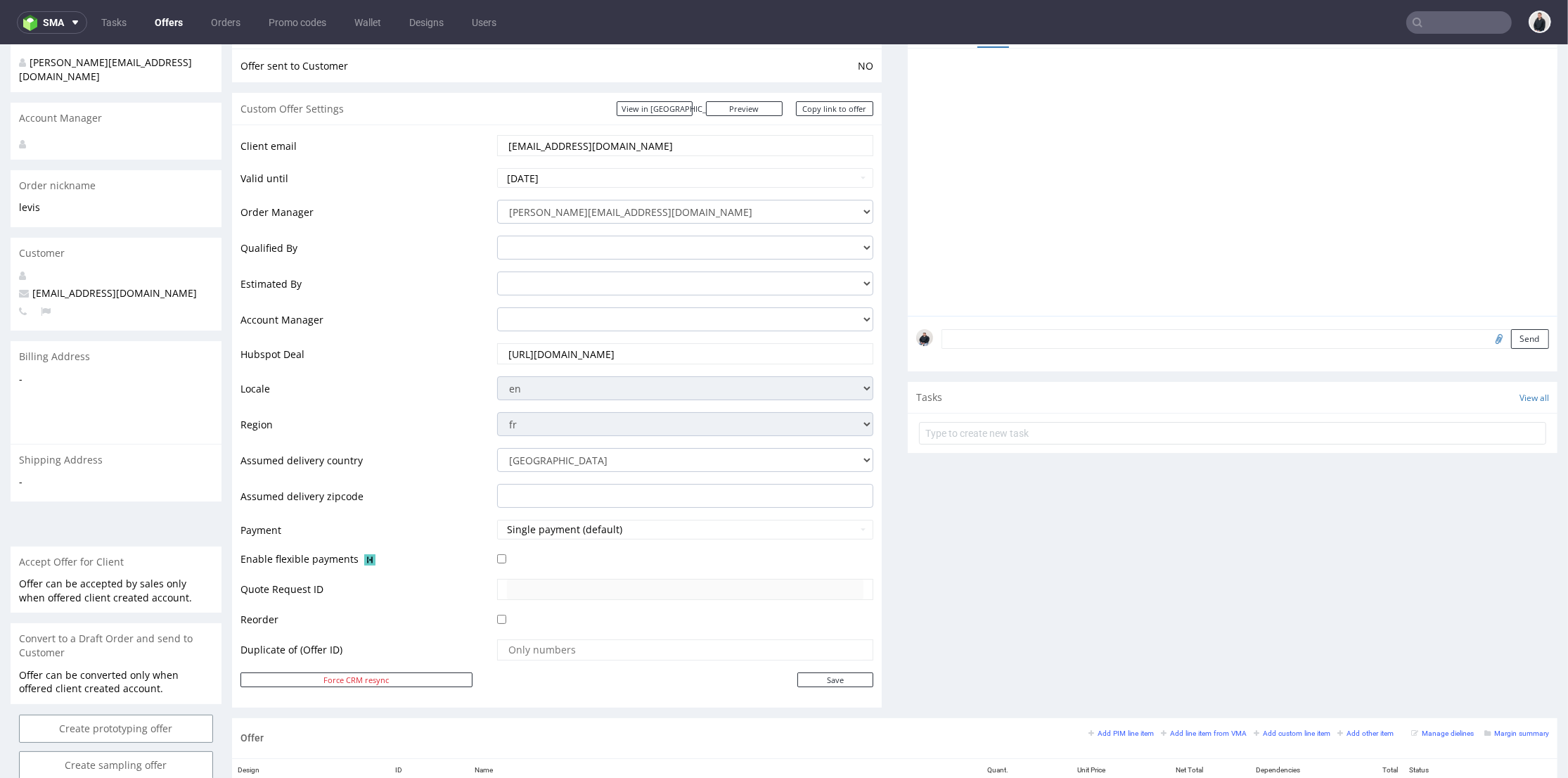
scroll to position [547, 0]
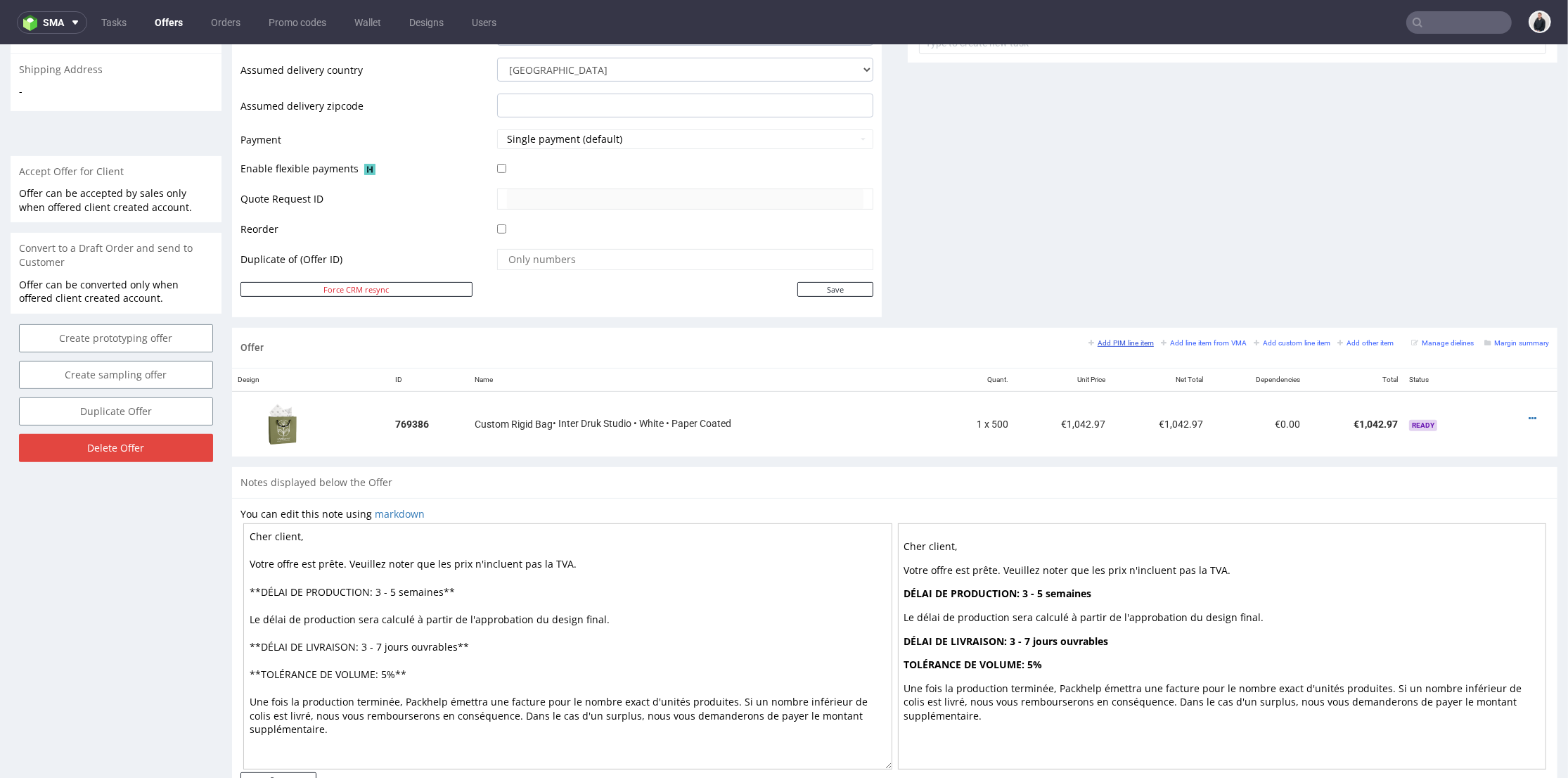
click at [1112, 337] on link "Add PIM line item" at bounding box center [1121, 342] width 66 height 10
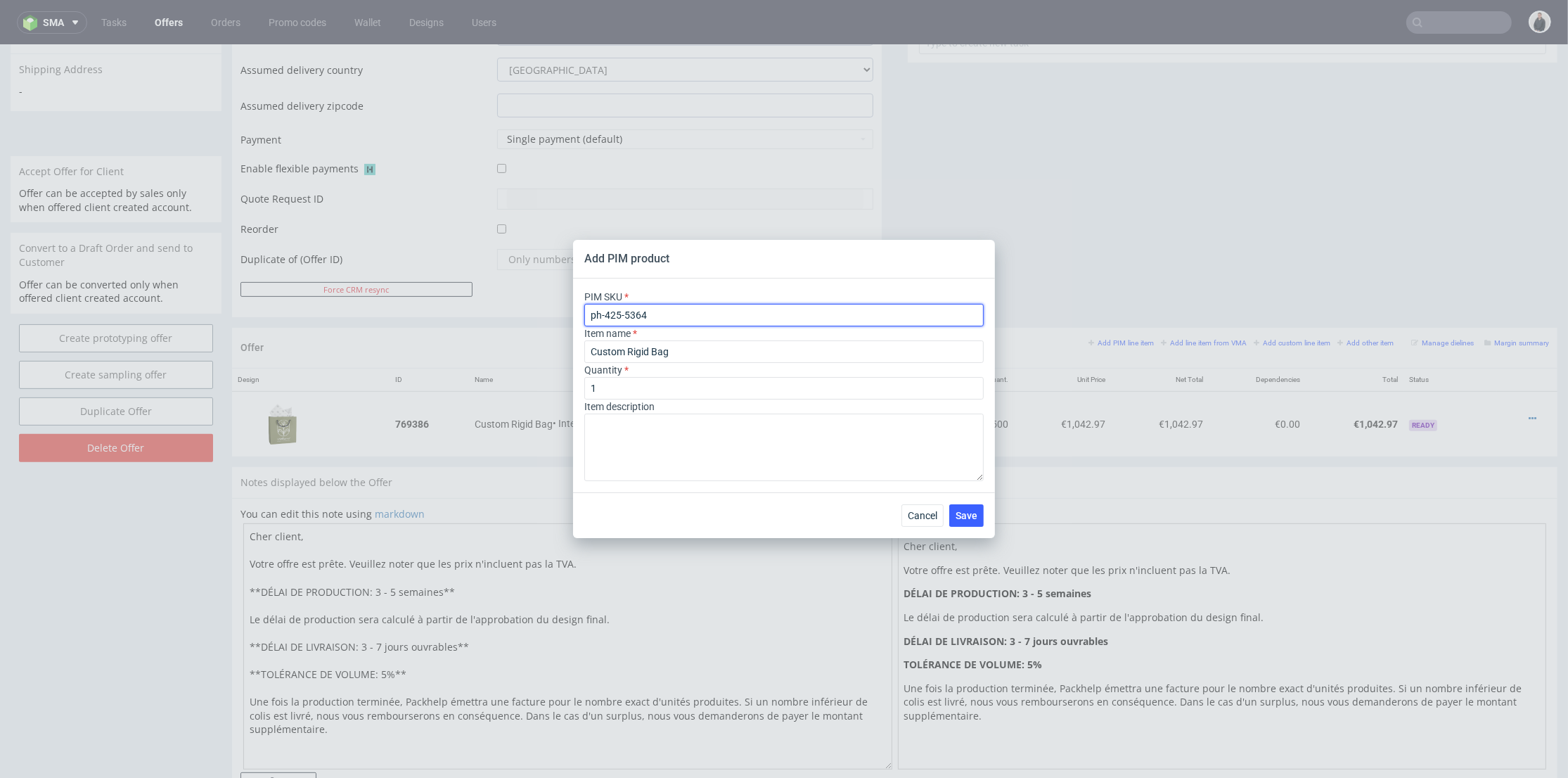
click at [746, 321] on input "ph-425-5364" at bounding box center [784, 315] width 400 height 22
paste input "56"
type input "ph-425-5356"
click at [974, 522] on button "Save" at bounding box center [966, 516] width 34 height 22
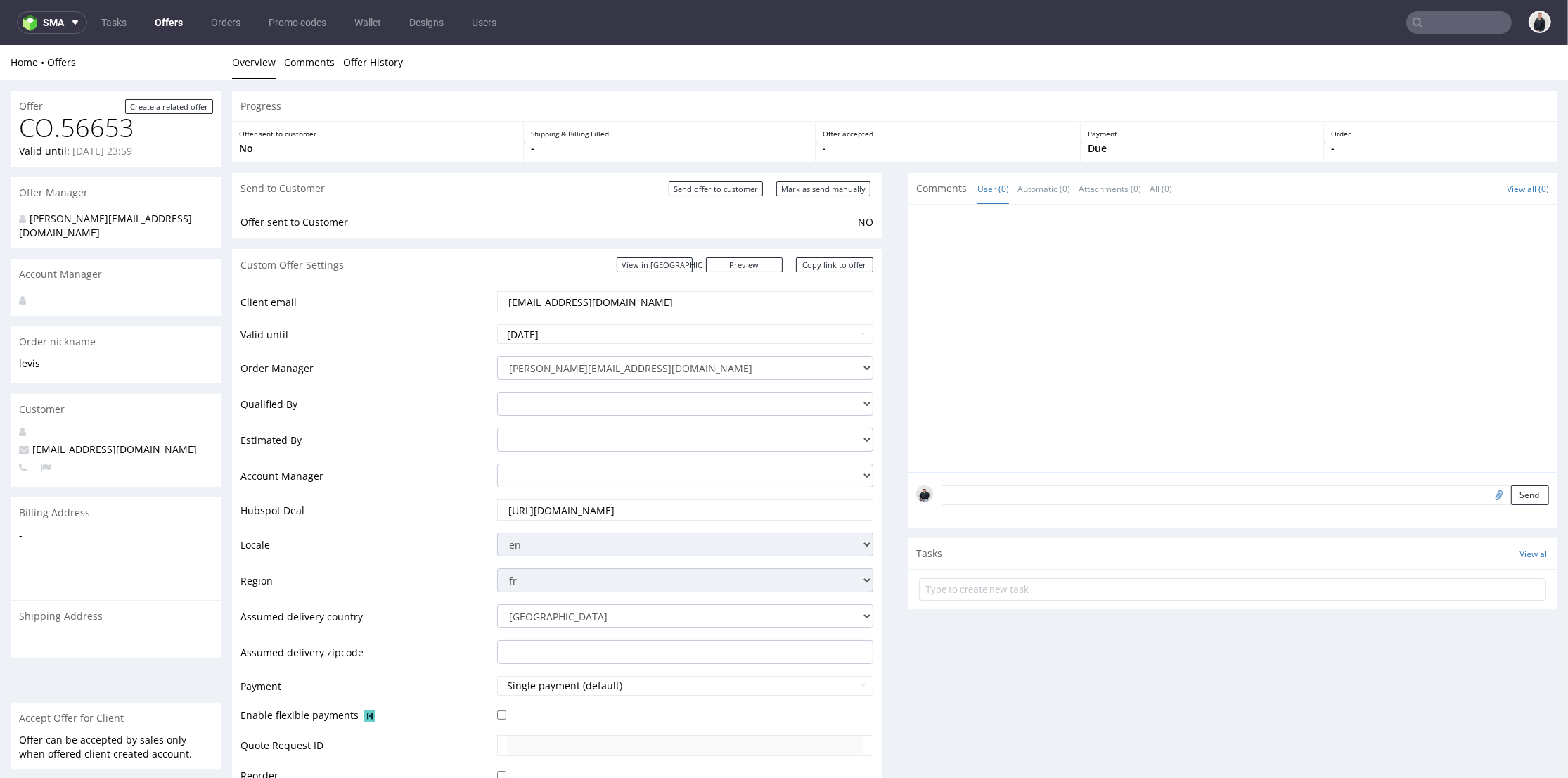
scroll to position [390, 0]
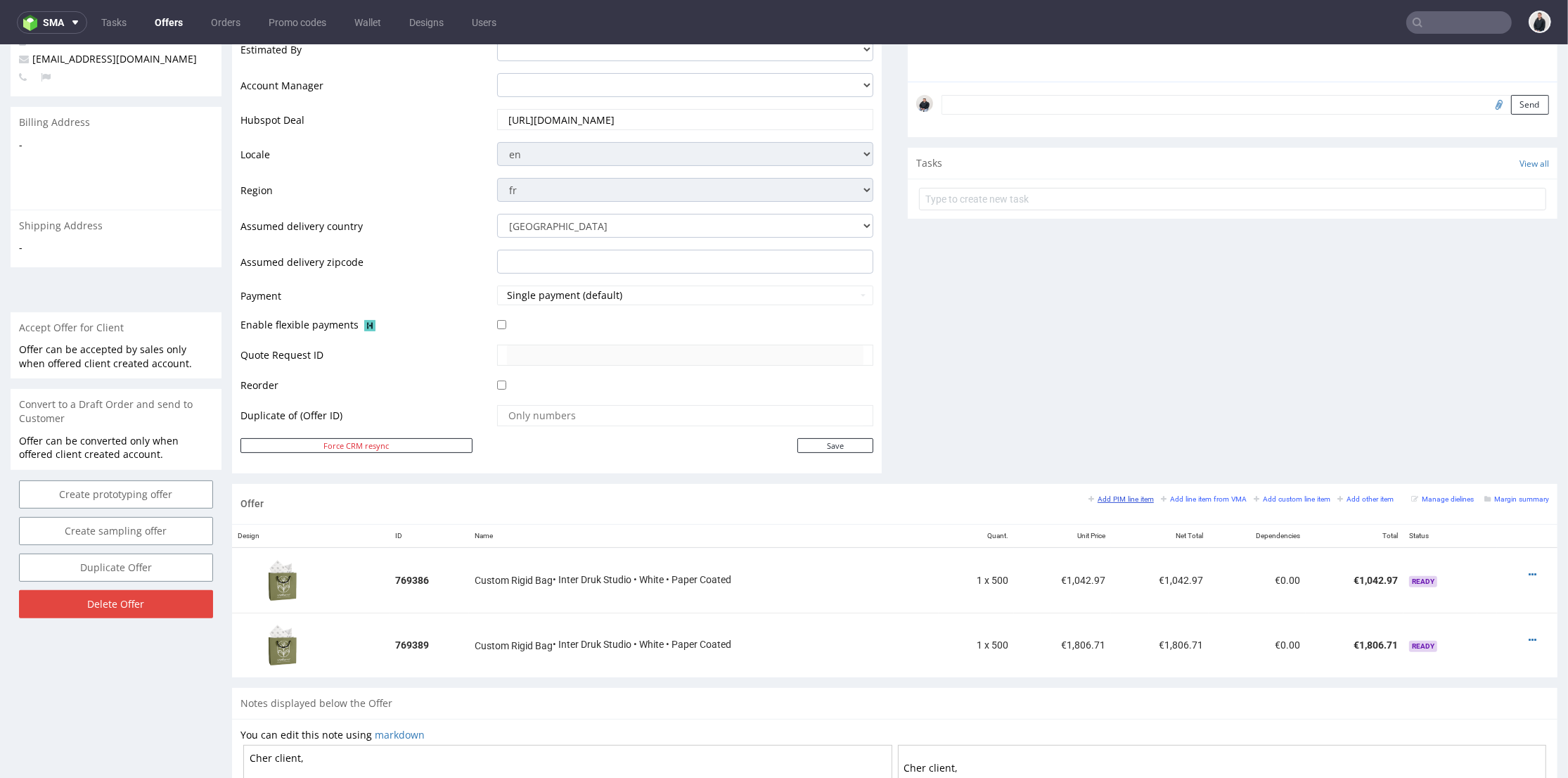
click at [1110, 498] on small "Add PIM line item" at bounding box center [1121, 499] width 66 height 8
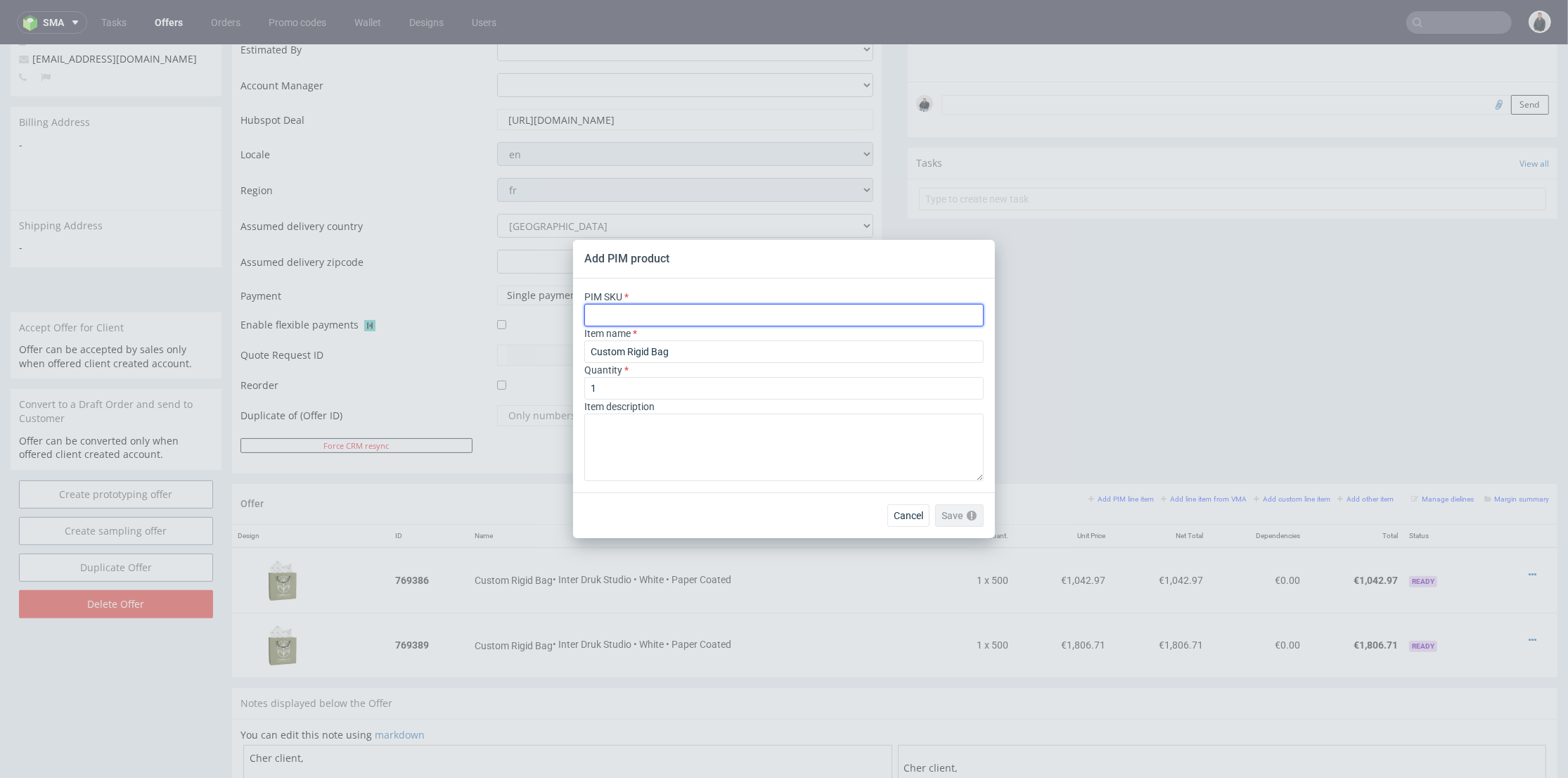
click at [779, 319] on input "text" at bounding box center [784, 315] width 400 height 22
paste input "ph-425-5354"
type input "ph-425-5354"
click at [975, 517] on span "Save" at bounding box center [966, 516] width 22 height 10
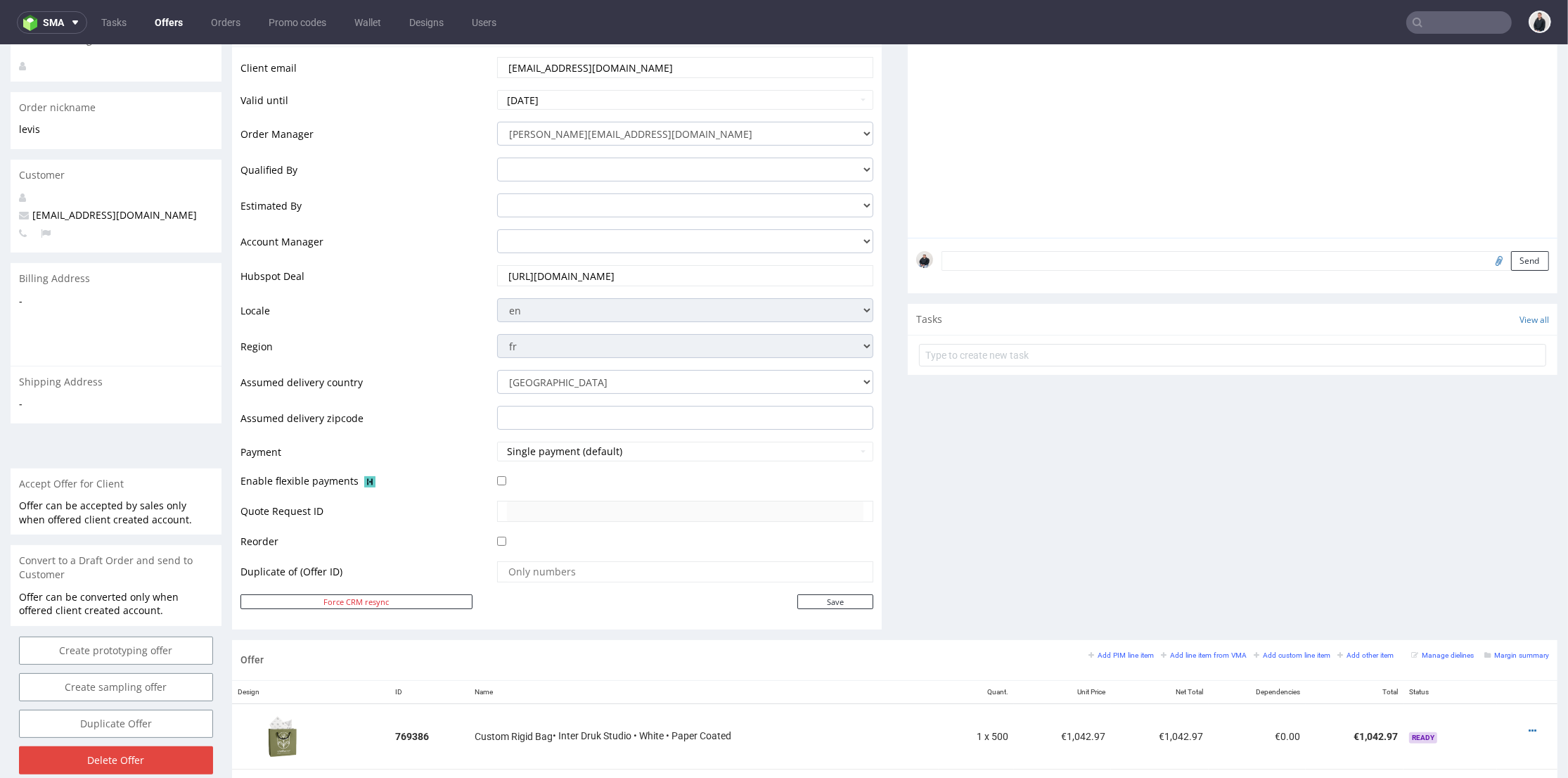
scroll to position [469, 0]
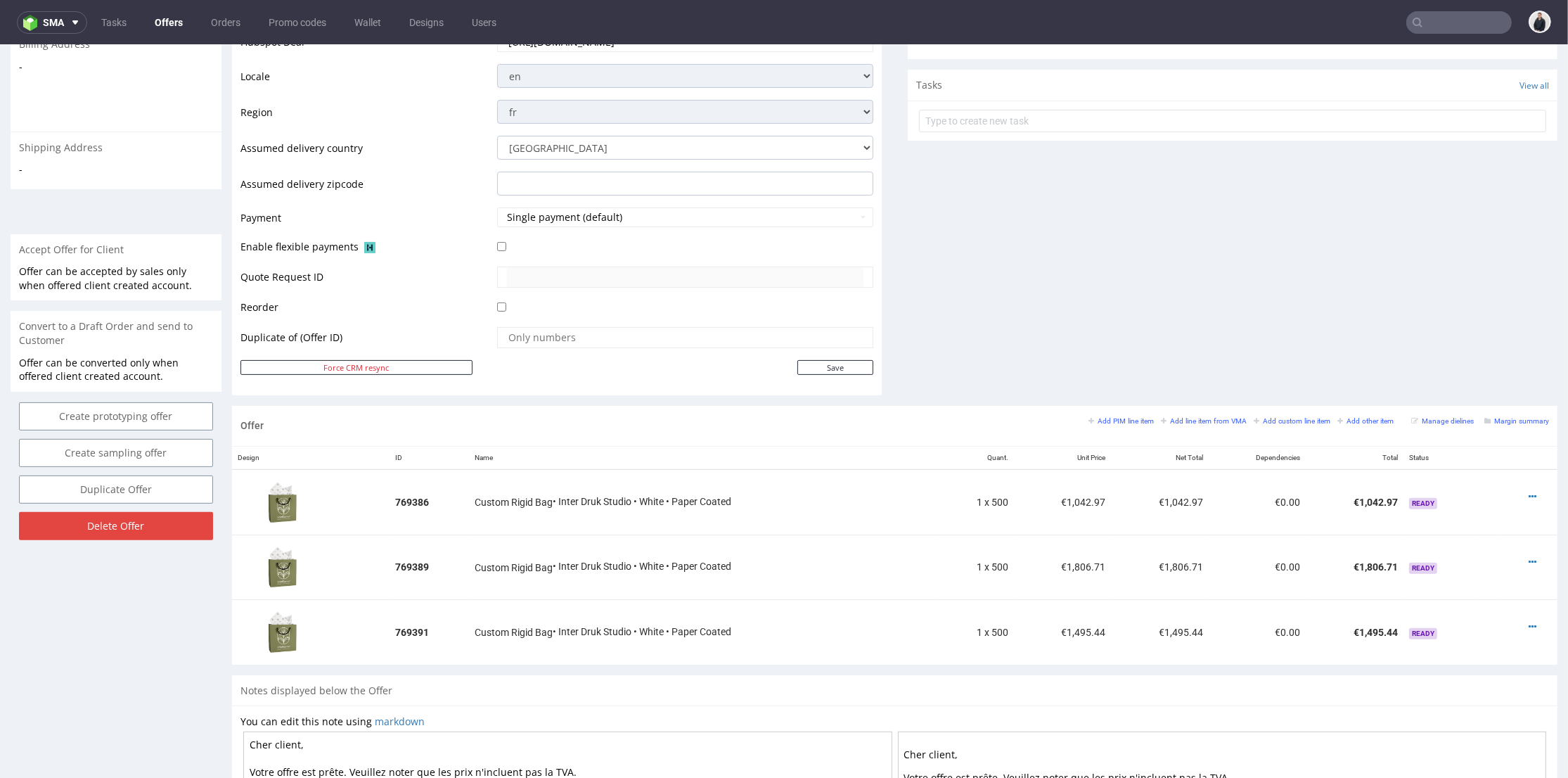
click at [1067, 337] on div "Comments User (0) Automatic (0) Attachments (0) All (0) View all (0) Send Tasks…" at bounding box center [1232, 55] width 650 height 701
click at [1514, 496] on div at bounding box center [1522, 497] width 41 height 14
drag, startPoint x: 1510, startPoint y: 494, endPoint x: 1506, endPoint y: 486, distance: 8.9
click at [1529, 494] on icon at bounding box center [1533, 497] width 8 height 10
click at [1459, 334] on span "Edit item specification" at bounding box center [1469, 341] width 113 height 14
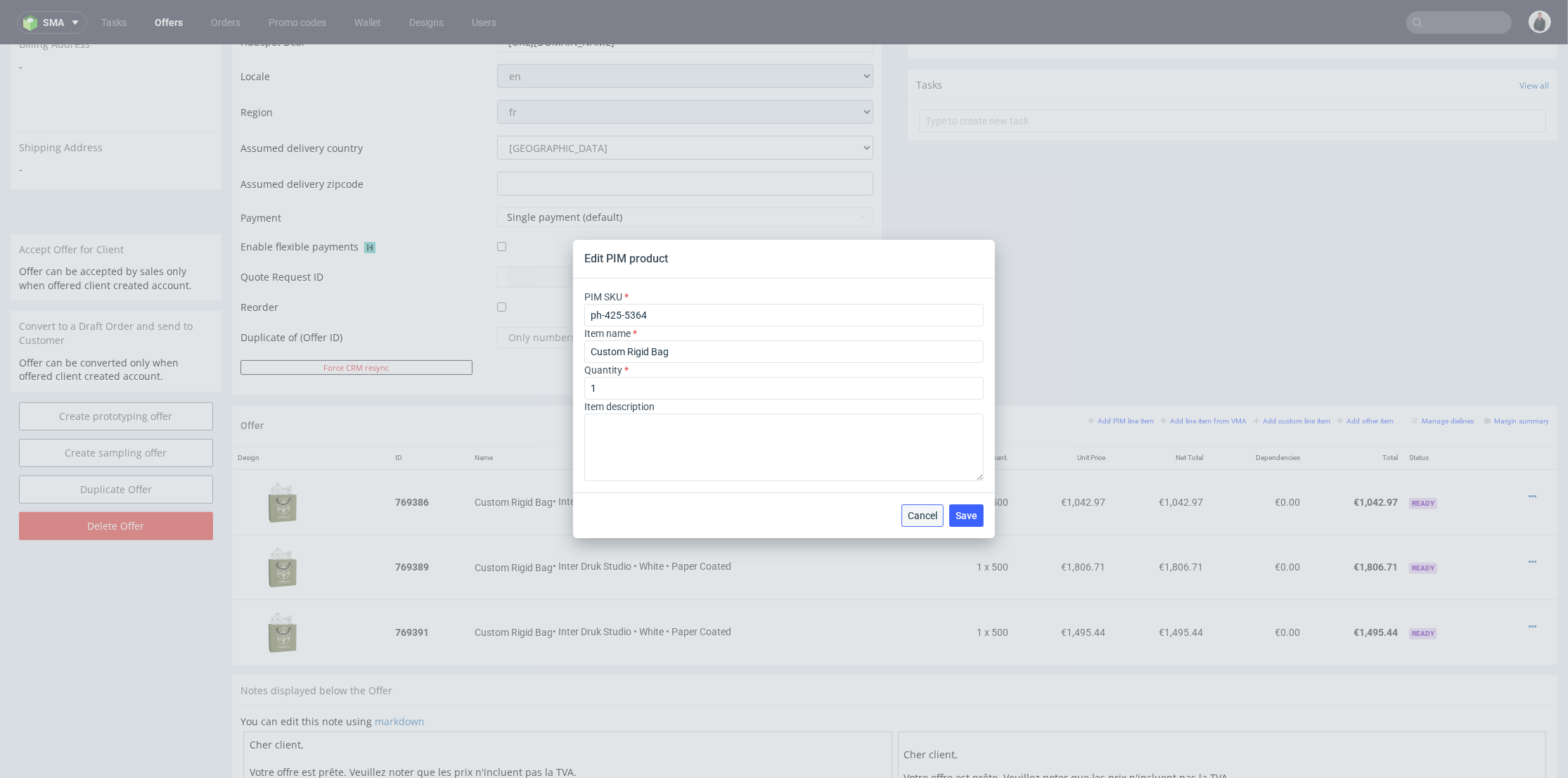
click at [937, 513] on span "Cancel" at bounding box center [922, 516] width 30 height 10
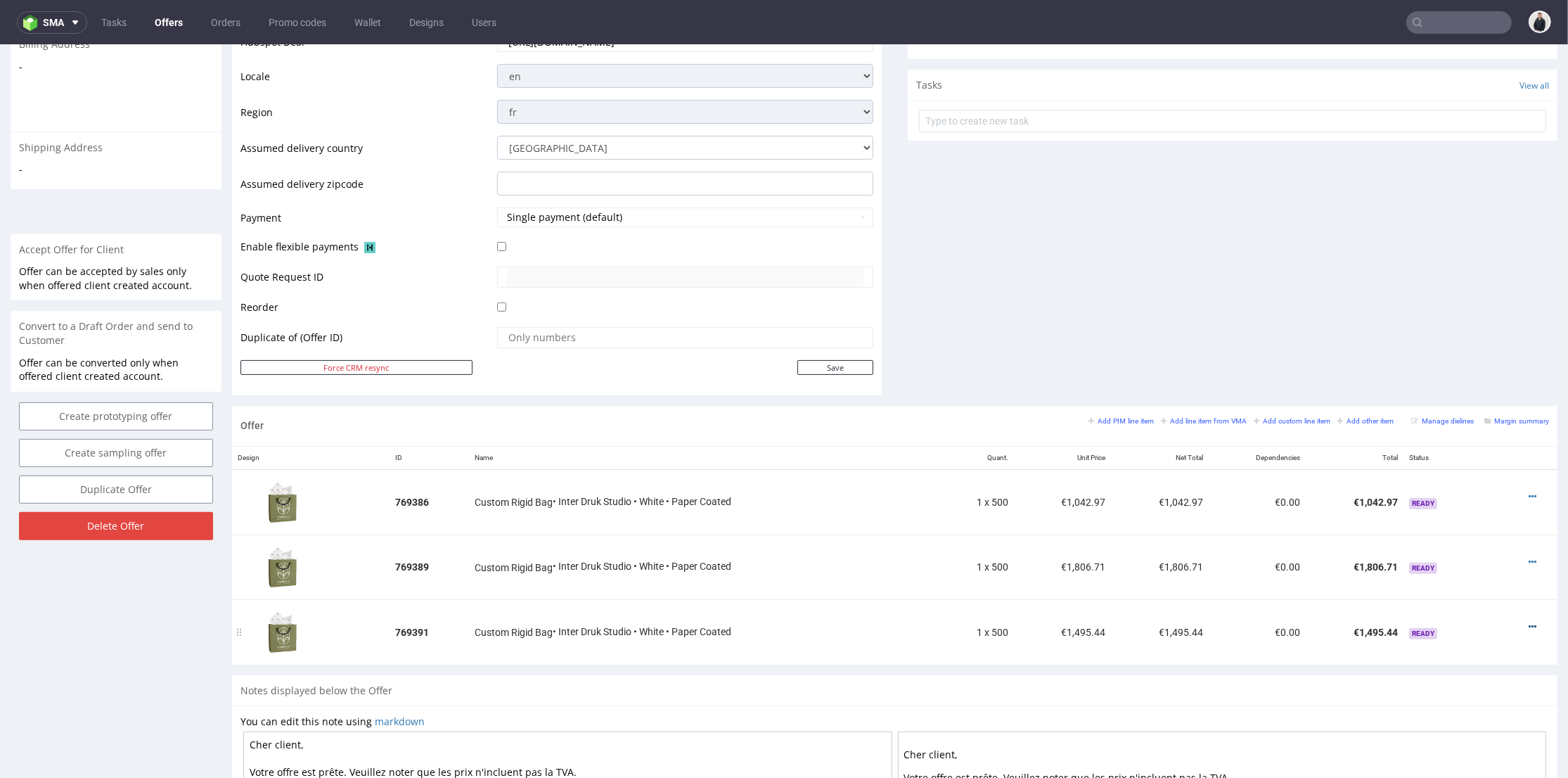
click at [1529, 625] on icon at bounding box center [1533, 627] width 8 height 10
click at [1467, 467] on span "Edit item specification" at bounding box center [1469, 471] width 113 height 14
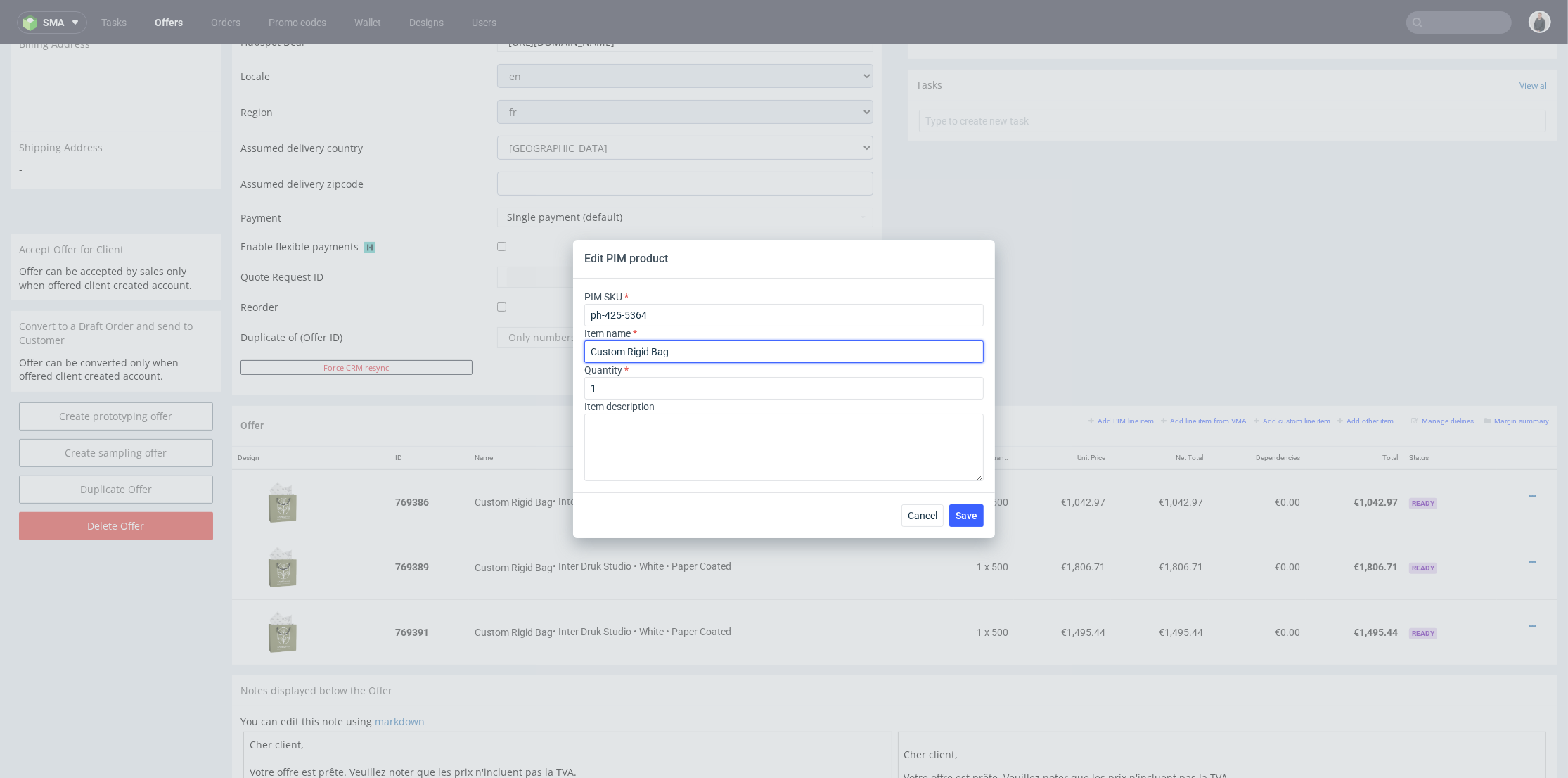
click at [728, 351] on input "Custom Rigid Bag" at bounding box center [784, 352] width 400 height 22
paste input "46 cm x 12 cm x 36 cm"
type input "Custom Rigid Bag 46 cm x 12 cm x 36 cm"
click at [973, 518] on span "Save" at bounding box center [966, 516] width 22 height 10
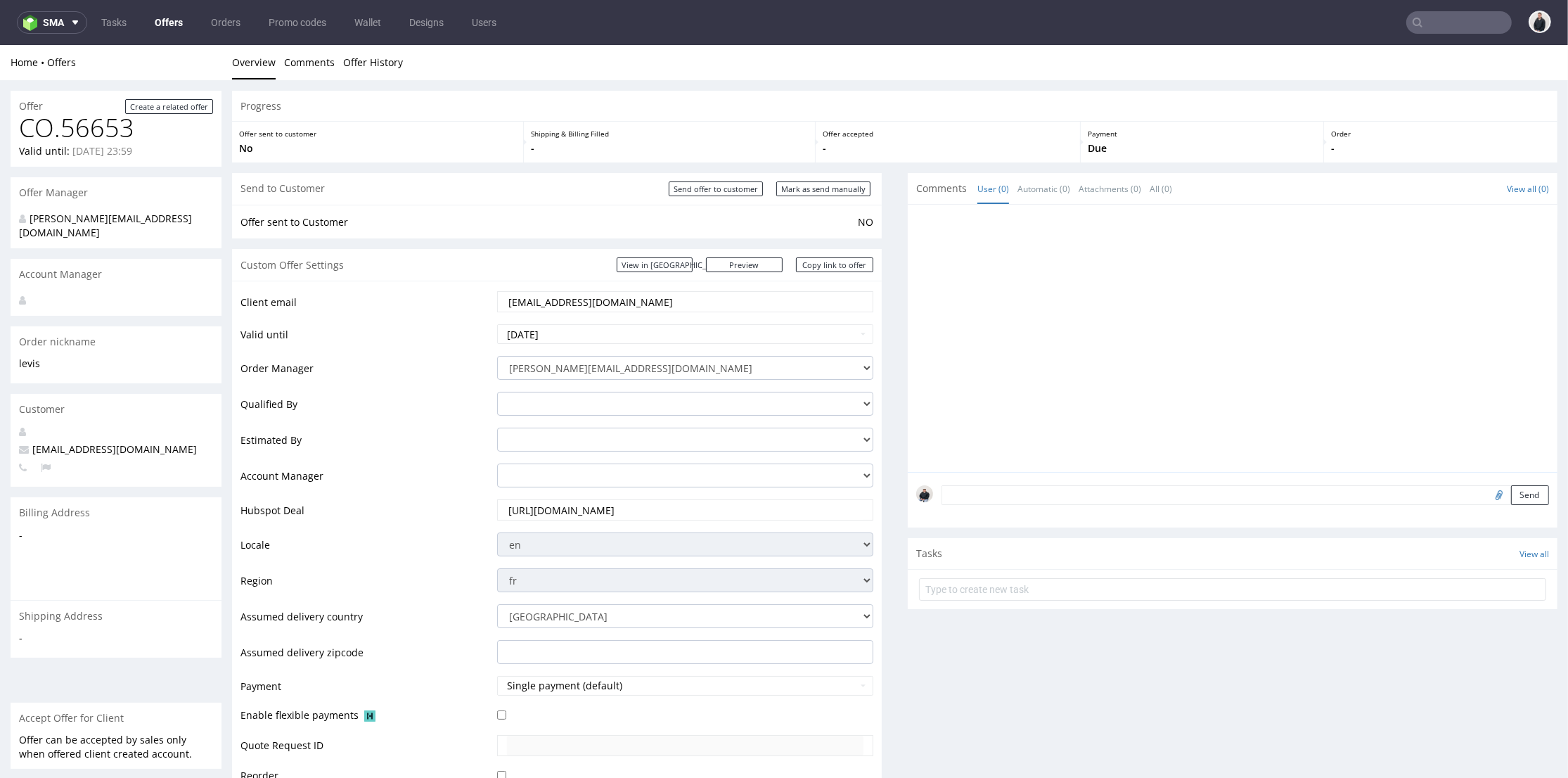
scroll to position [547, 0]
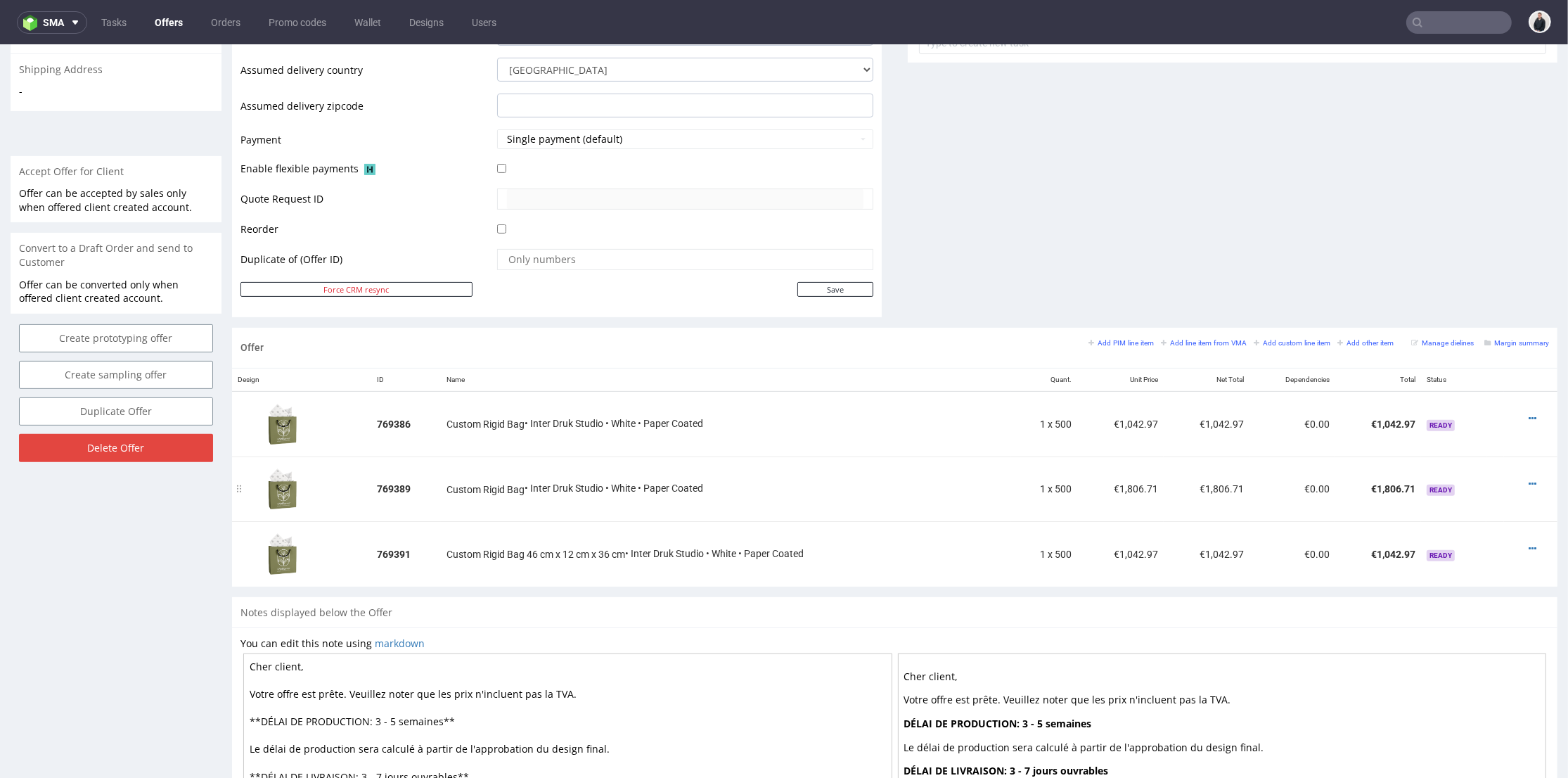
drag, startPoint x: 1512, startPoint y: 482, endPoint x: 1509, endPoint y: 473, distance: 9.5
click at [1529, 481] on icon at bounding box center [1533, 484] width 8 height 10
click at [1478, 329] on span "Edit item specification" at bounding box center [1469, 328] width 113 height 14
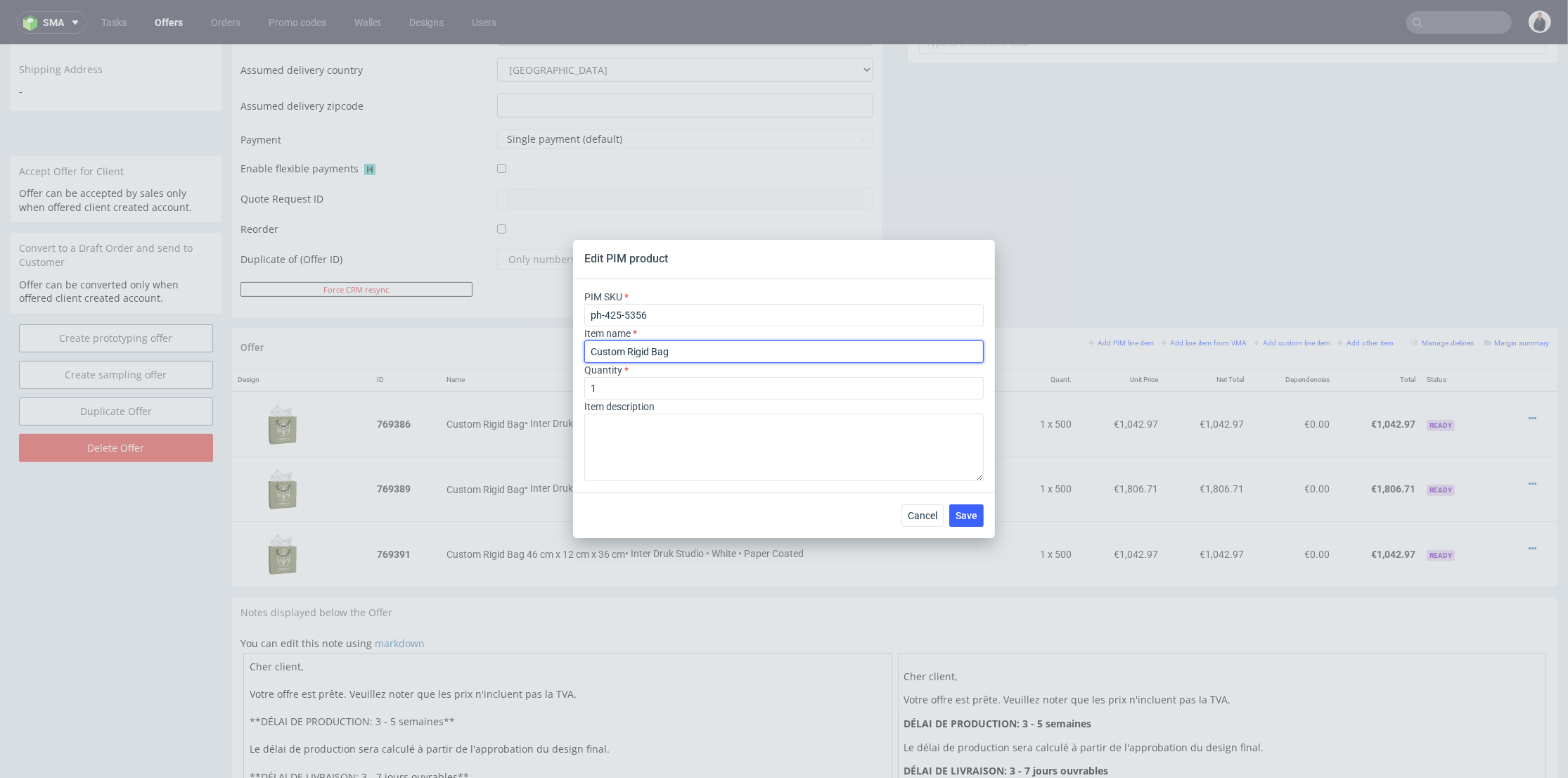
drag, startPoint x: 679, startPoint y: 354, endPoint x: 706, endPoint y: 353, distance: 27.0
click at [706, 353] on input "Custom Rigid Bag" at bounding box center [784, 352] width 400 height 22
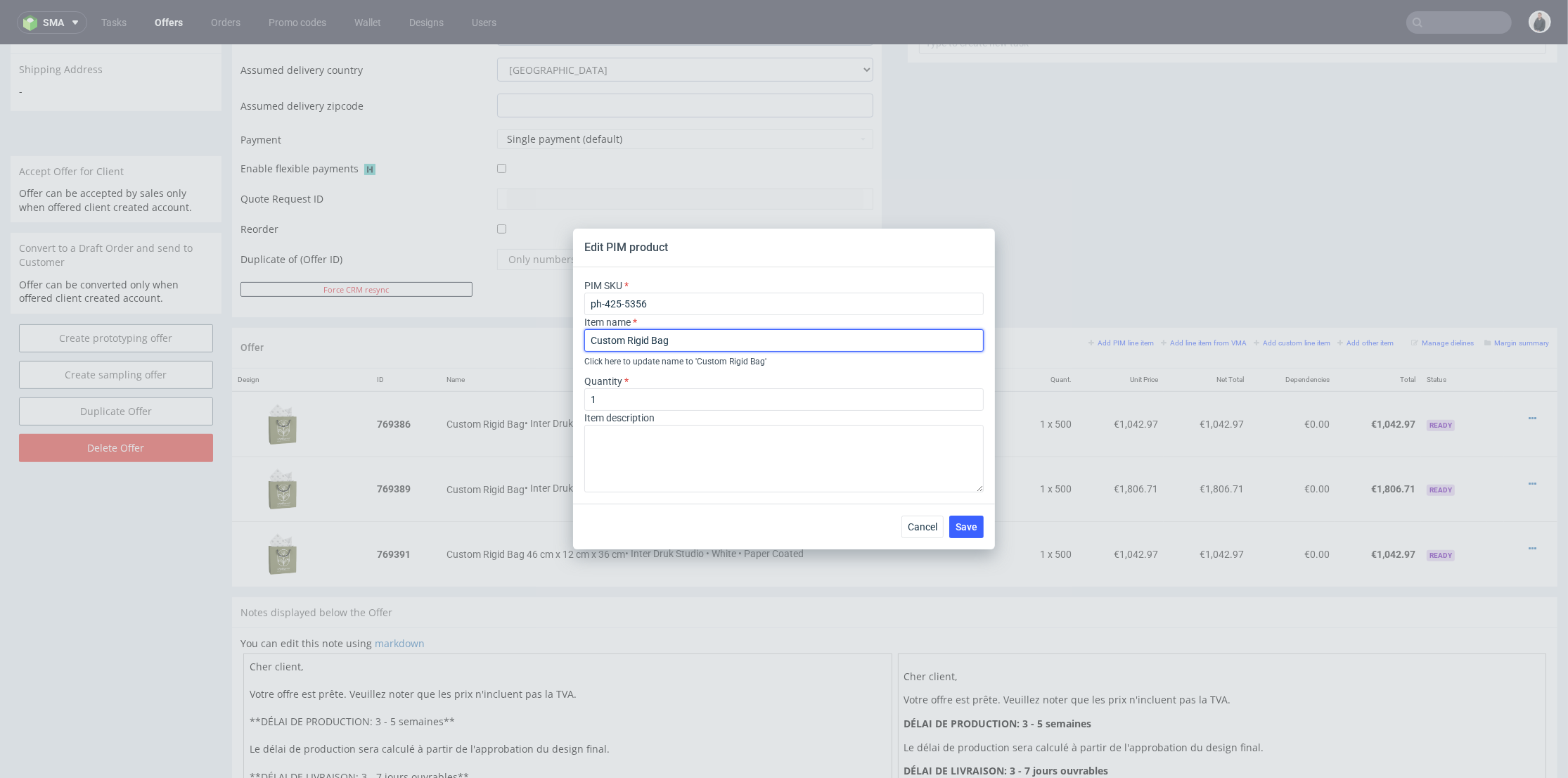
paste input "35 cm x 18 cm x 40 cm"
type input "Custom Rigid Bag 35 cm x 18 cm x 40 cm"
click at [973, 529] on span "Save" at bounding box center [966, 527] width 22 height 10
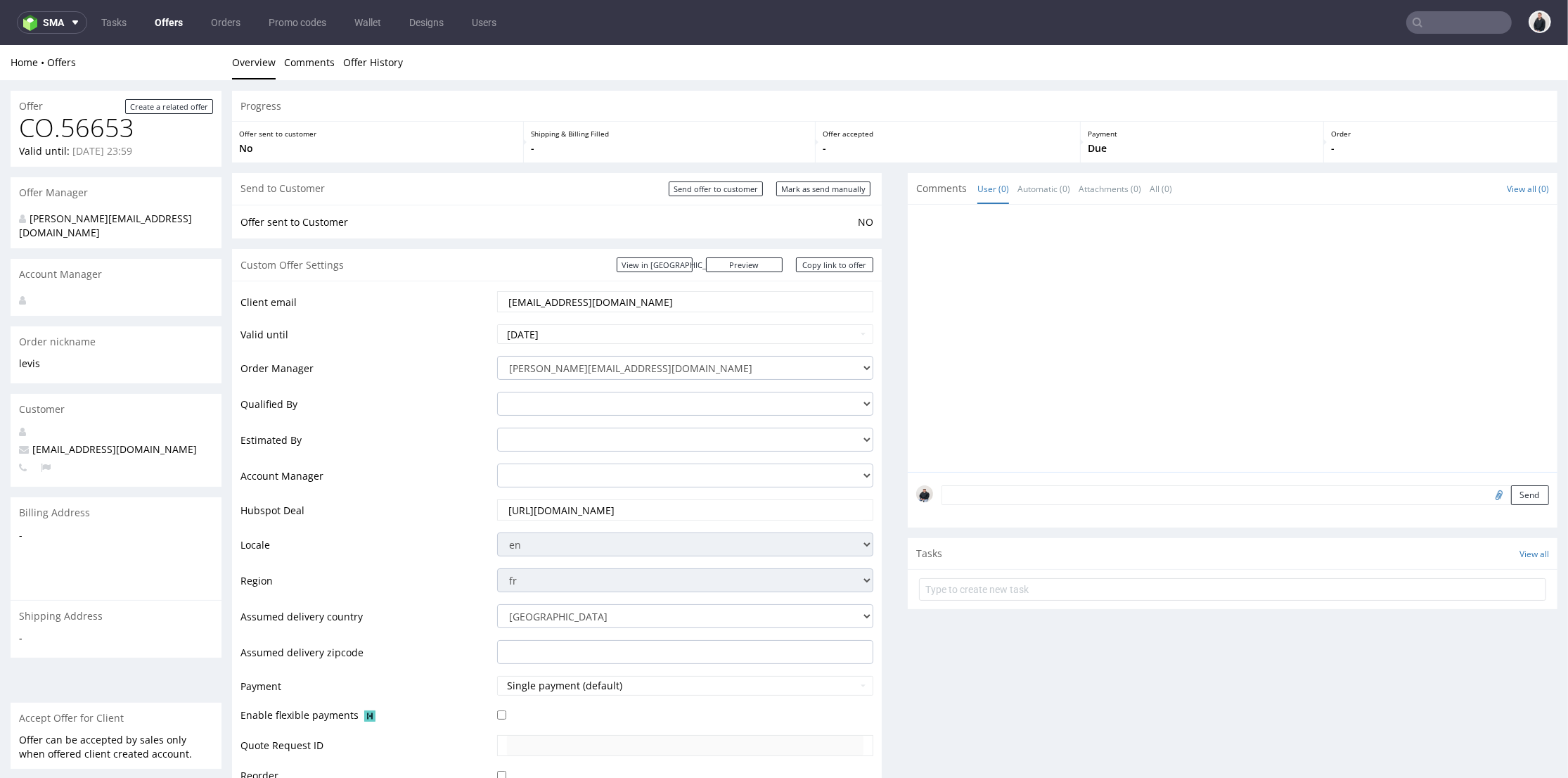
scroll to position [390, 0]
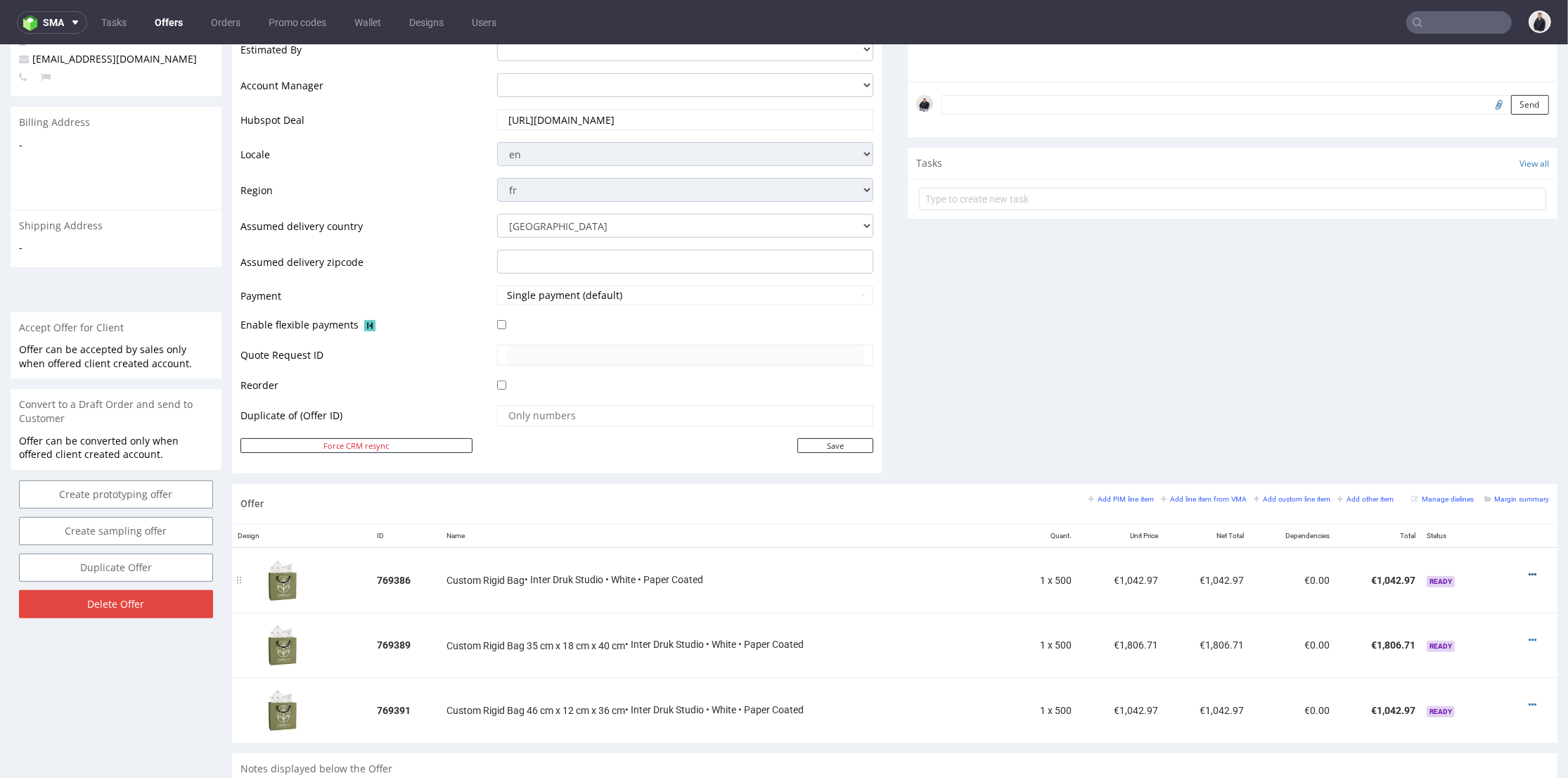
click at [1529, 573] on icon at bounding box center [1533, 575] width 8 height 10
click at [1462, 417] on span "Edit item specification" at bounding box center [1469, 420] width 113 height 14
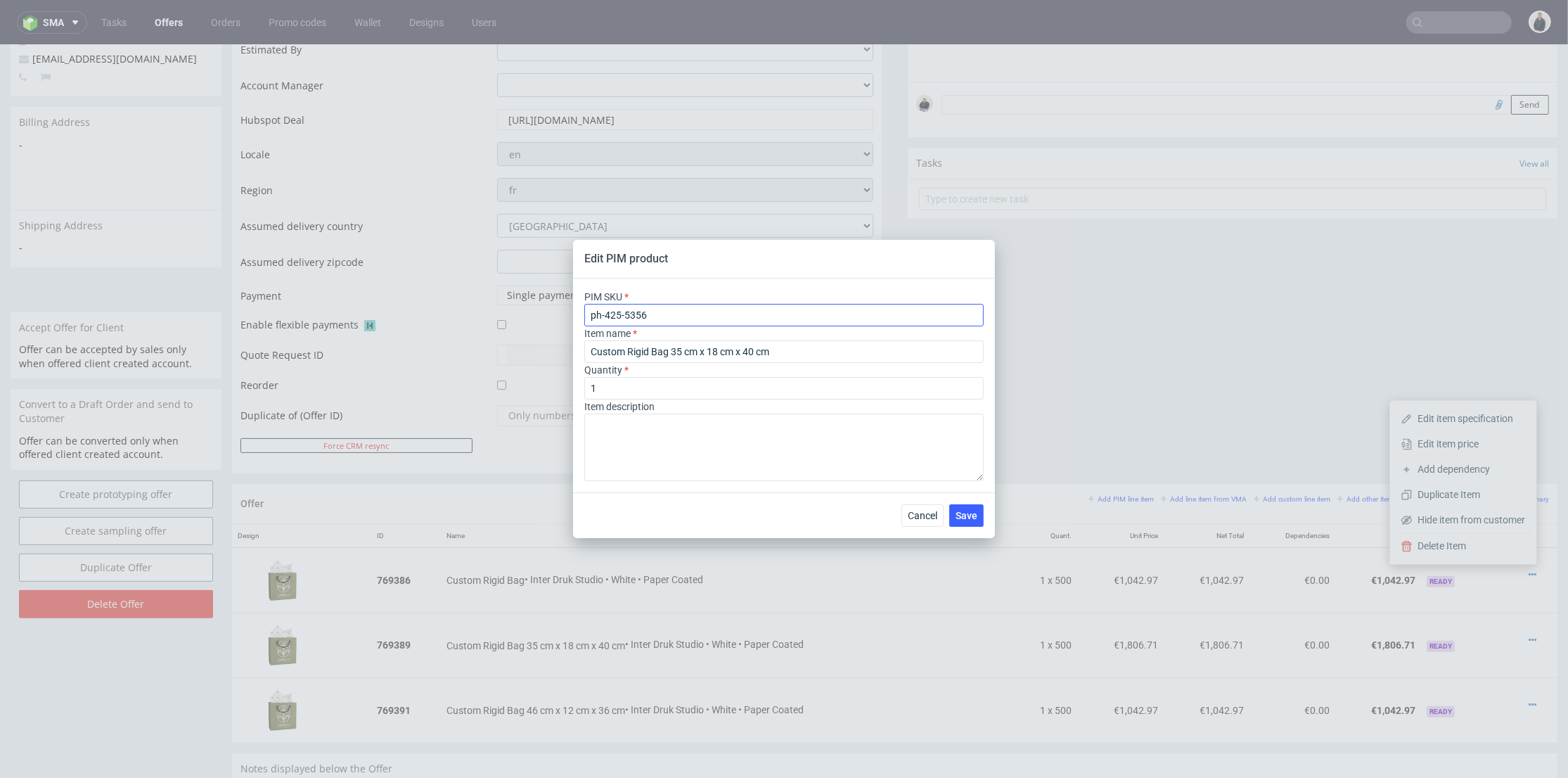
type input "ph-425-5364"
click at [750, 351] on input "Custom Rigid Bag" at bounding box center [784, 352] width 400 height 22
paste input "23 cm x 11 cm x 32 cm"
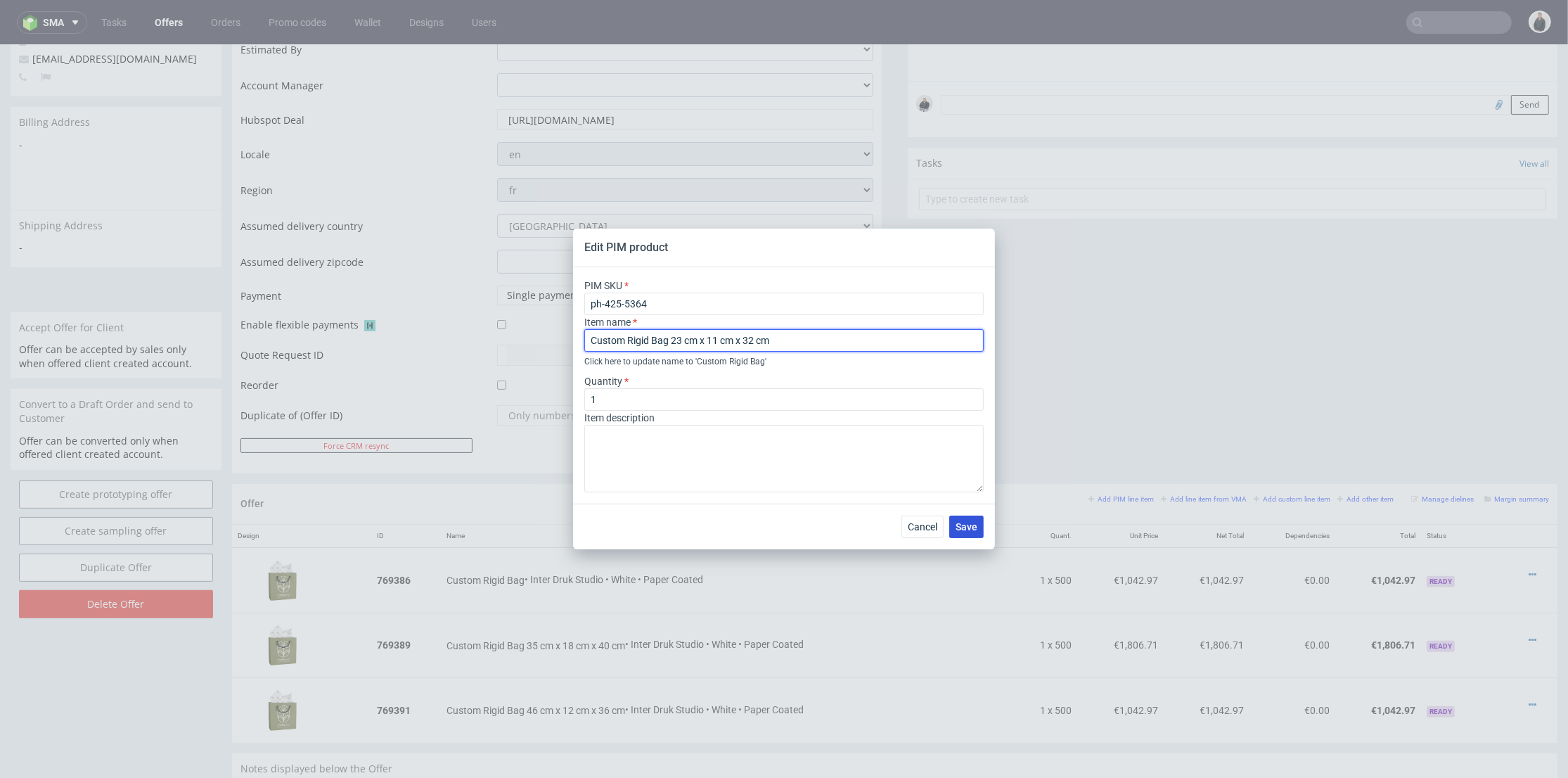
type input "Custom Rigid Bag 23 cm x 11 cm x 32 cm"
click at [968, 528] on span "Save" at bounding box center [966, 527] width 22 height 10
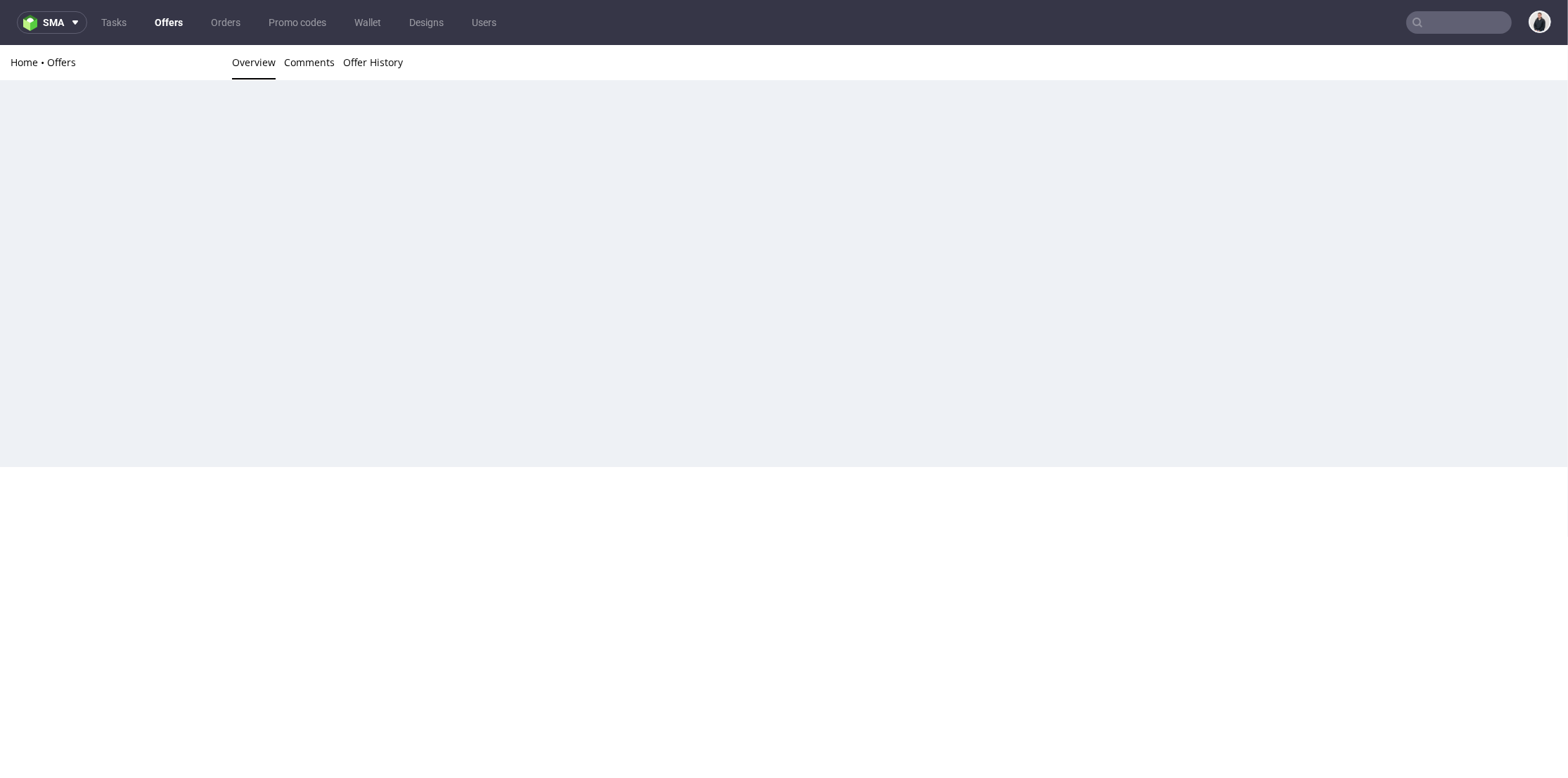
scroll to position [0, 0]
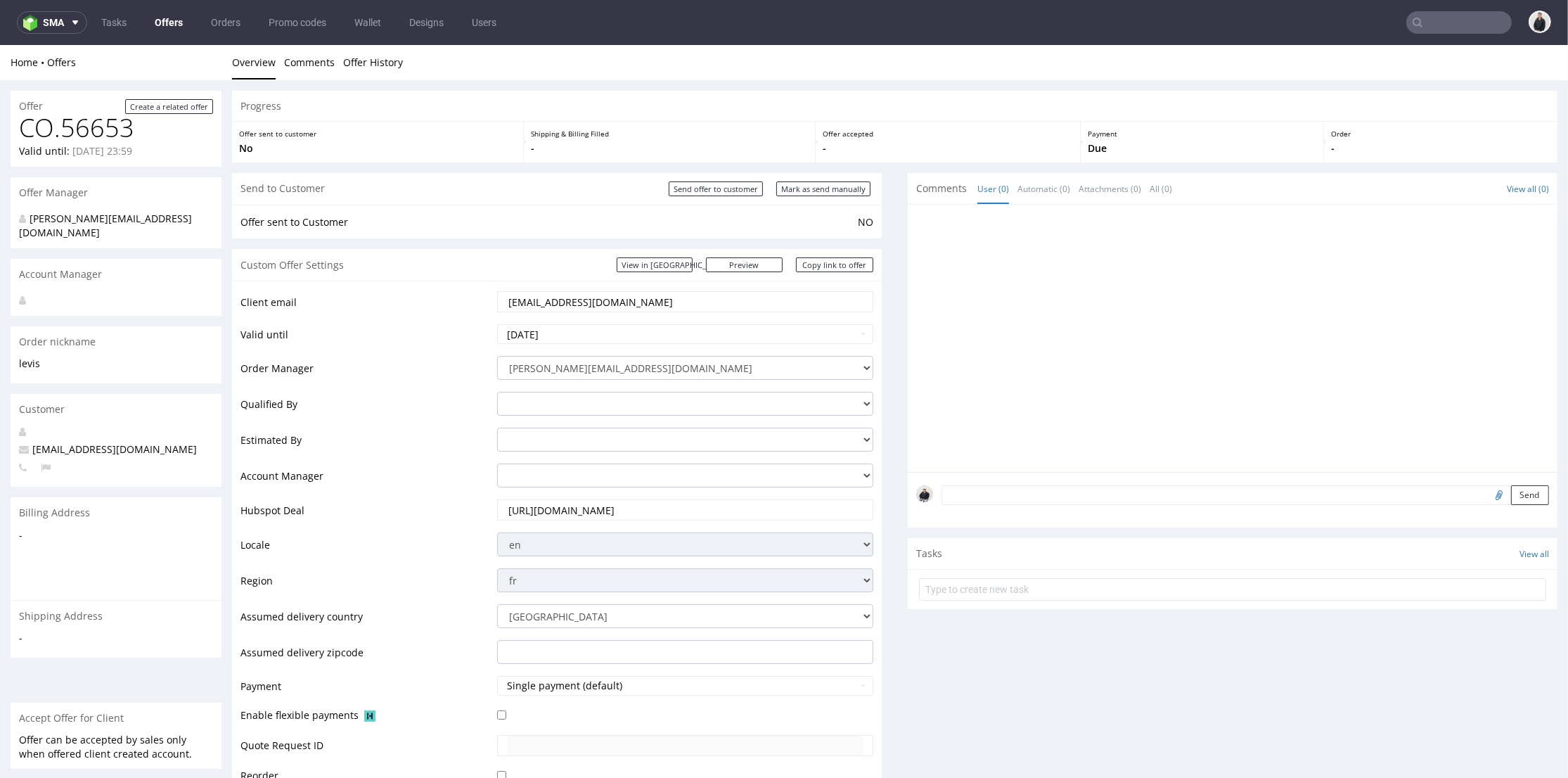
click at [973, 282] on div at bounding box center [1236, 343] width 641 height 259
click at [714, 188] on input "Send offer to customer" at bounding box center [716, 189] width 94 height 14
type input "In progress..."
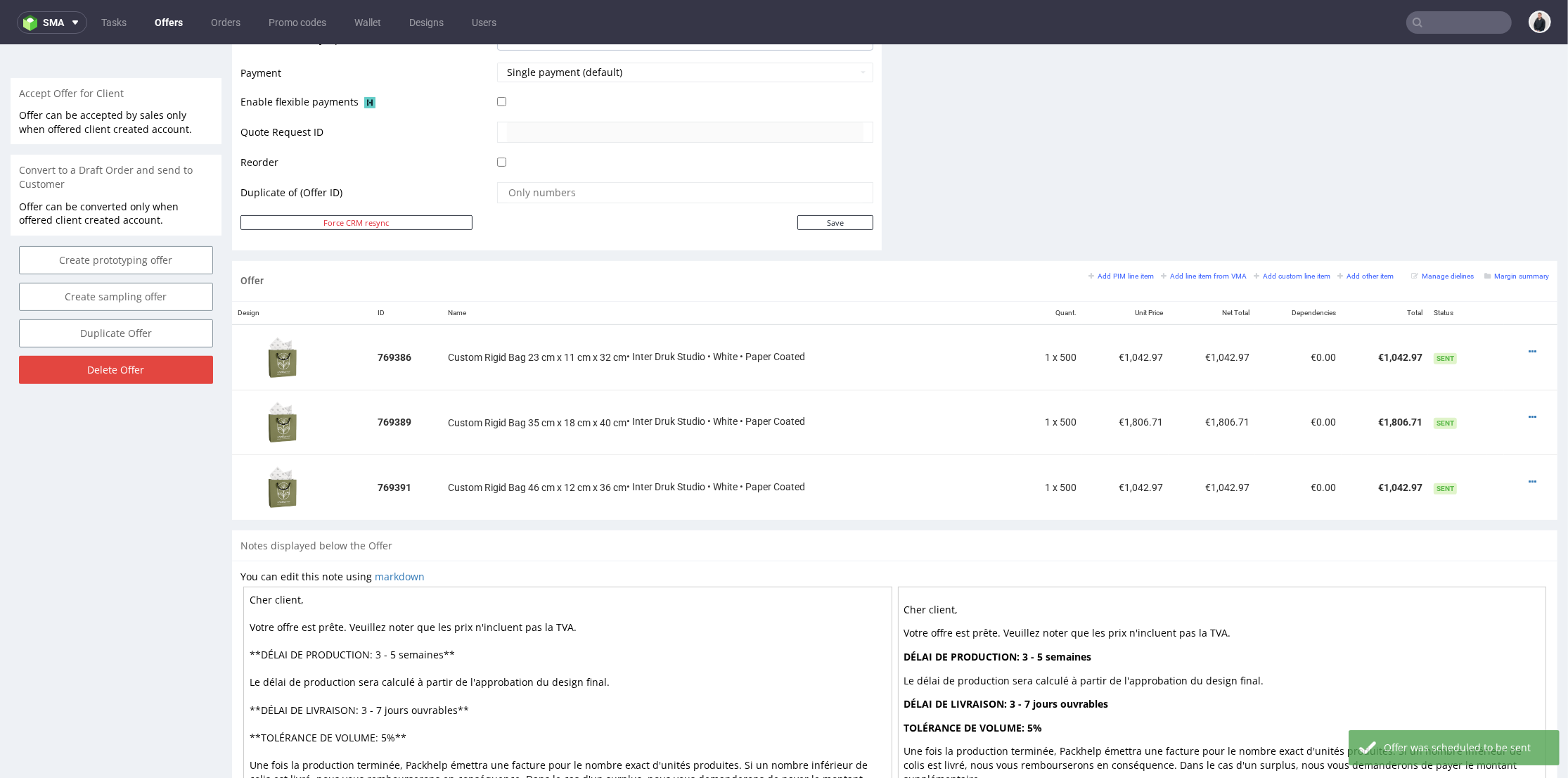
scroll to position [156, 0]
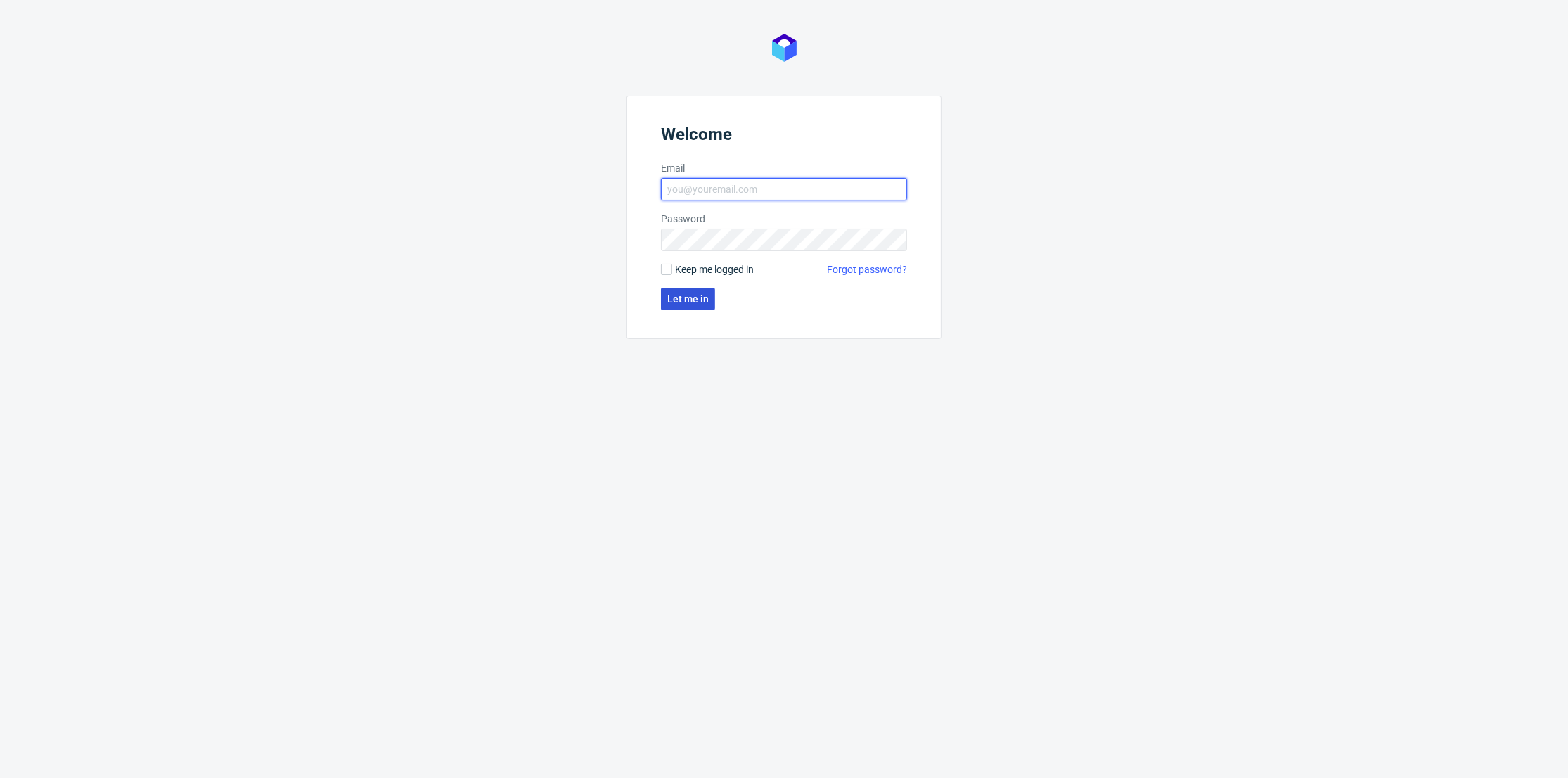
type input "[PERSON_NAME][EMAIL_ADDRESS][DOMAIN_NAME]"
click at [676, 301] on button "Let me in" at bounding box center [688, 299] width 54 height 22
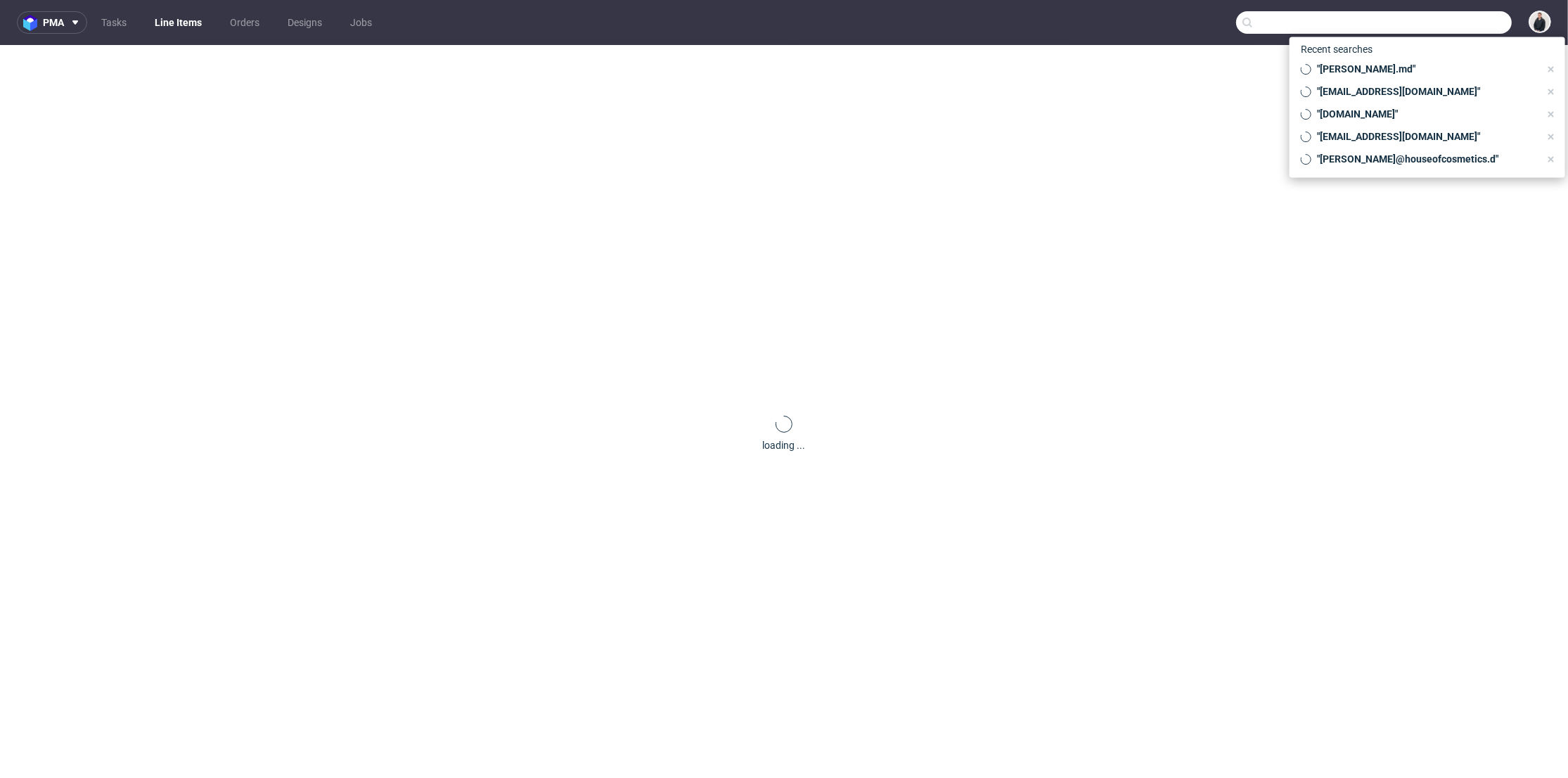
click at [1438, 32] on input "text" at bounding box center [1374, 22] width 276 height 22
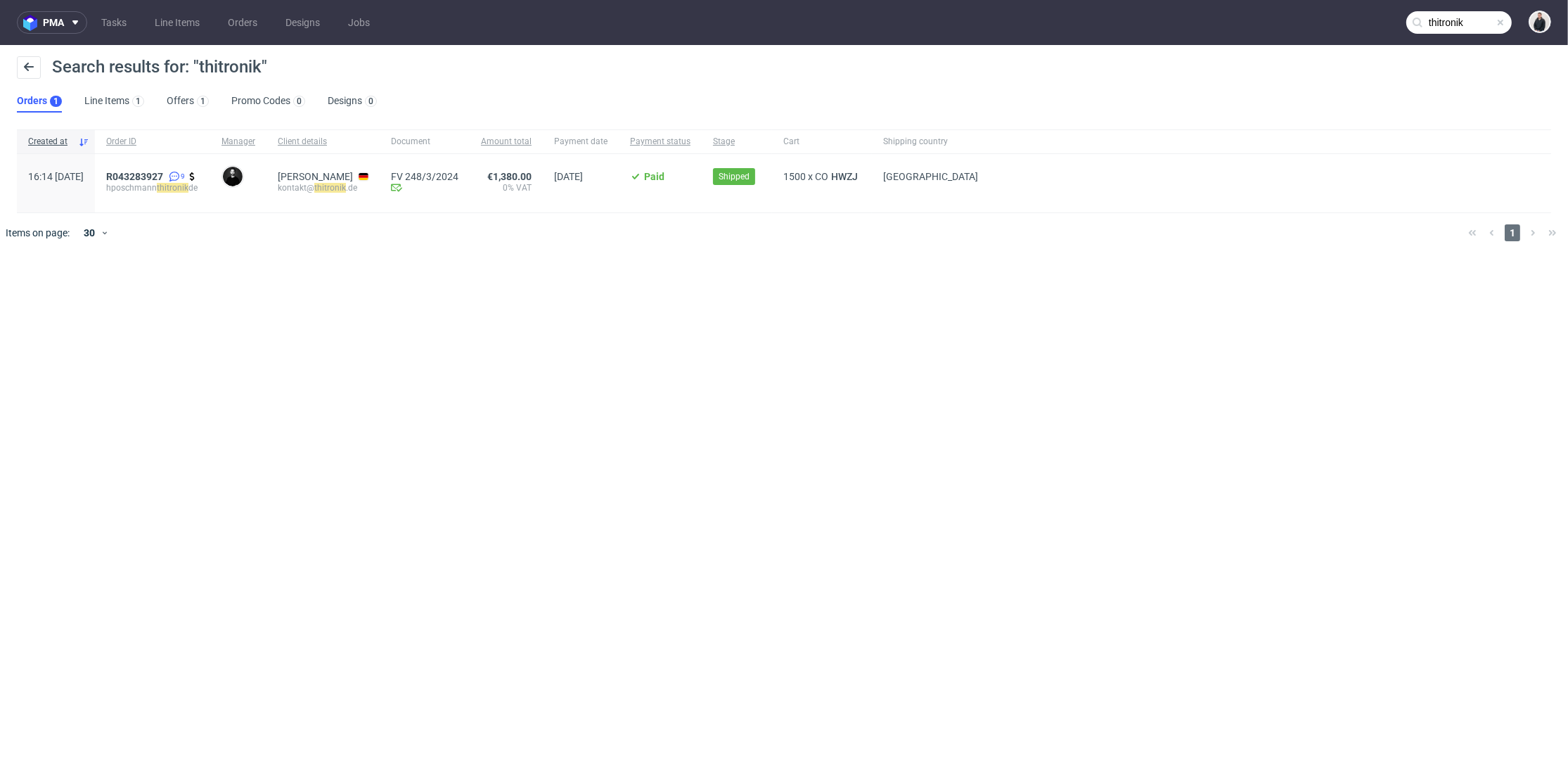
click at [1463, 19] on input "thitronik" at bounding box center [1459, 22] width 105 height 22
paste input "[DOMAIN_NAME]"
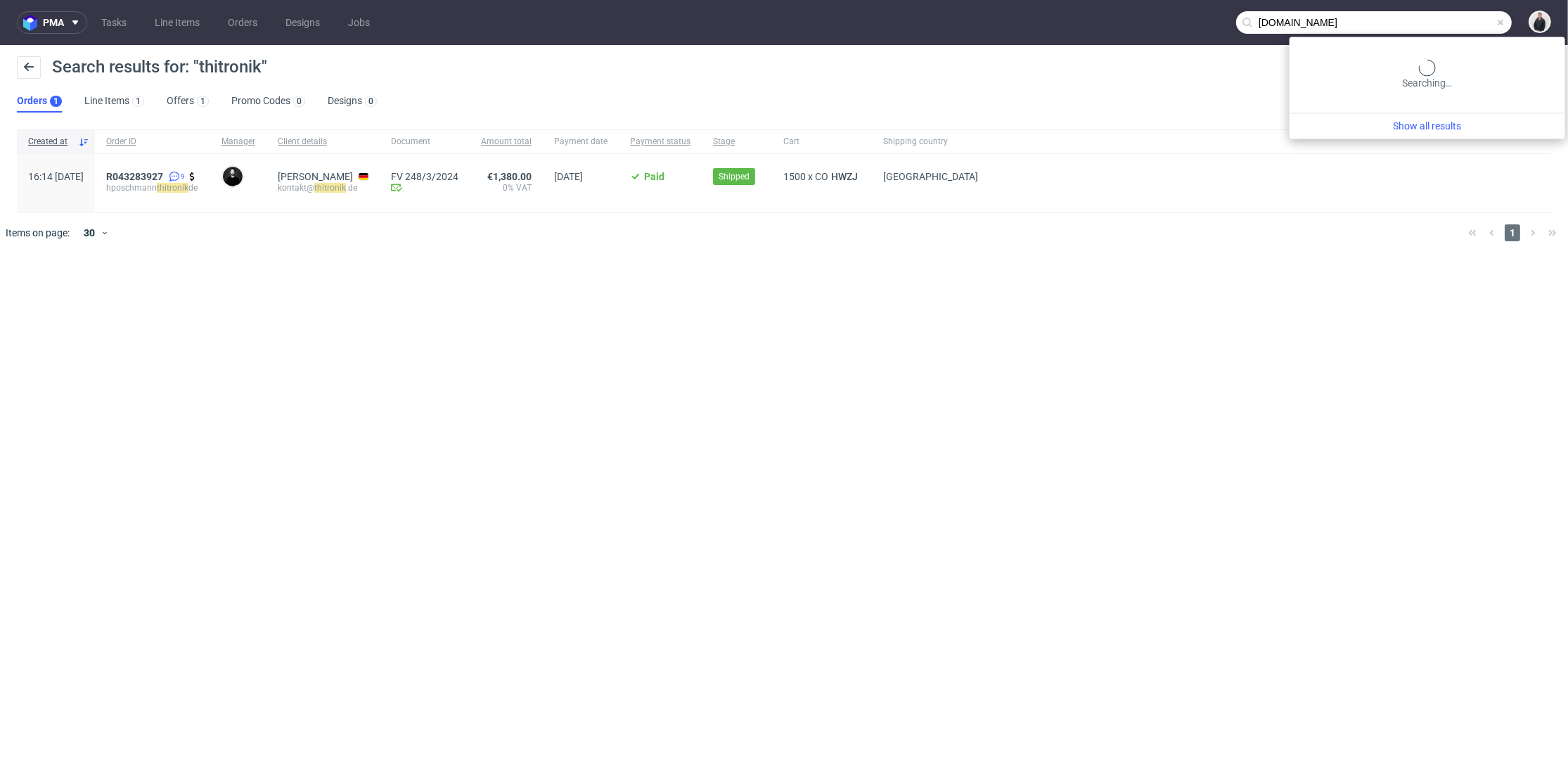
type input "[DOMAIN_NAME]"
